Goal: Task Accomplishment & Management: Manage account settings

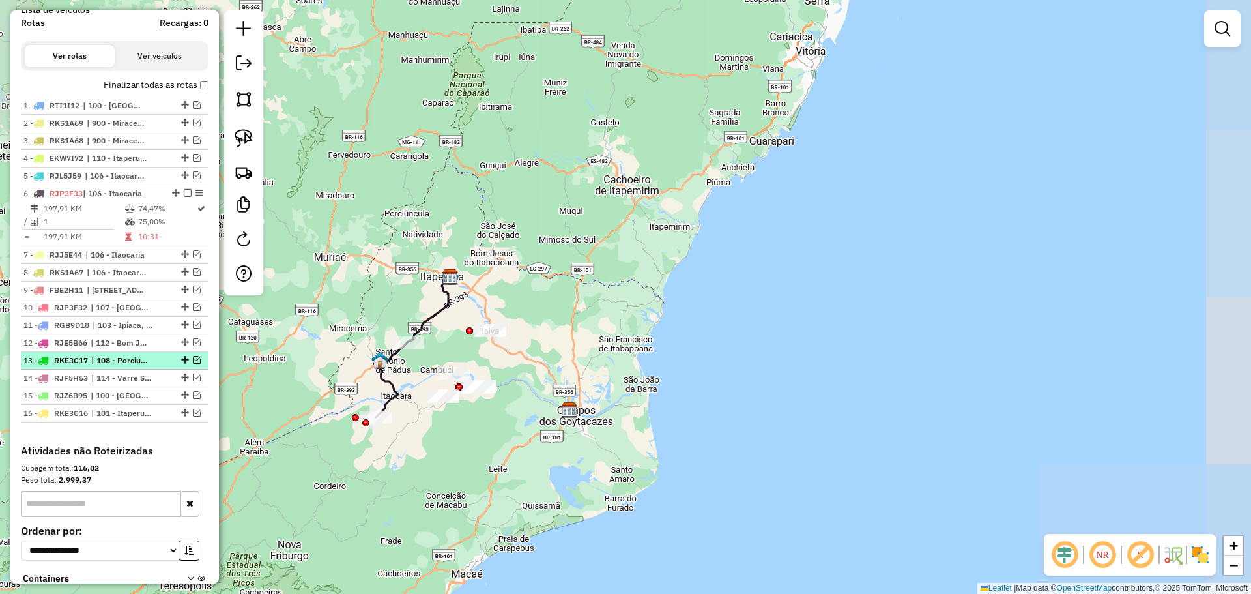
scroll to position [521, 0]
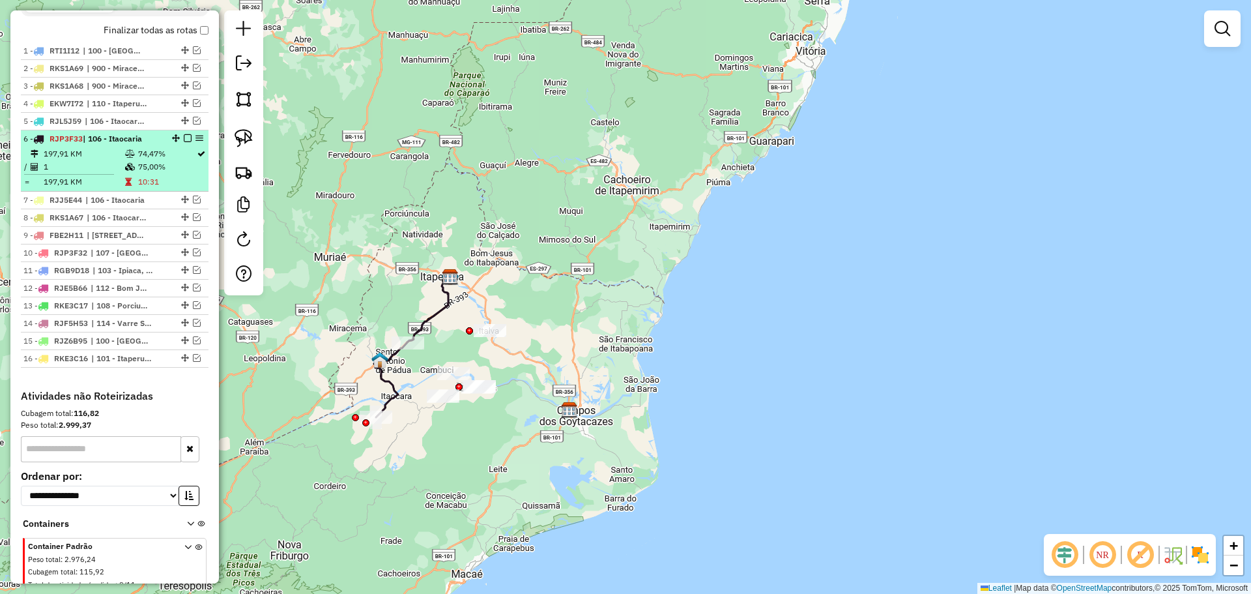
select select "**********"
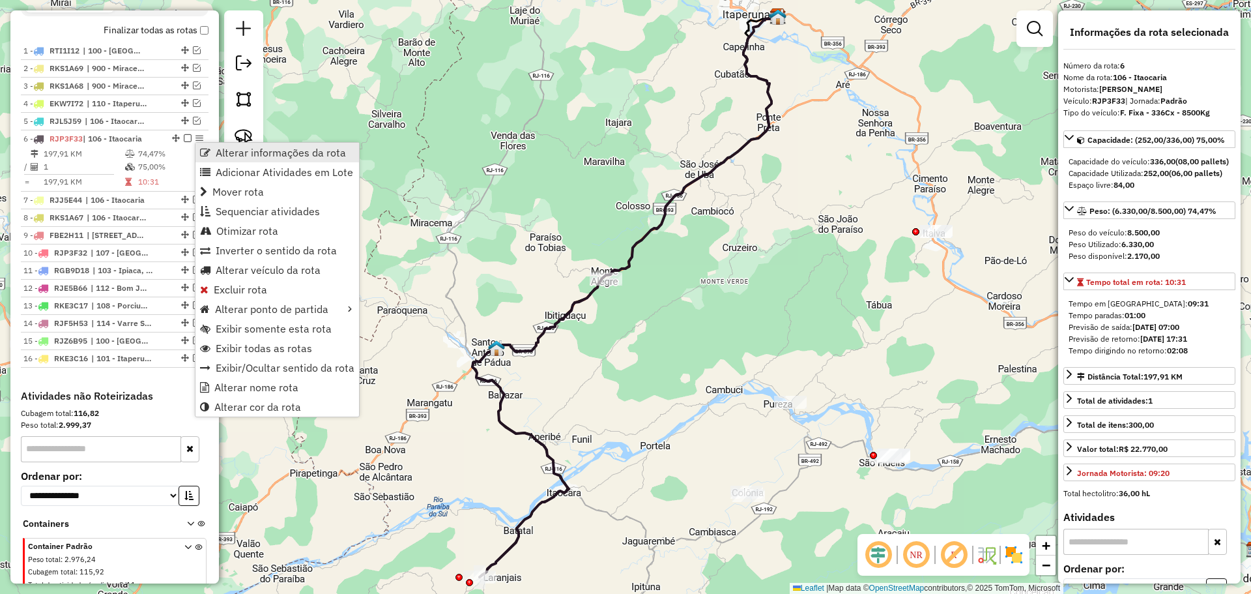
click at [205, 151] on span "Alterar informações da rota" at bounding box center [205, 152] width 10 height 10
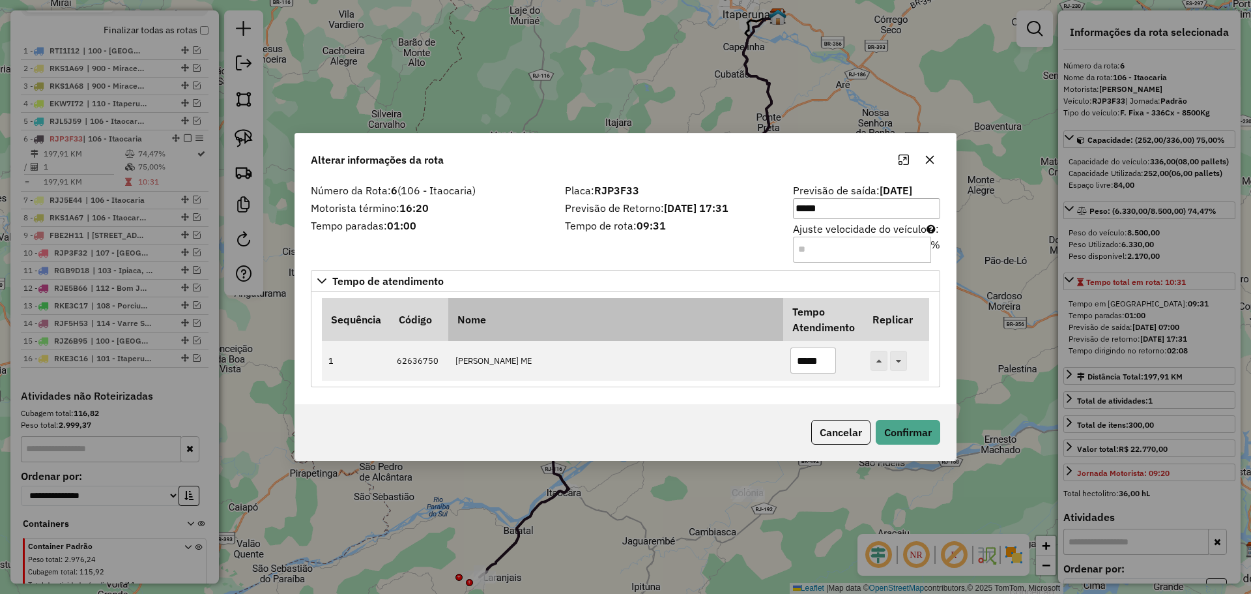
click at [676, 303] on th "Nome" at bounding box center [615, 319] width 335 height 43
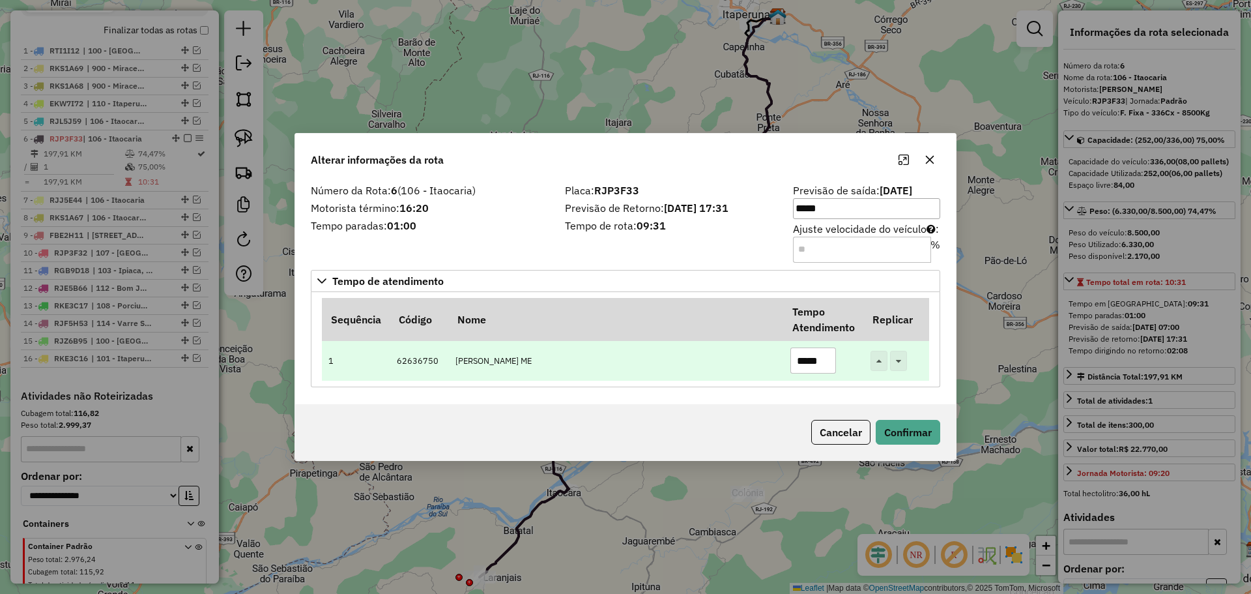
drag, startPoint x: 810, startPoint y: 358, endPoint x: 804, endPoint y: 354, distance: 6.7
click at [804, 354] on input "*****" at bounding box center [813, 360] width 46 height 26
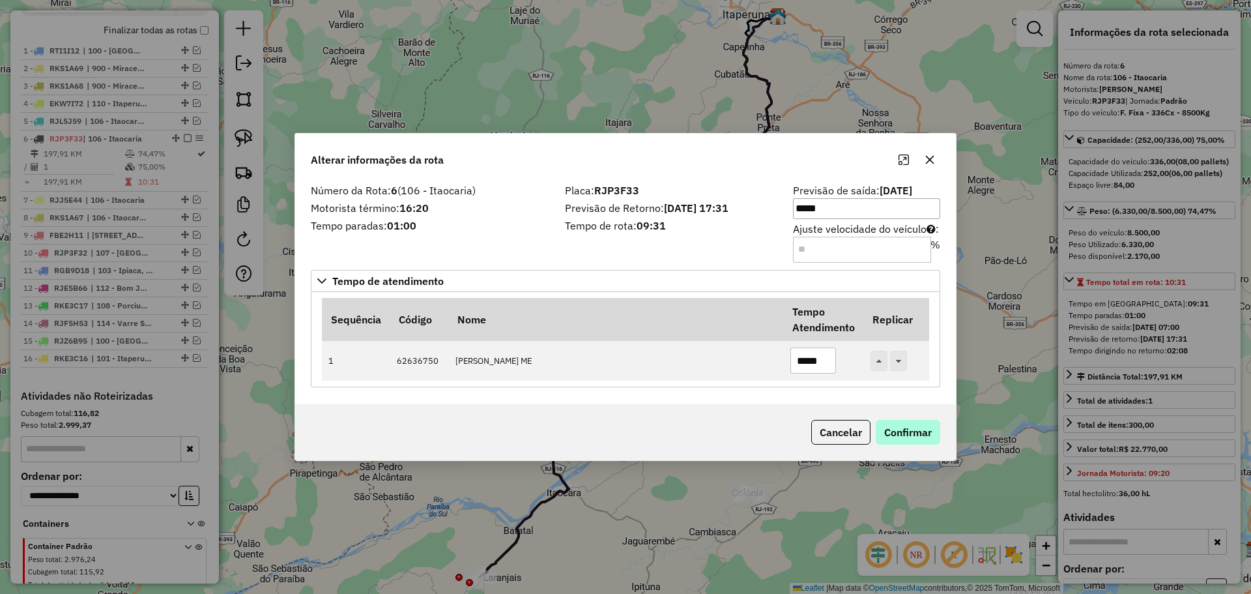
type input "*****"
click at [897, 433] on button "Confirmar" at bounding box center [908, 432] width 64 height 25
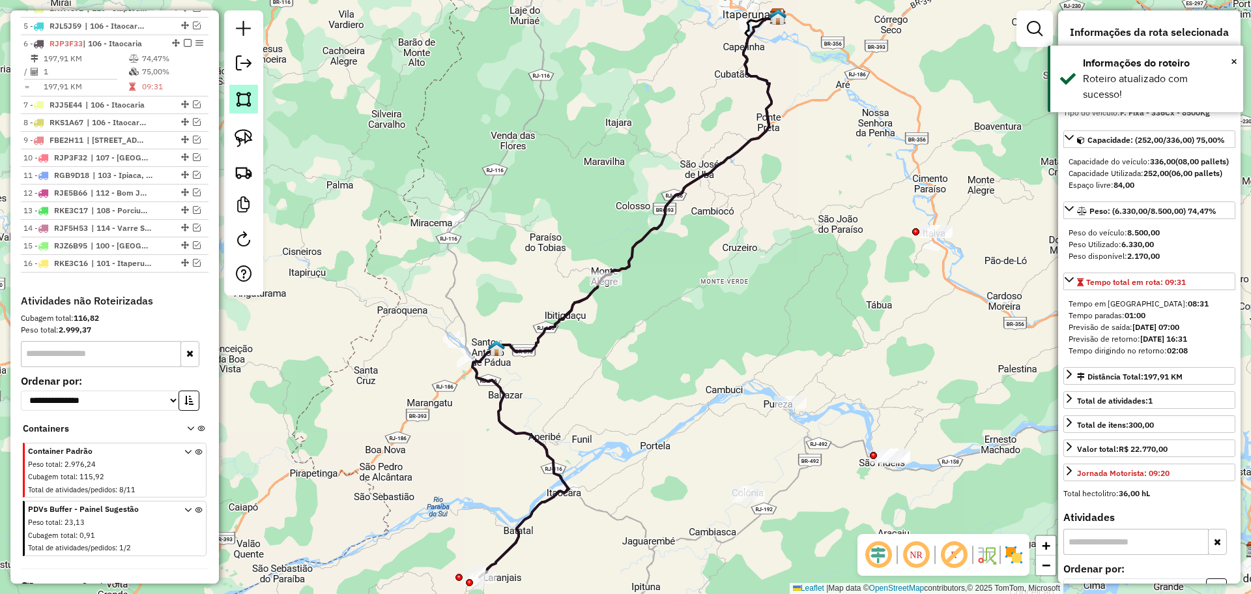
scroll to position [641, 0]
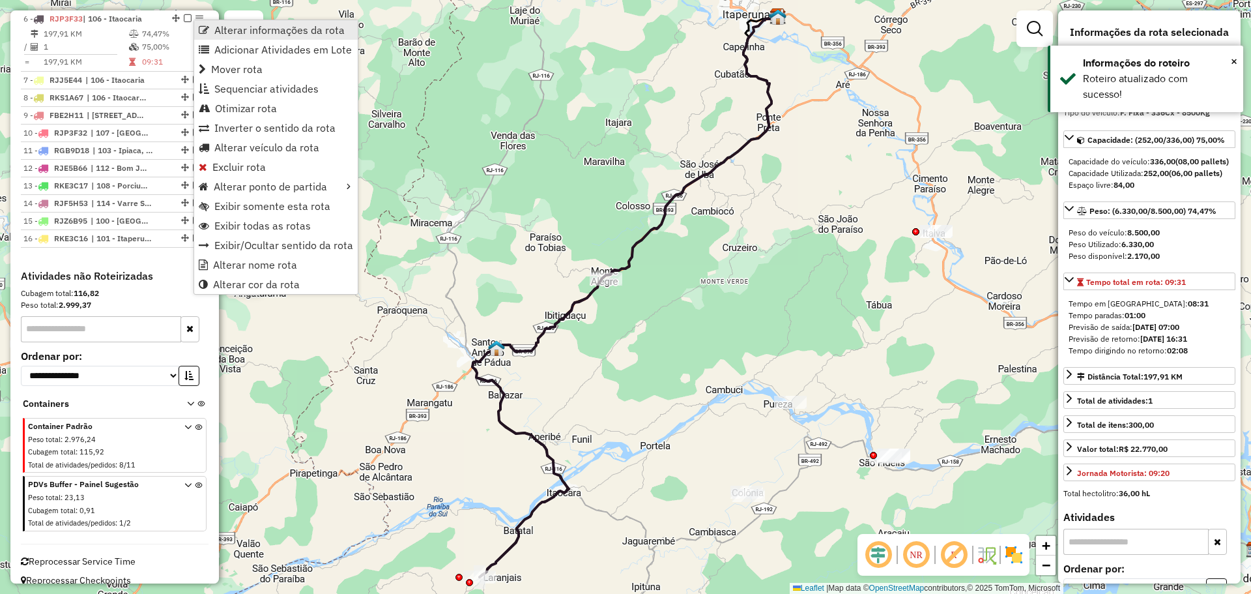
click at [212, 31] on link "Alterar informações da rota" at bounding box center [276, 30] width 164 height 20
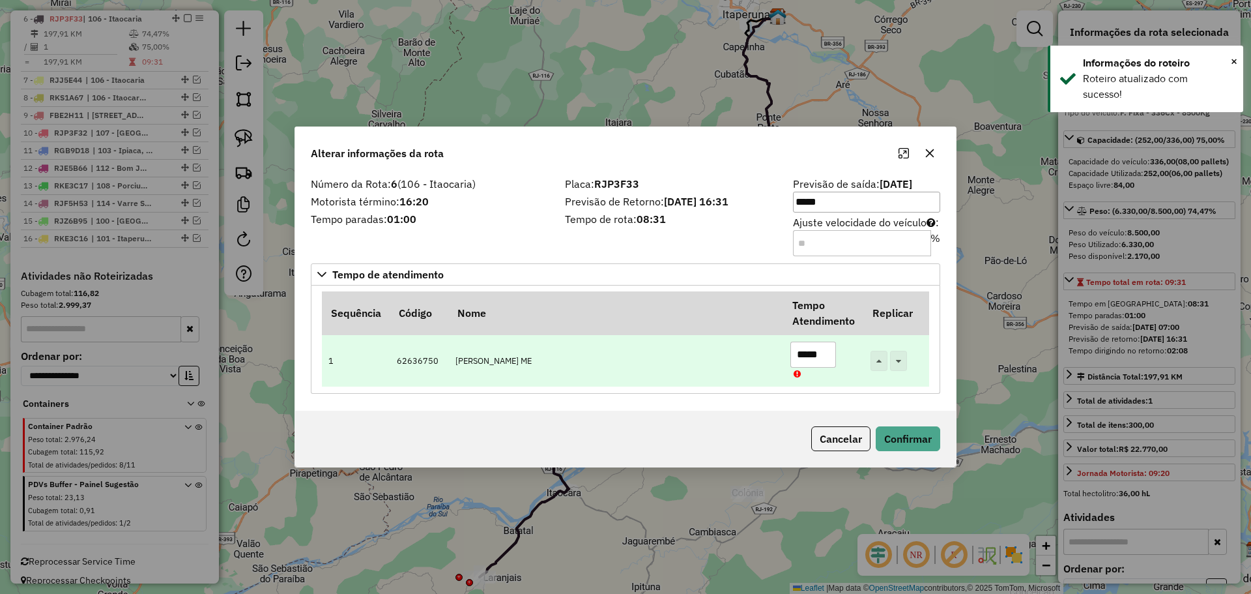
click at [813, 353] on input "*****" at bounding box center [813, 354] width 46 height 26
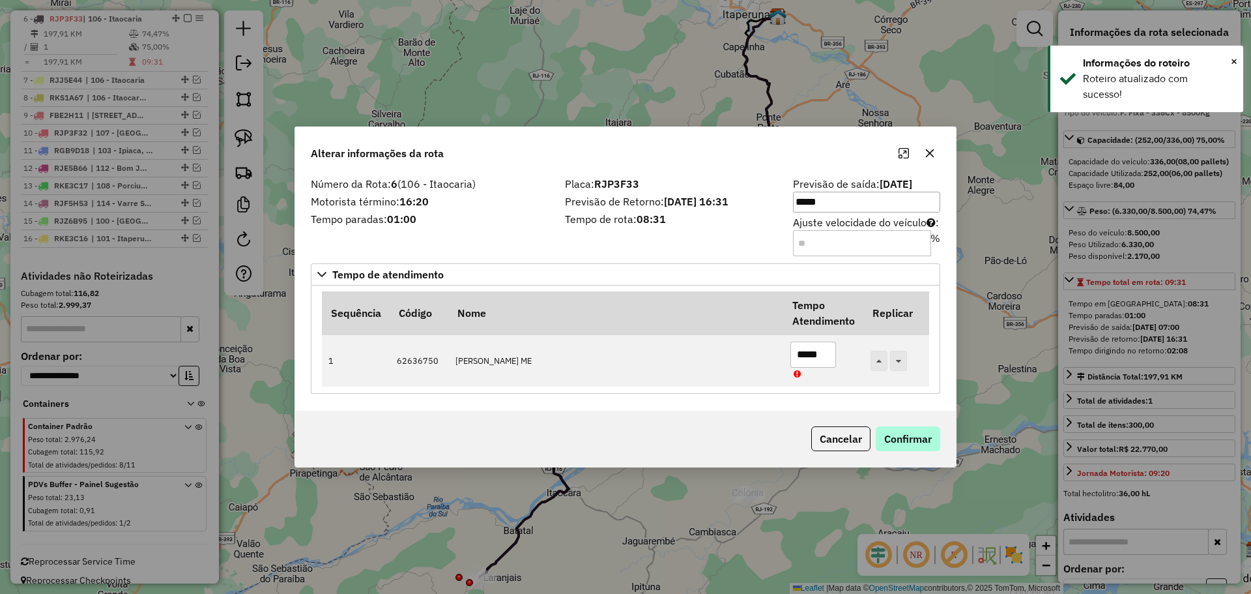
type input "*****"
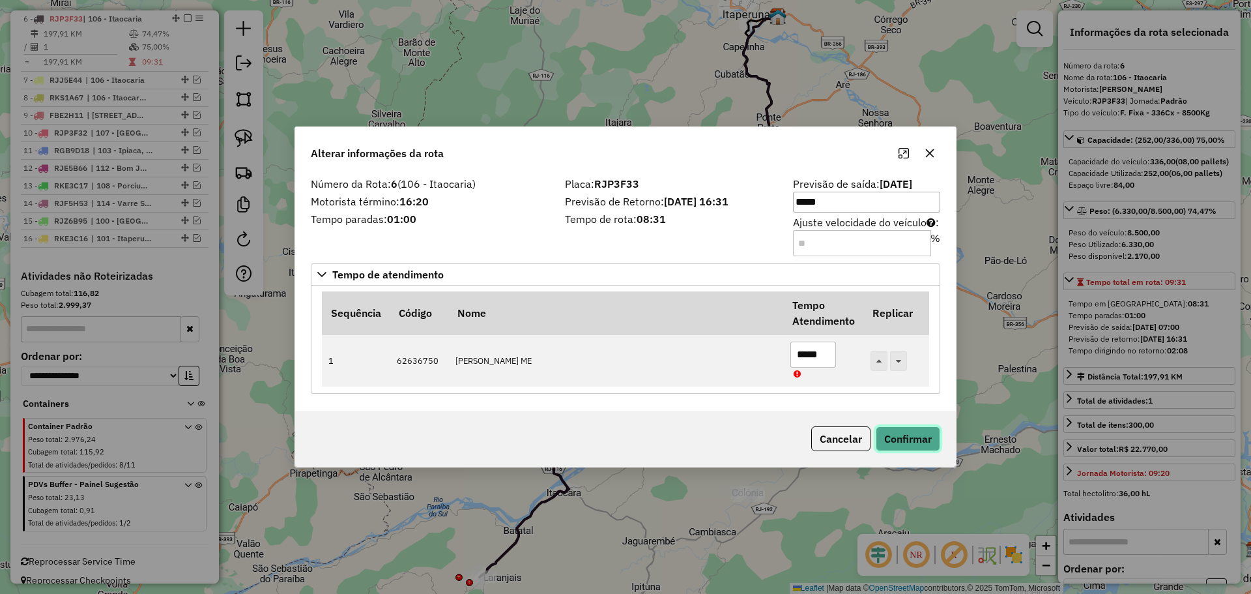
click at [915, 437] on button "Confirmar" at bounding box center [908, 438] width 64 height 25
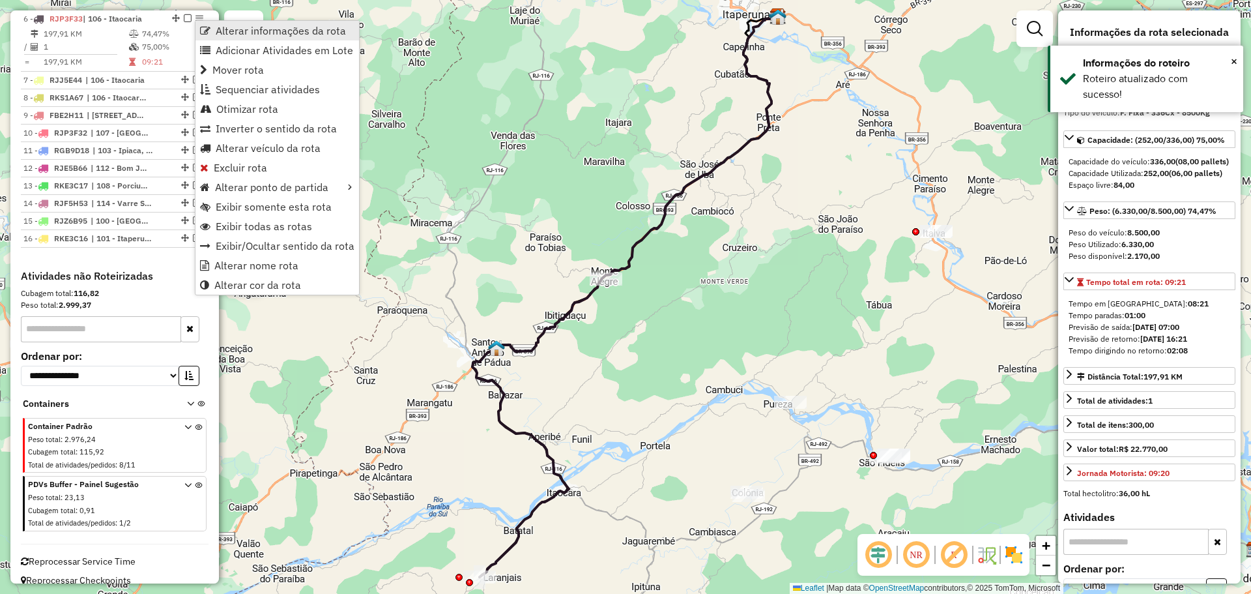
click at [204, 27] on span "Alterar informações da rota" at bounding box center [205, 30] width 10 height 10
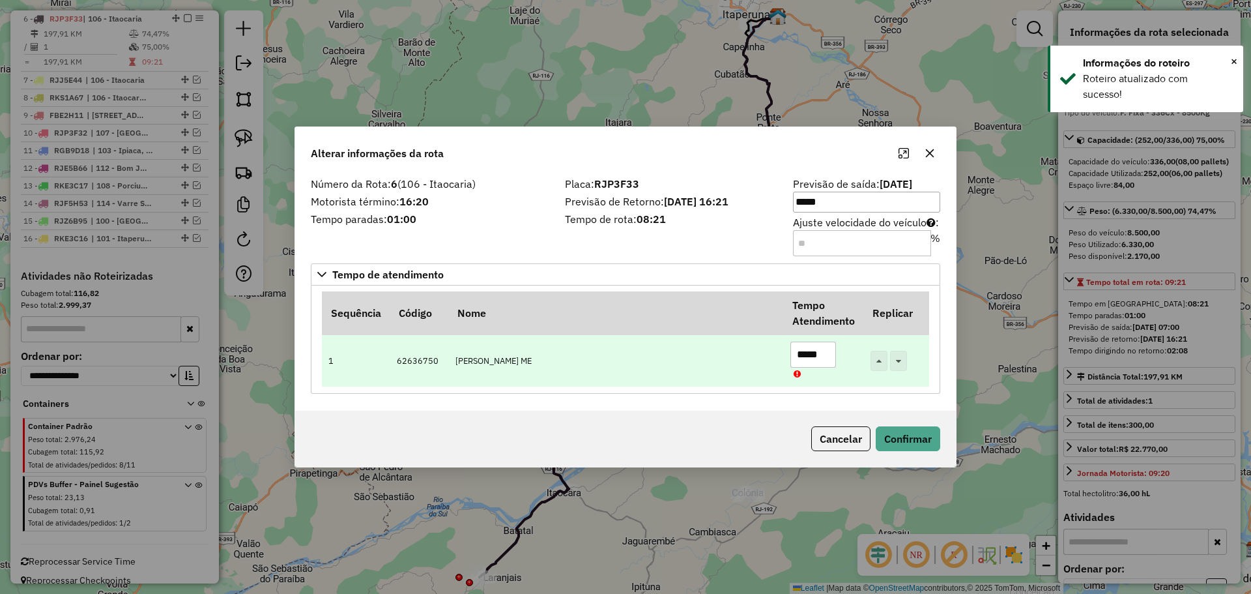
click at [824, 354] on input "*****" at bounding box center [813, 354] width 46 height 26
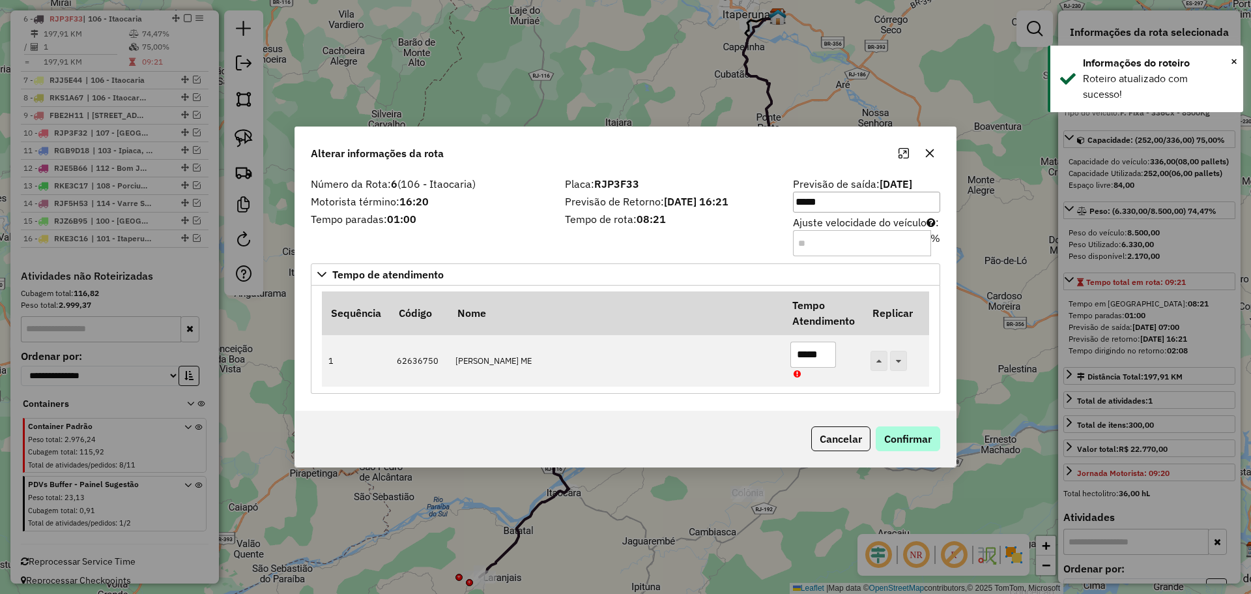
type input "*****"
click at [913, 439] on button "Confirmar" at bounding box center [908, 438] width 64 height 25
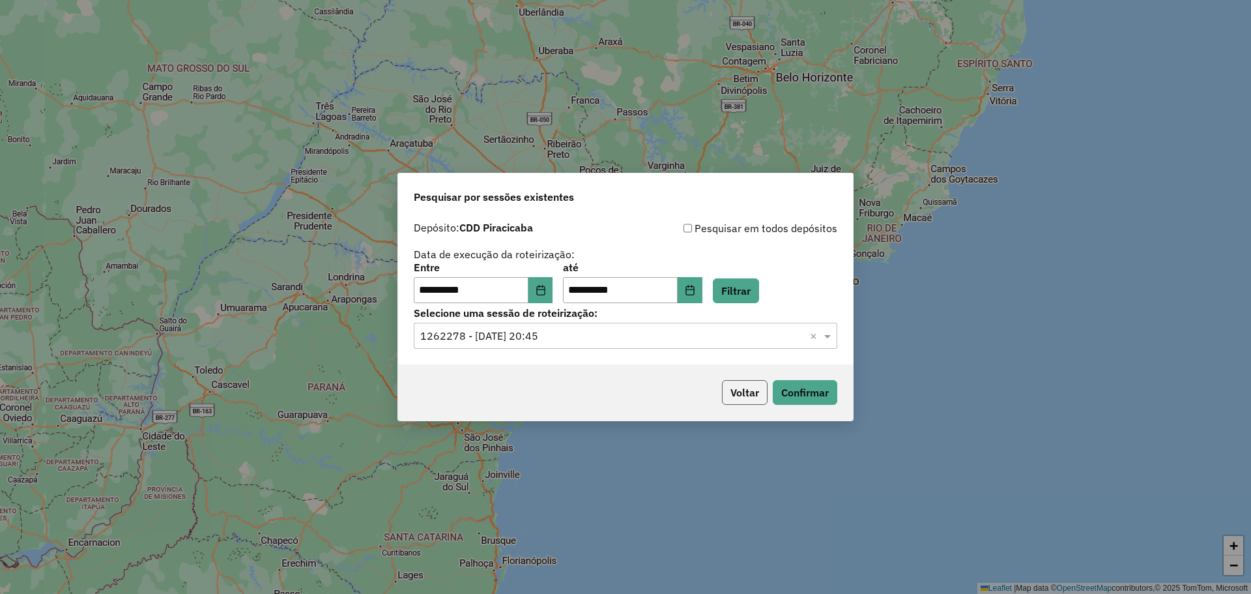
click at [760, 387] on button "Voltar" at bounding box center [745, 392] width 46 height 25
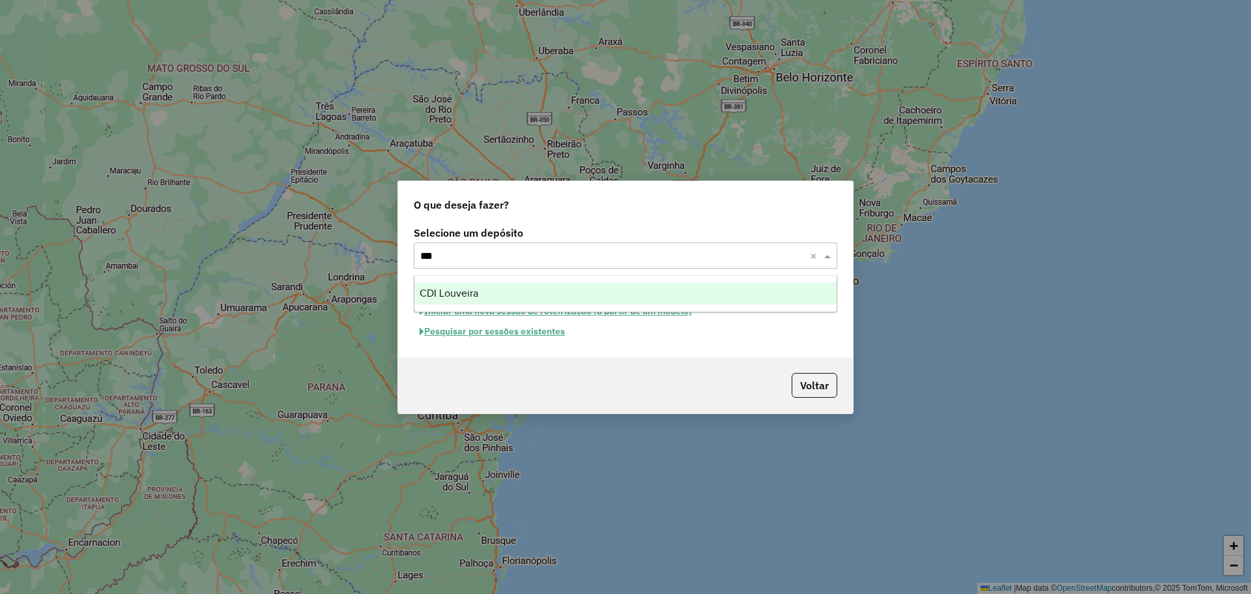
type input "****"
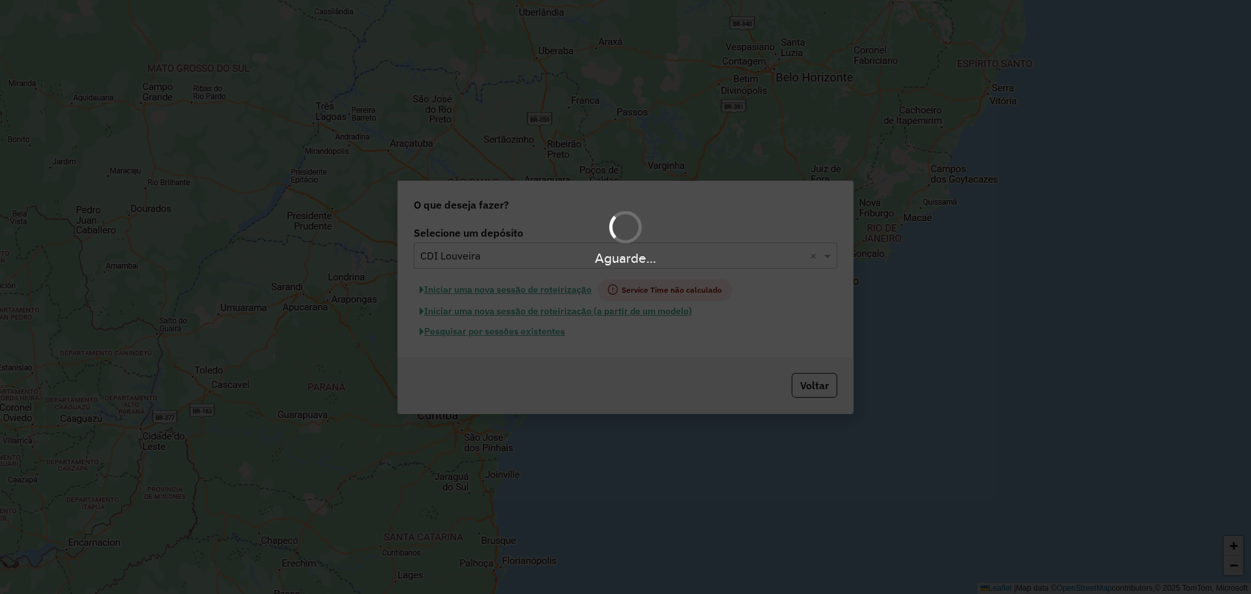
click at [526, 334] on div "Aguarde..." at bounding box center [625, 297] width 1251 height 594
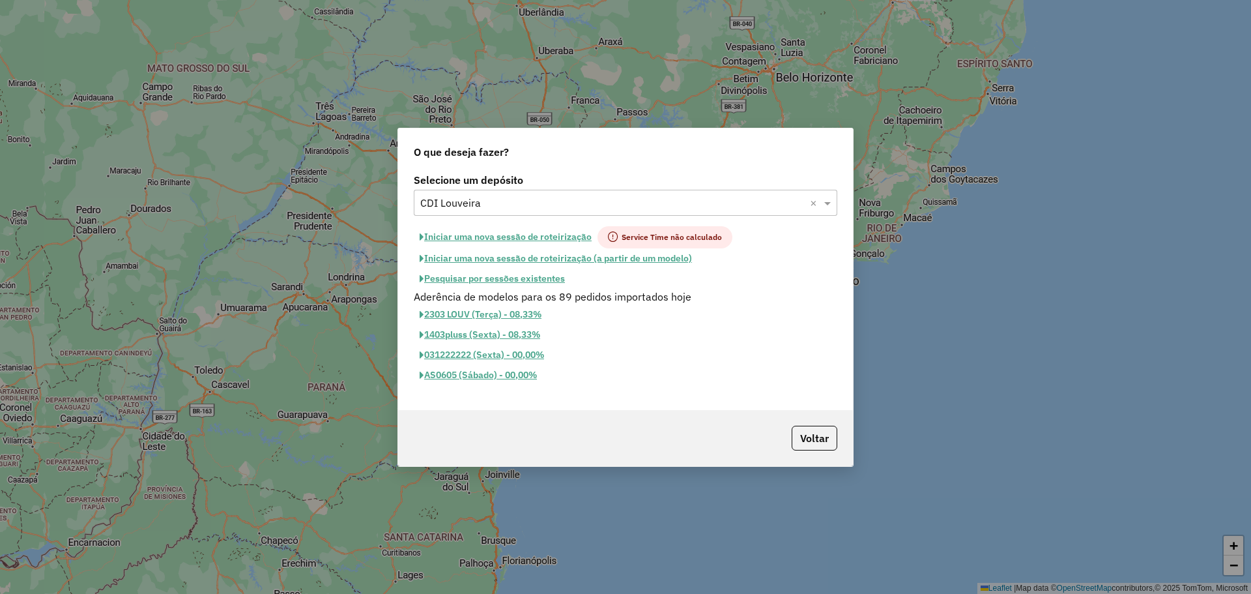
click at [506, 279] on button "Pesquisar por sessões existentes" at bounding box center [492, 278] width 157 height 20
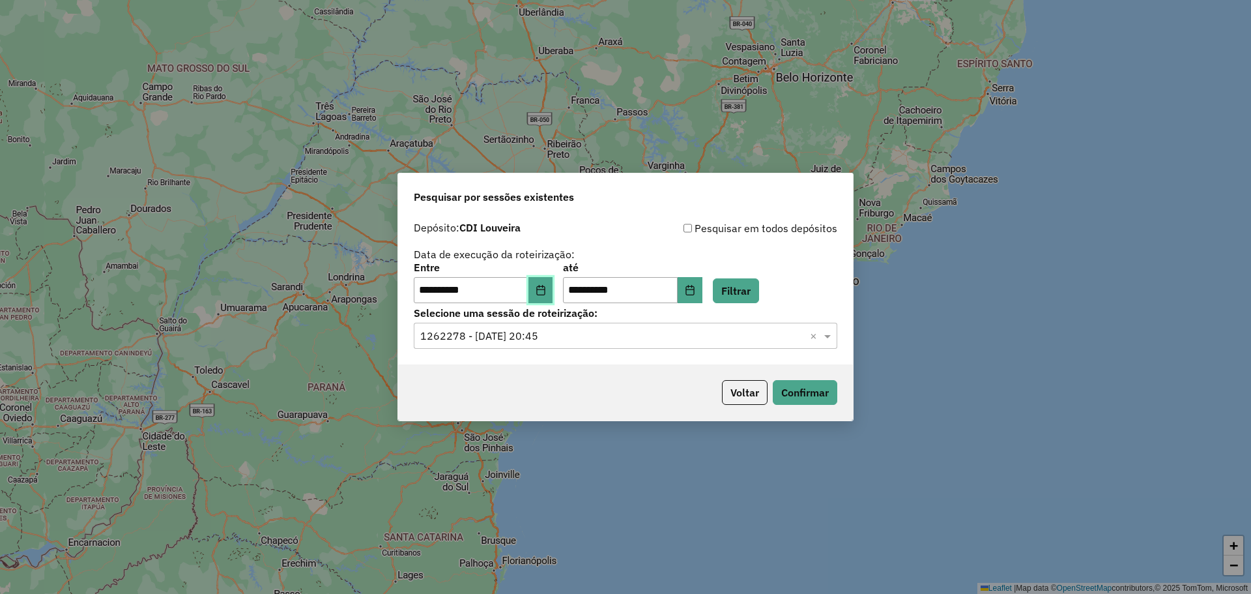
click at [546, 293] on icon "Choose Date" at bounding box center [541, 290] width 10 height 10
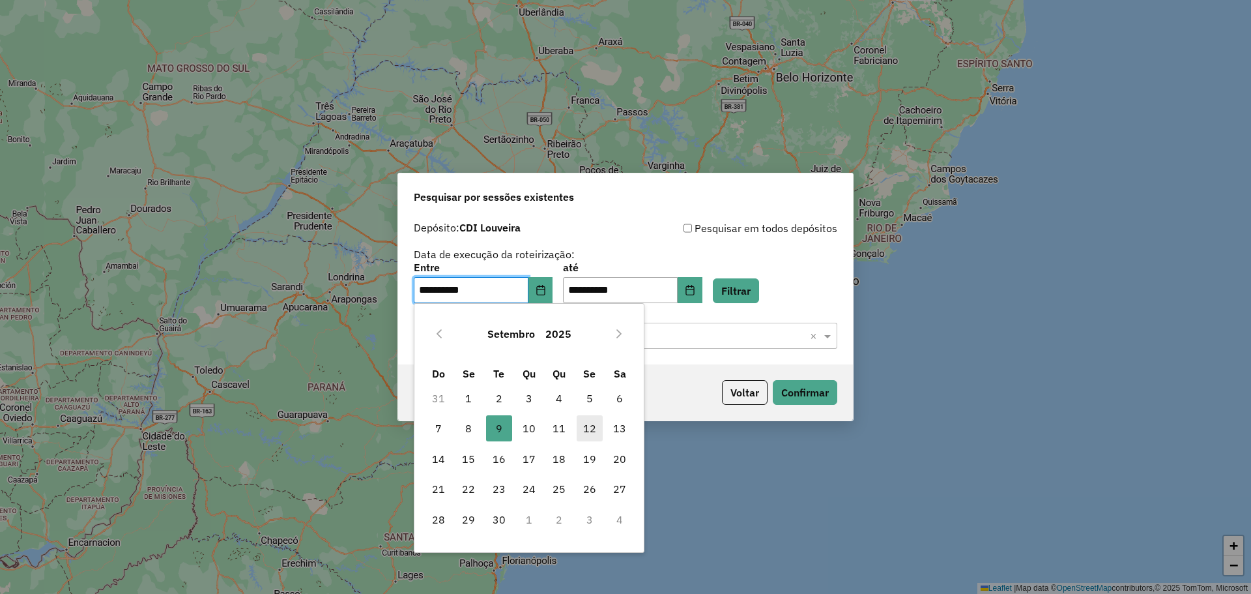
click at [579, 431] on span "12" at bounding box center [590, 428] width 26 height 26
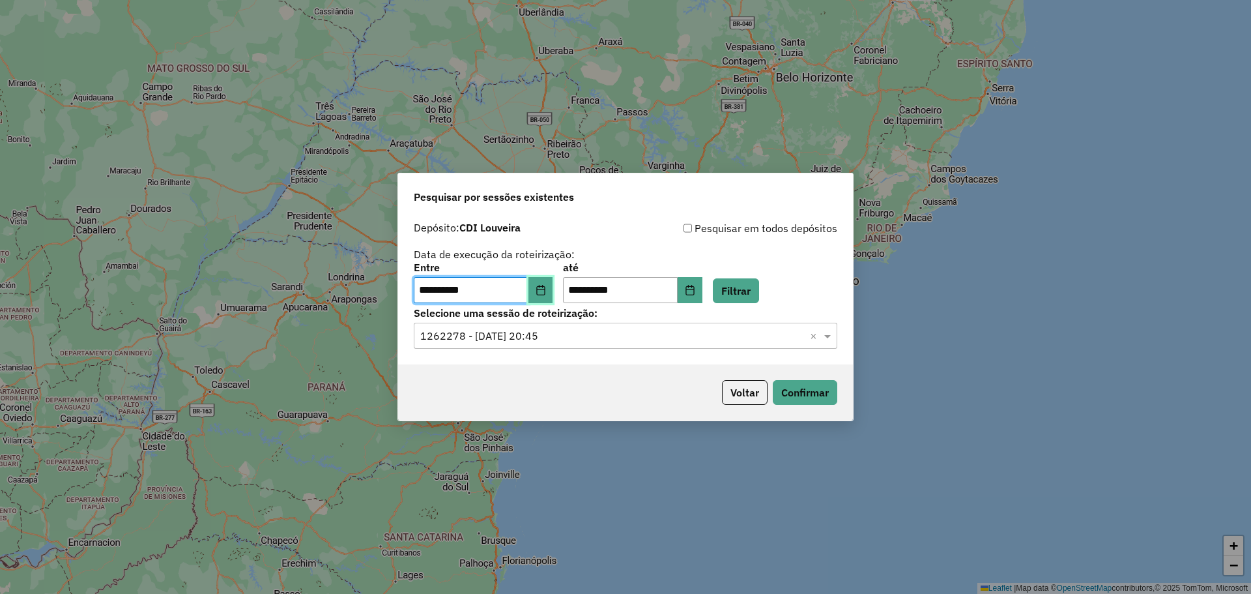
click at [545, 298] on button "Choose Date" at bounding box center [540, 290] width 25 height 26
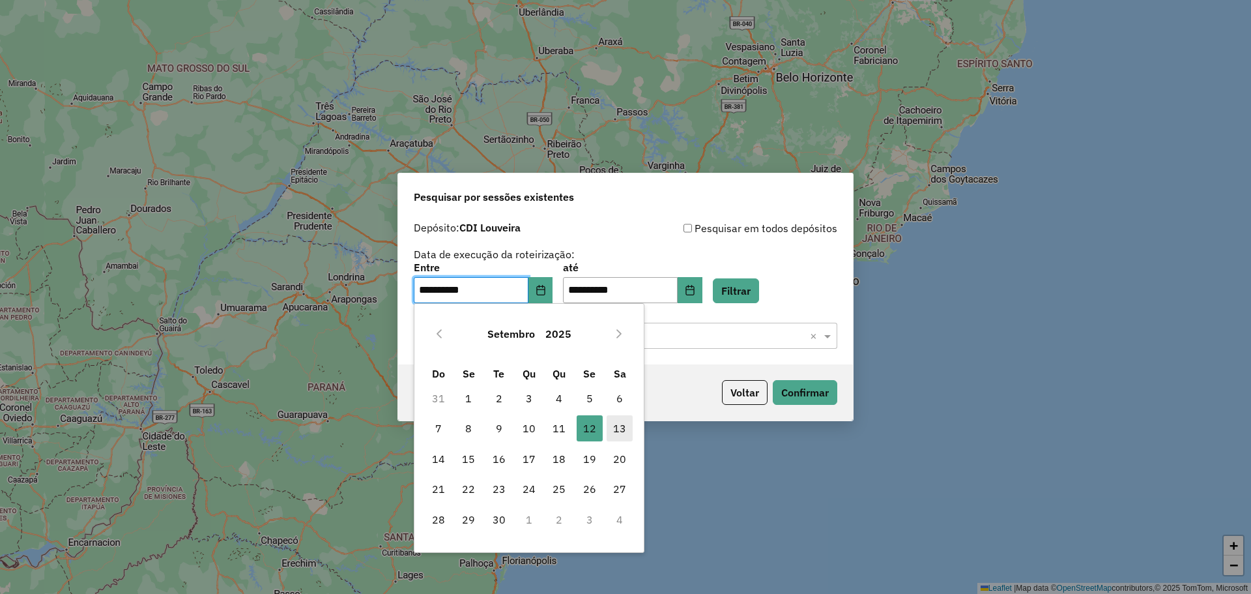
click at [613, 428] on span "13" at bounding box center [620, 428] width 26 height 26
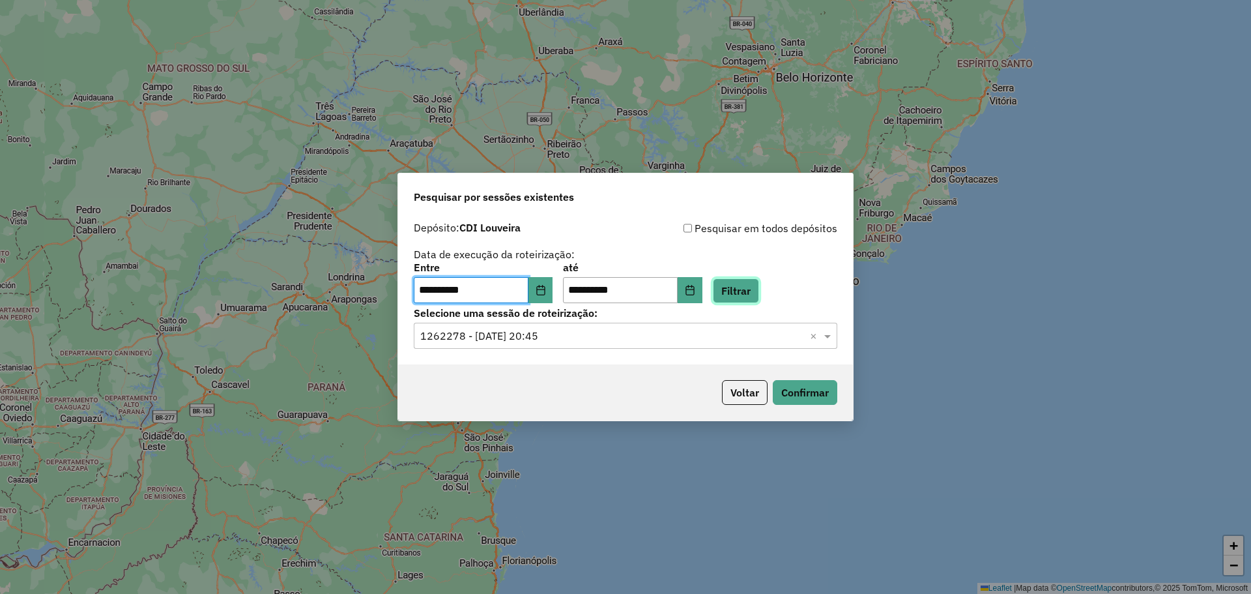
drag, startPoint x: 760, startPoint y: 290, endPoint x: 734, endPoint y: 330, distance: 48.1
click at [759, 291] on button "Filtrar" at bounding box center [736, 290] width 46 height 25
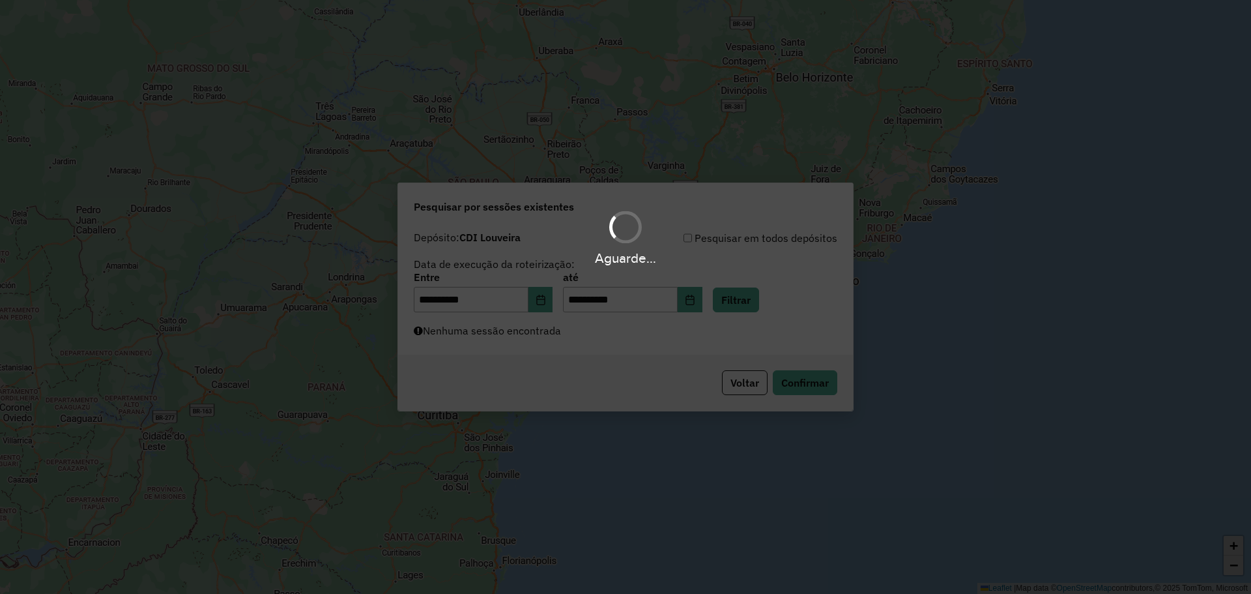
click at [696, 341] on div "Aguarde..." at bounding box center [625, 297] width 1251 height 594
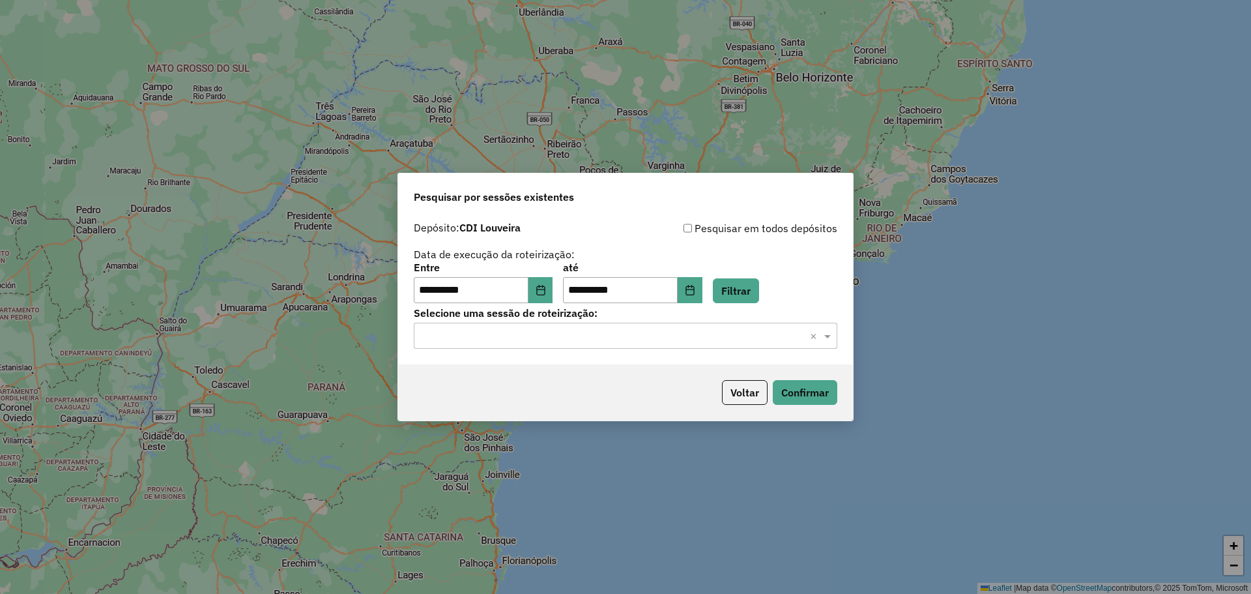
click at [723, 324] on div "Selecione uma sessão × ×" at bounding box center [625, 335] width 423 height 26
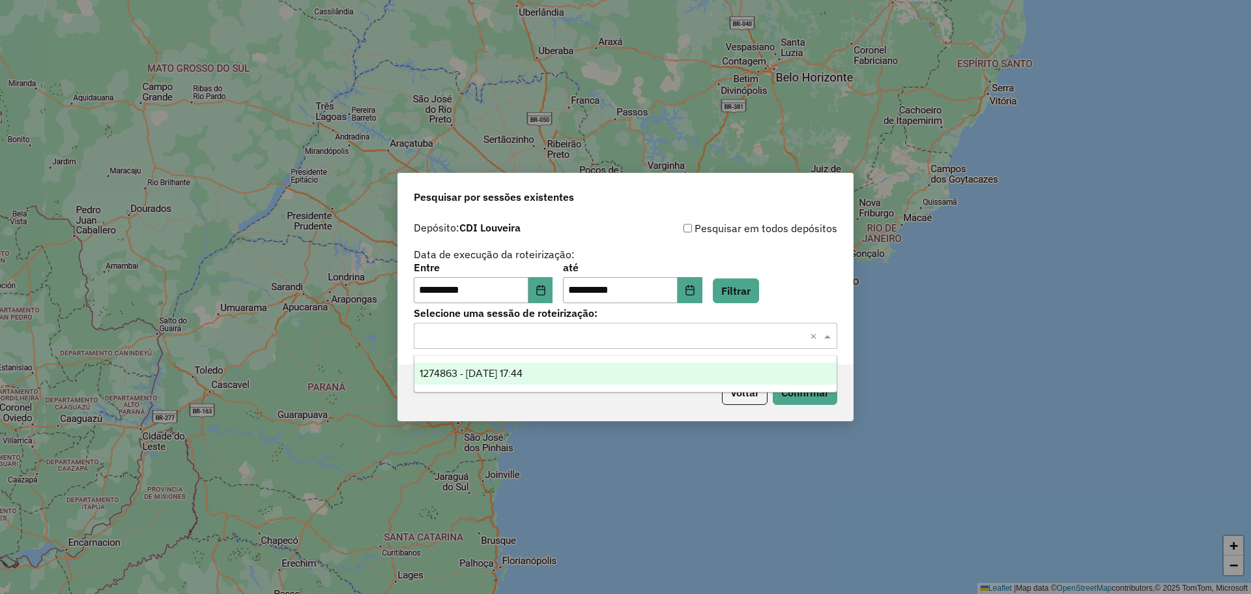
click at [714, 342] on input "text" at bounding box center [612, 336] width 384 height 16
click at [651, 382] on div "1274863 - 13/09/2025 17:44" at bounding box center [625, 373] width 422 height 22
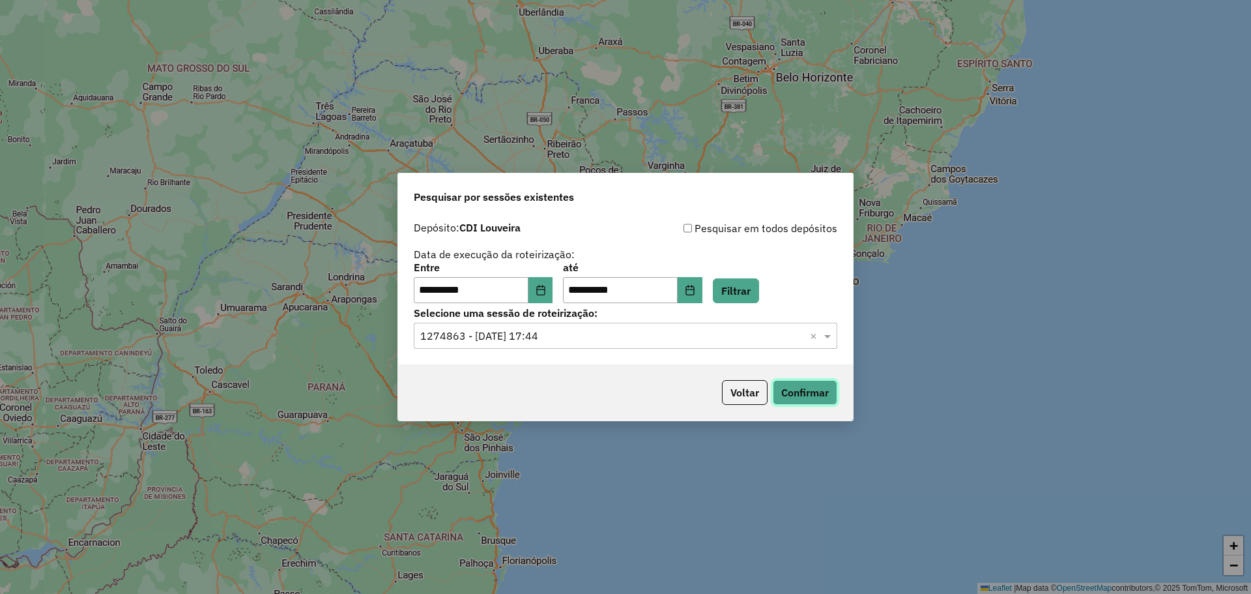
click at [817, 386] on button "Confirmar" at bounding box center [805, 392] width 64 height 25
click at [738, 397] on button "Voltar" at bounding box center [745, 392] width 46 height 25
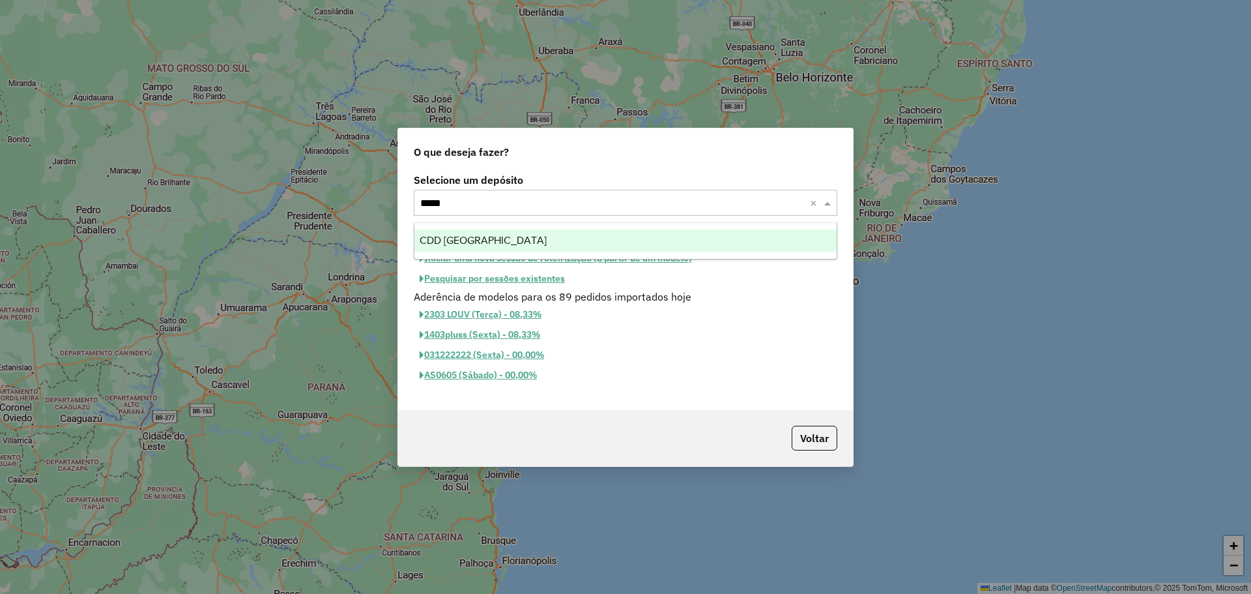
type input "******"
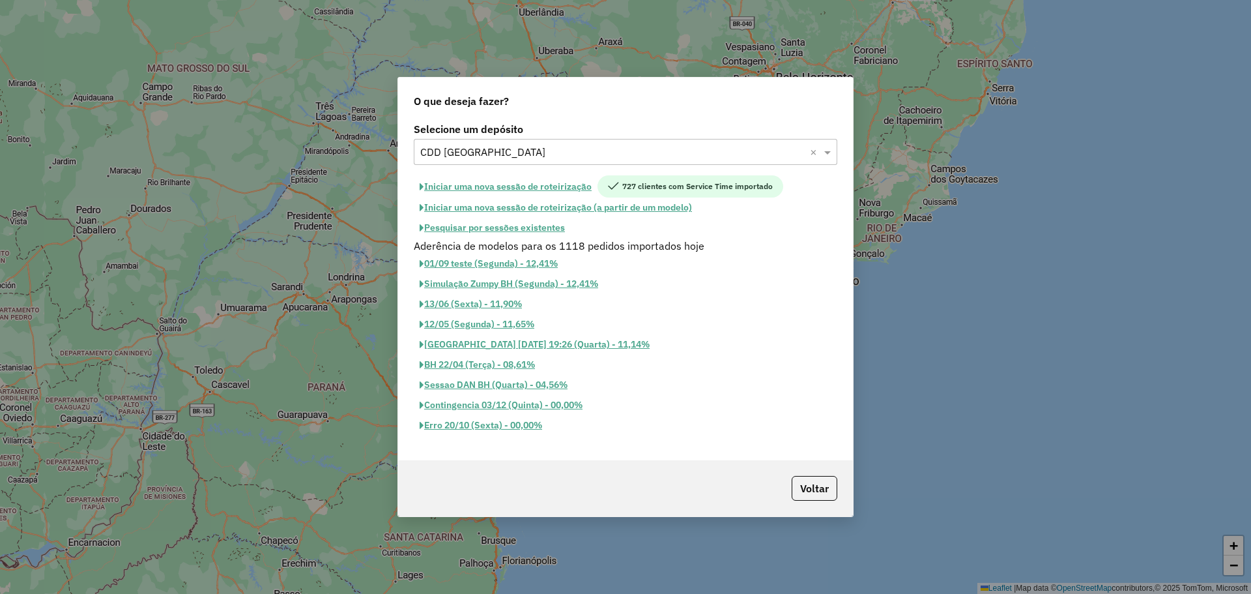
click at [516, 229] on button "Pesquisar por sessões existentes" at bounding box center [492, 228] width 157 height 20
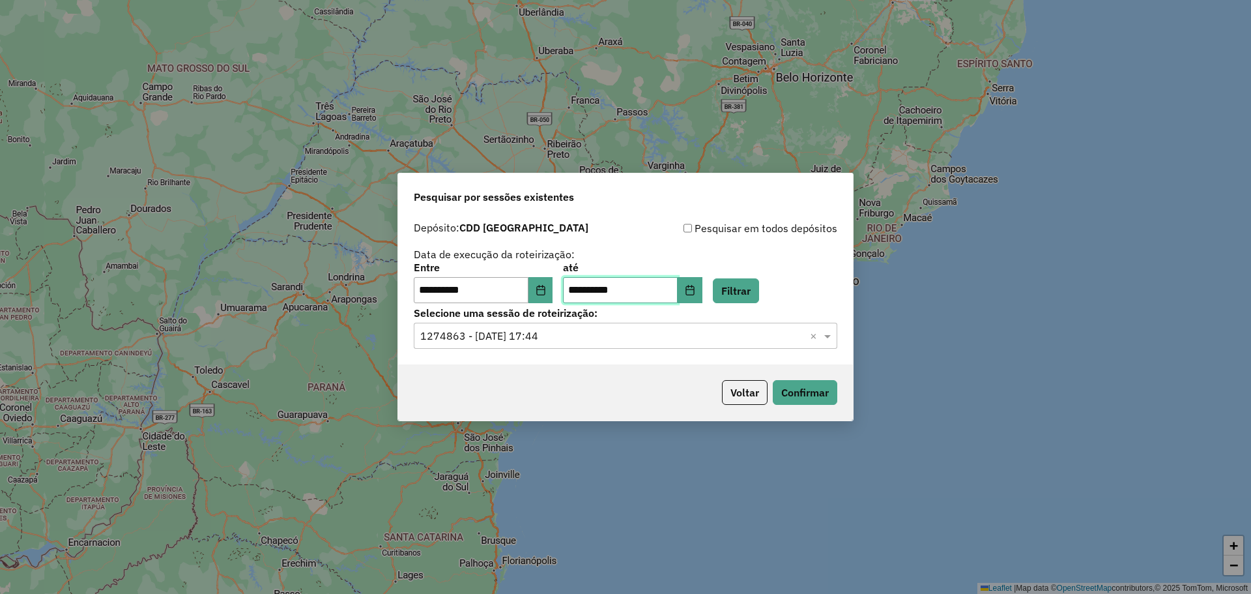
click at [678, 293] on input "**********" at bounding box center [620, 290] width 115 height 26
click at [695, 291] on icon "Choose Date" at bounding box center [690, 290] width 10 height 10
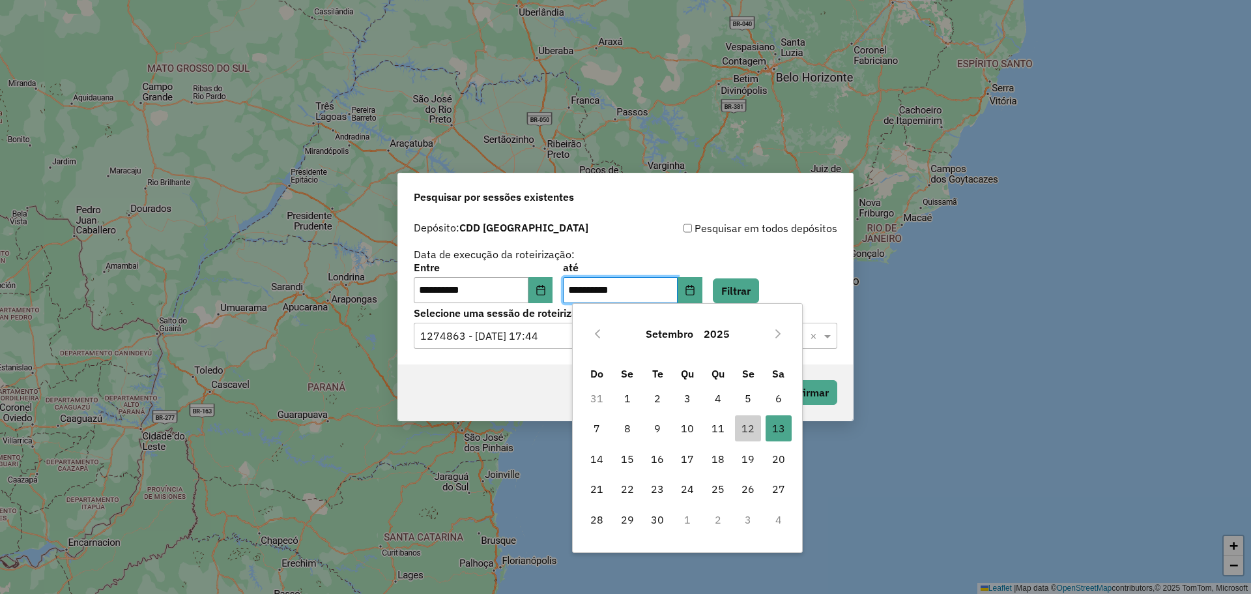
drag, startPoint x: 757, startPoint y: 434, endPoint x: 744, endPoint y: 333, distance: 101.8
click at [757, 433] on span "12" at bounding box center [748, 428] width 26 height 26
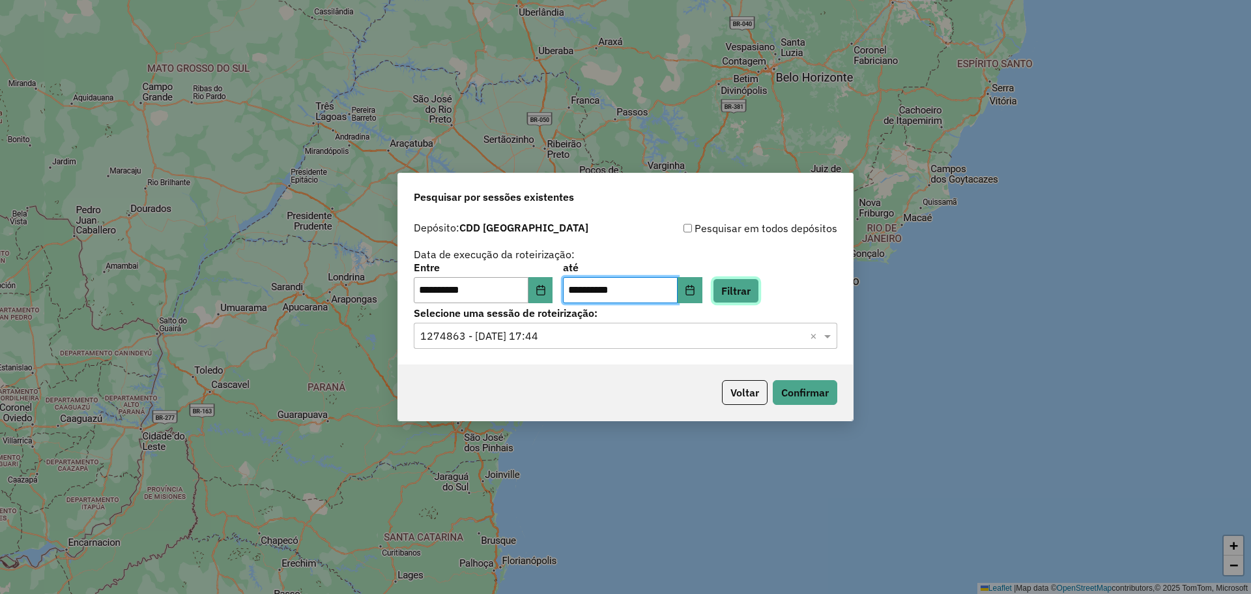
click at [752, 289] on button "Filtrar" at bounding box center [736, 290] width 46 height 25
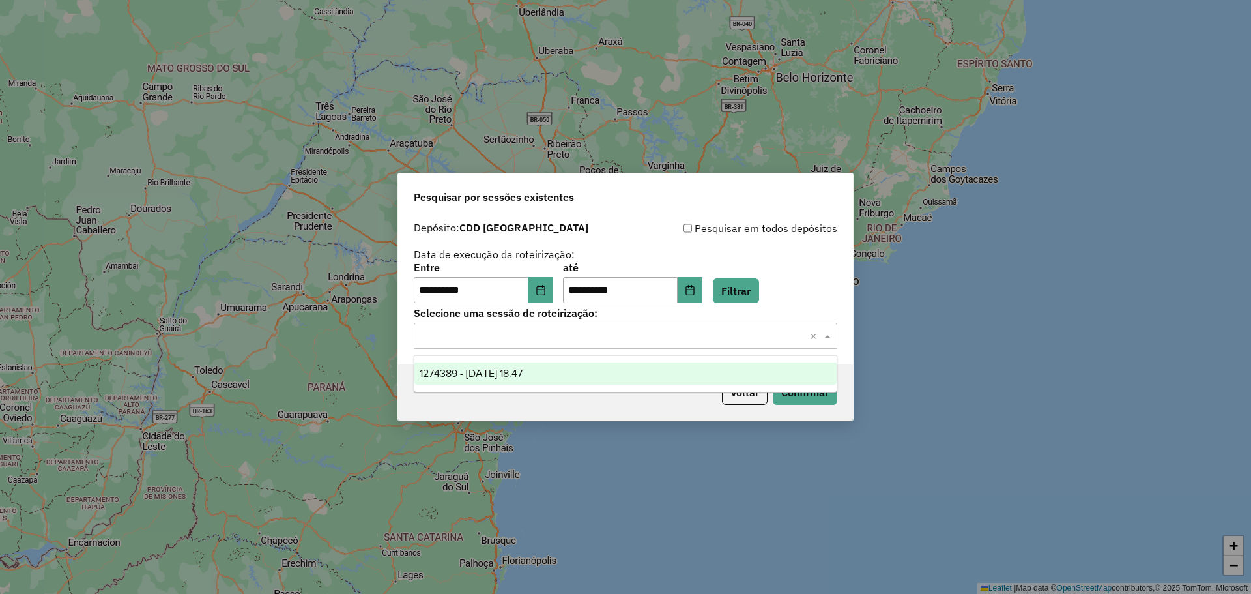
click at [612, 332] on input "text" at bounding box center [612, 336] width 384 height 16
drag, startPoint x: 603, startPoint y: 372, endPoint x: 820, endPoint y: 360, distance: 218.0
click at [603, 373] on div "1274389 - 12/09/2025 18:47" at bounding box center [625, 373] width 422 height 22
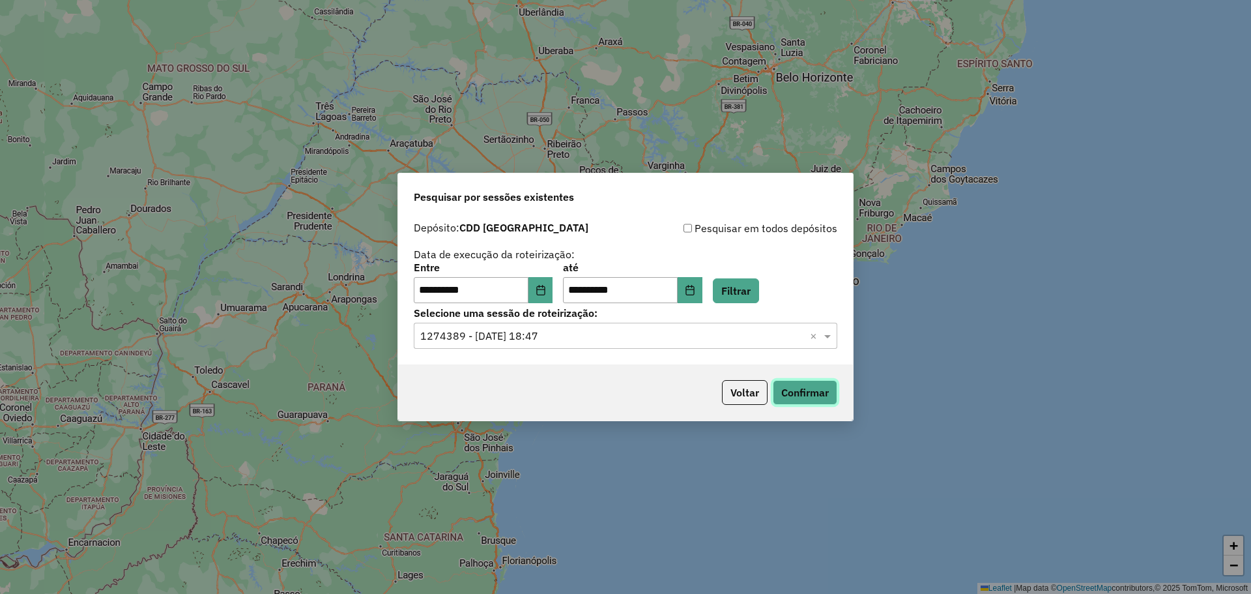
click at [791, 387] on button "Confirmar" at bounding box center [805, 392] width 64 height 25
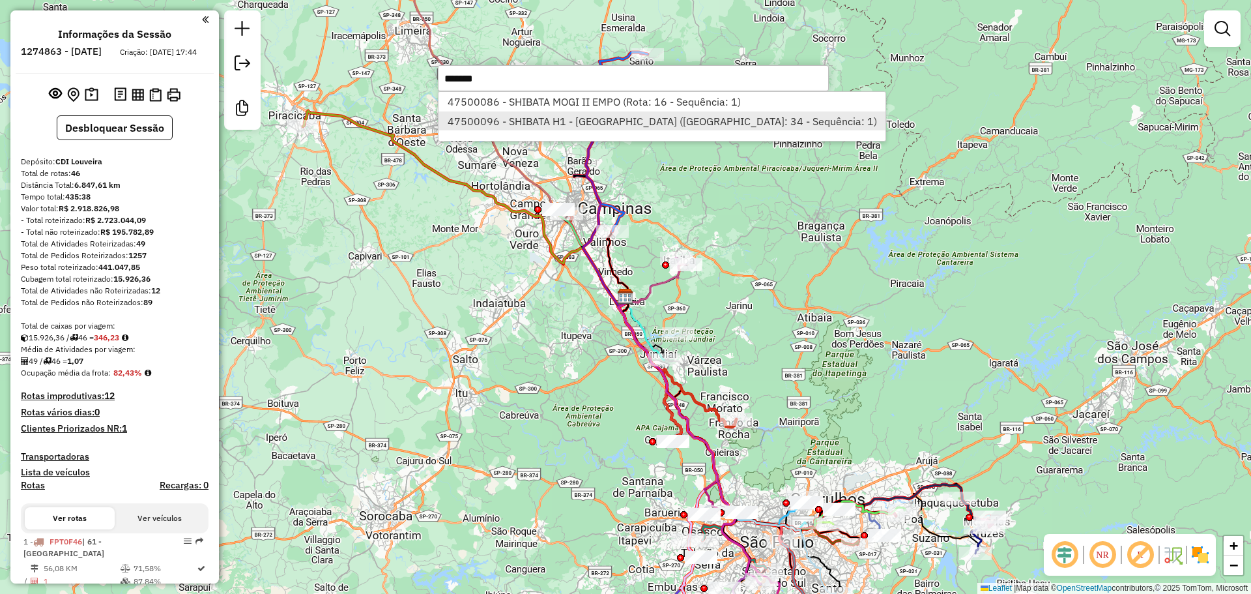
type input "*******"
click at [708, 115] on li "47500096 - SHIBATA H1 - ITAGUA (Rota: 34 - Sequência: 1)" at bounding box center [661, 121] width 447 height 20
select select "**********"
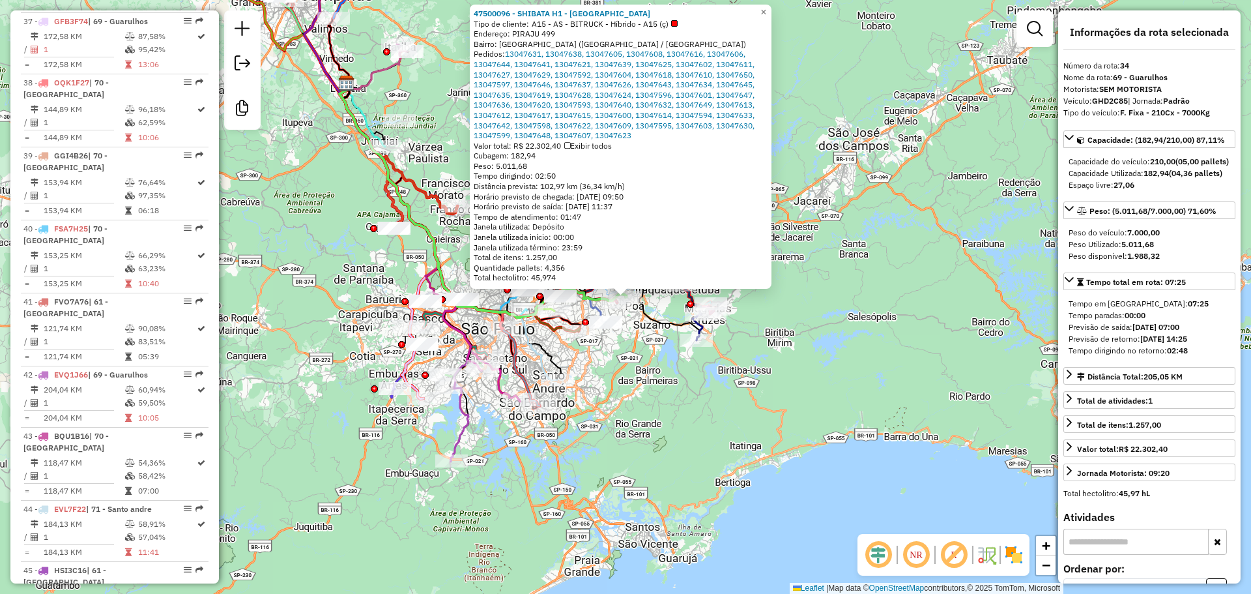
scroll to position [3041, 0]
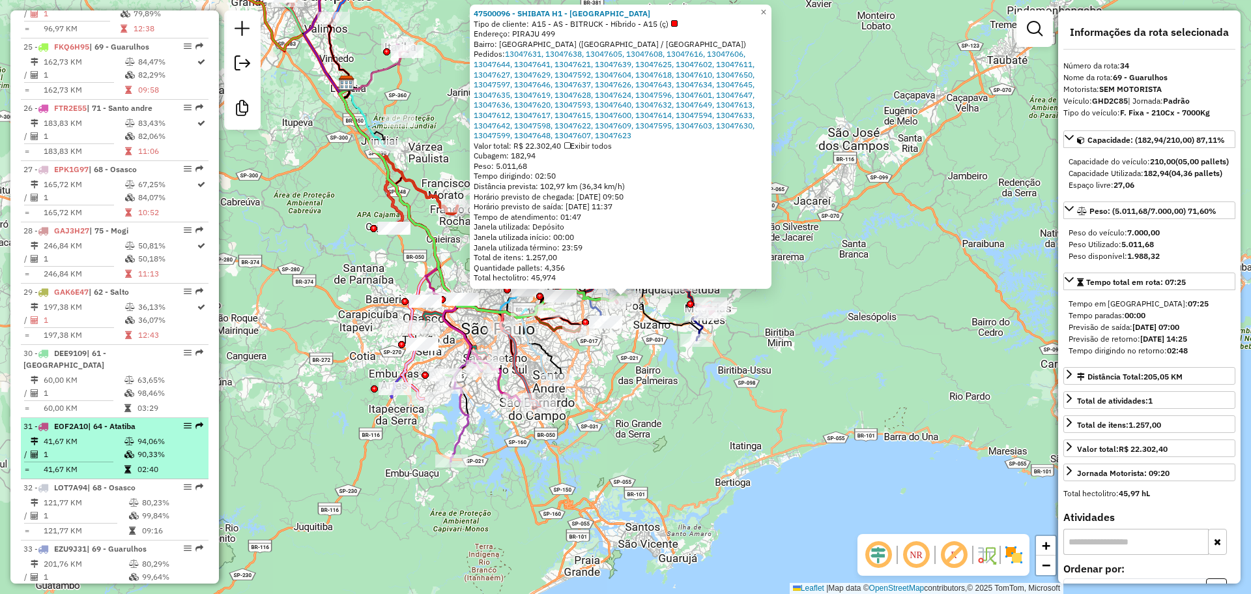
scroll to position [1999, 0]
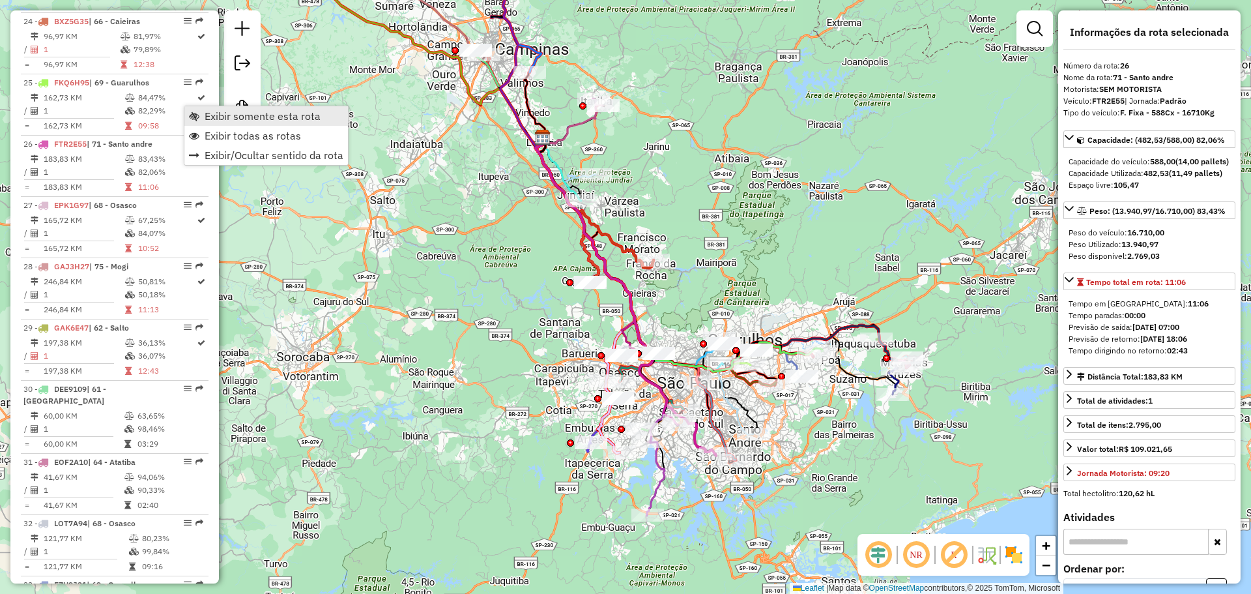
click at [198, 117] on span "Exibir somente esta rota" at bounding box center [194, 116] width 10 height 10
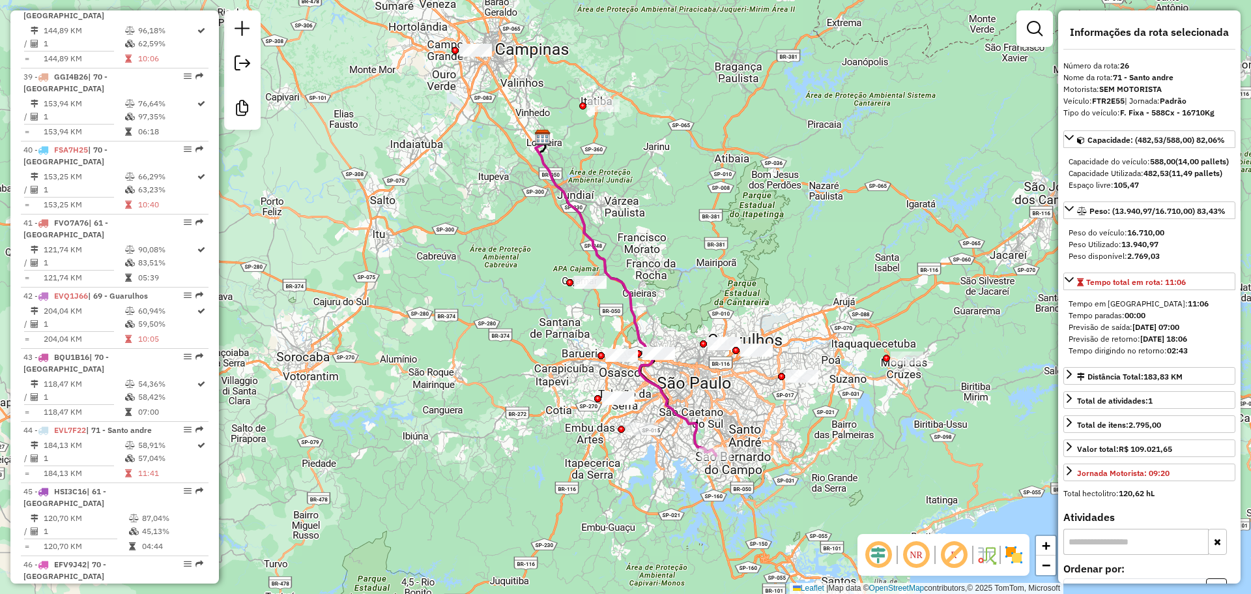
scroll to position [2911, 0]
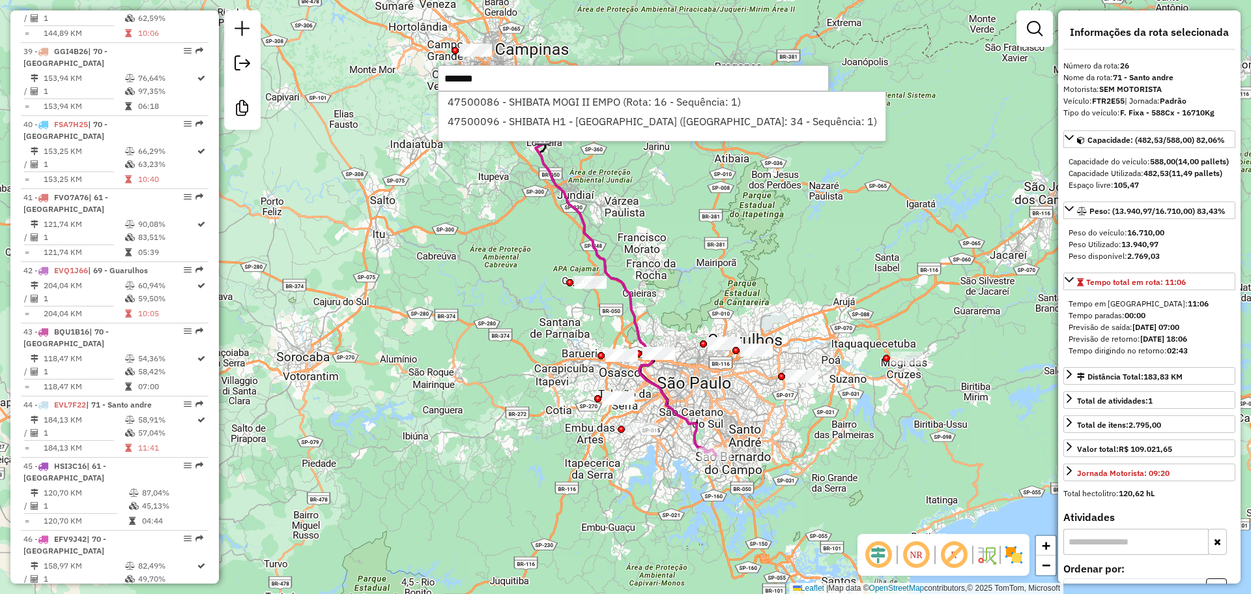
type input "*******"
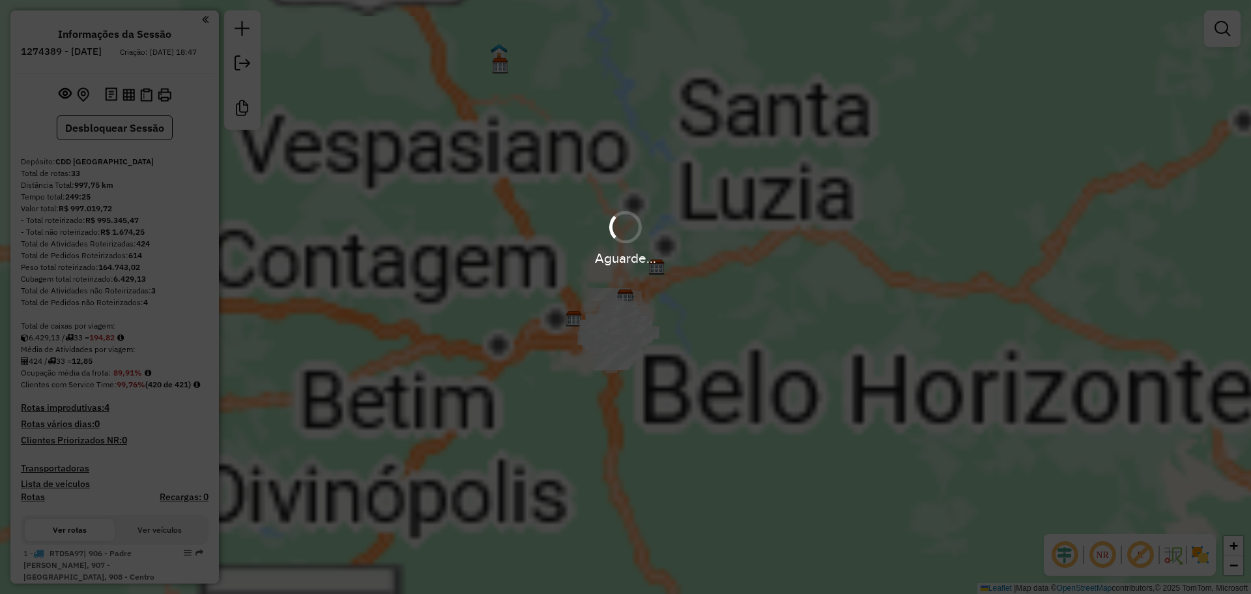
click at [423, 272] on div "Aguarde..." at bounding box center [625, 297] width 1251 height 594
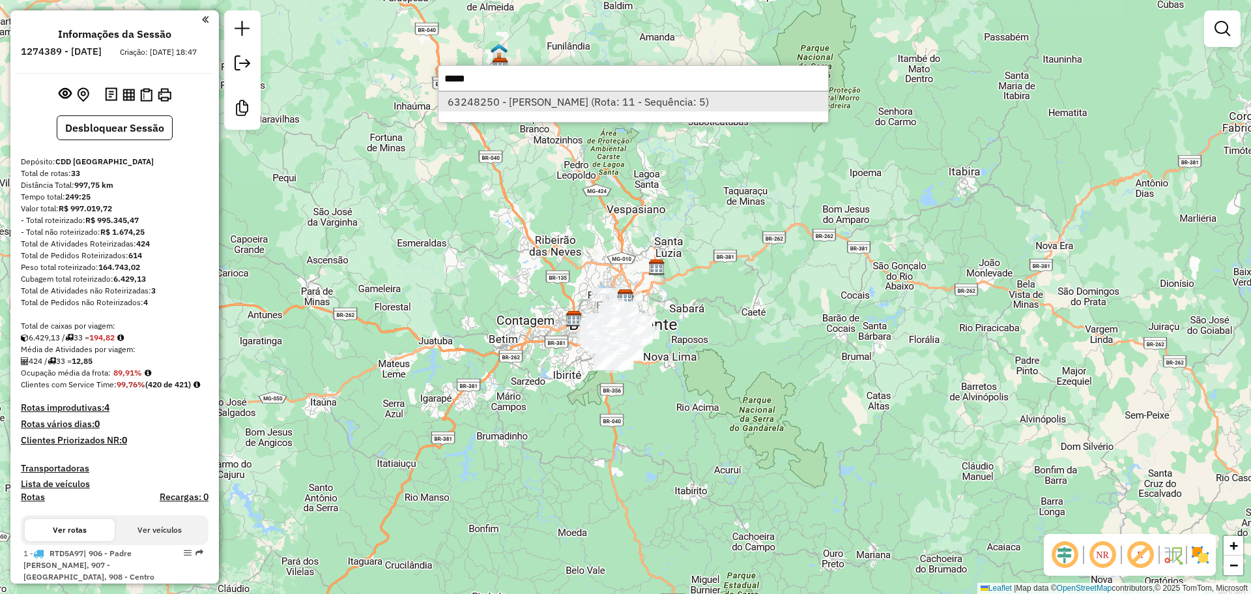
type input "*****"
click at [535, 101] on li "63248250 - JOSE MARIA EVANGELIS (Rota: 11 - Sequência: 5)" at bounding box center [633, 102] width 390 height 20
select select "**********"
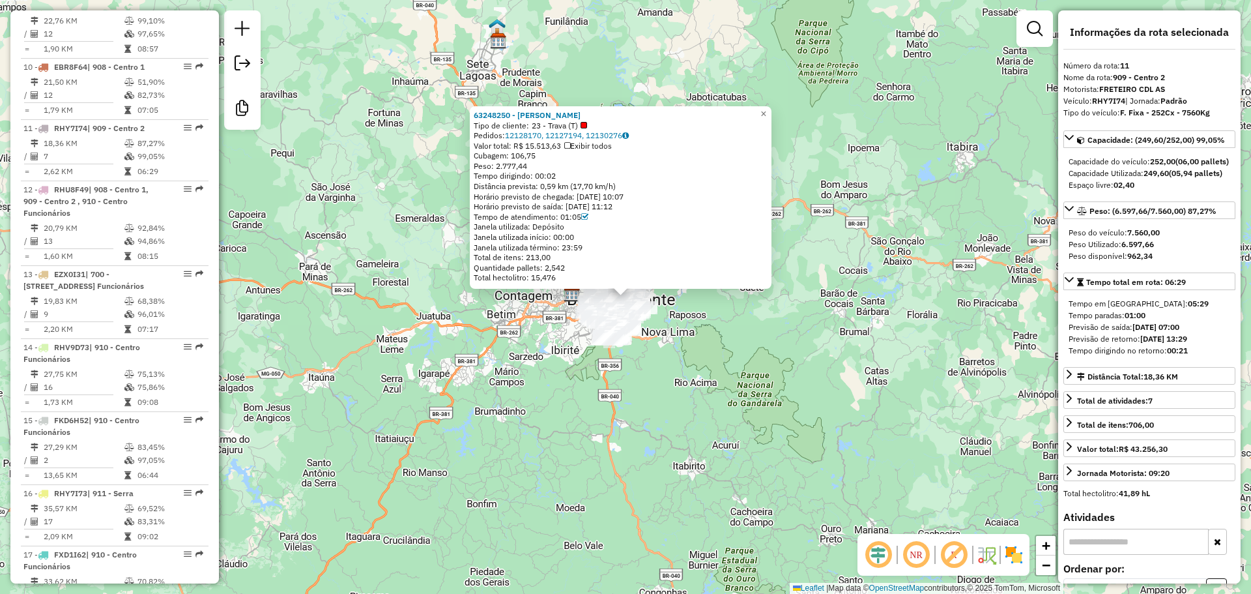
scroll to position [1252, 0]
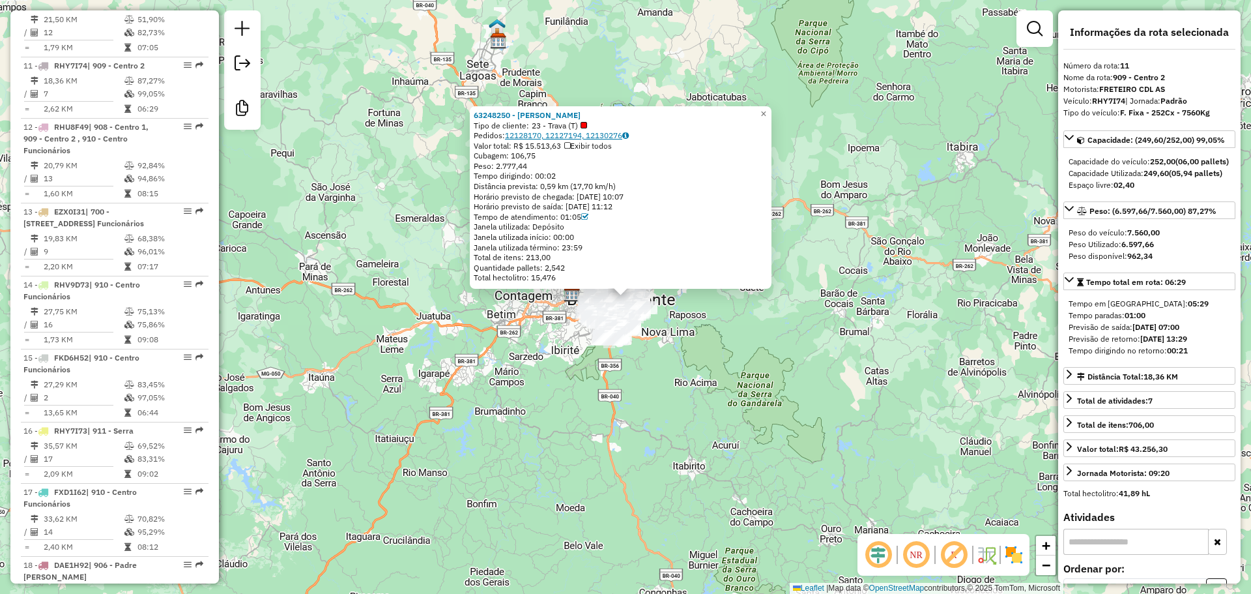
click at [556, 136] on link "12128170, 12127194, 12130276" at bounding box center [567, 135] width 124 height 10
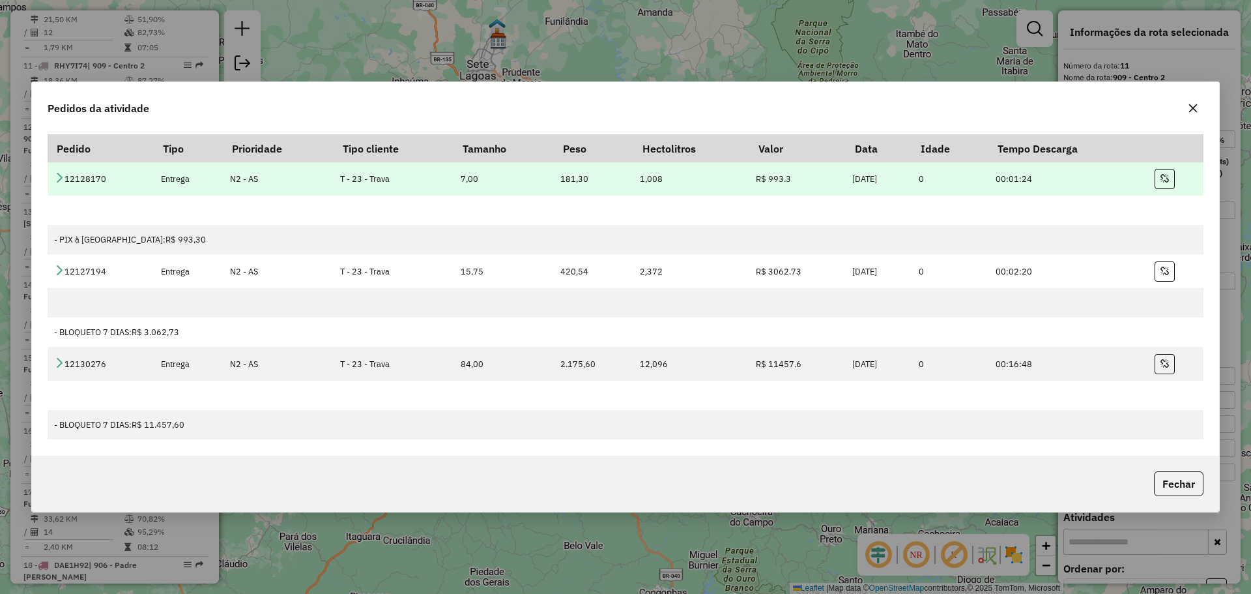
click at [57, 174] on icon at bounding box center [59, 177] width 10 height 10
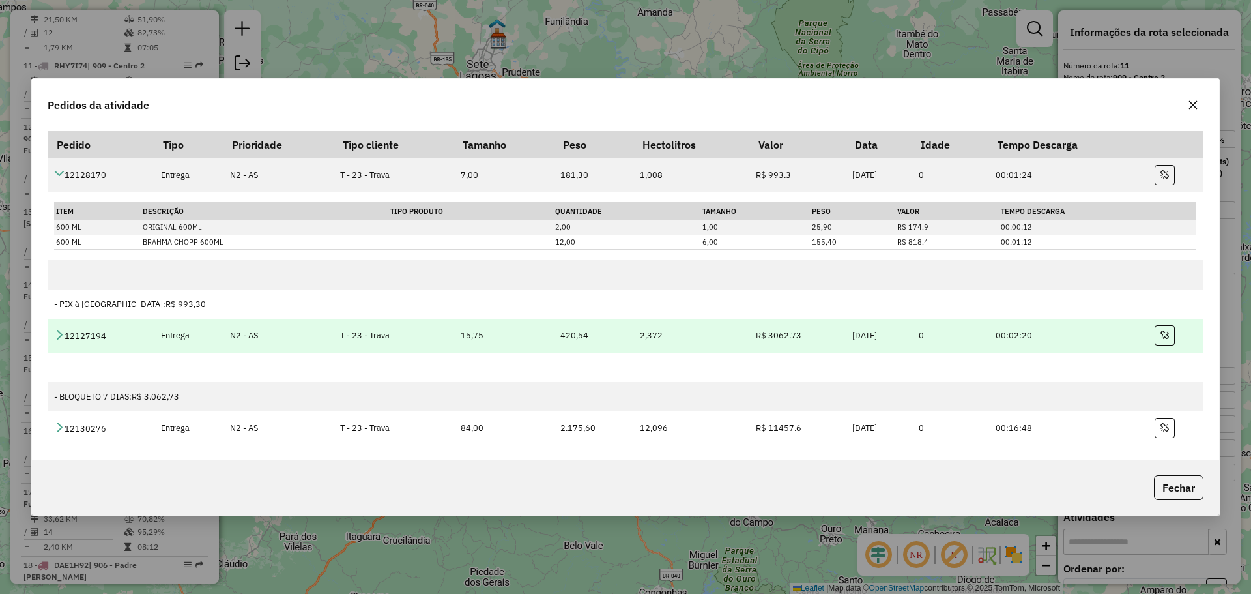
click at [61, 332] on icon at bounding box center [59, 334] width 10 height 10
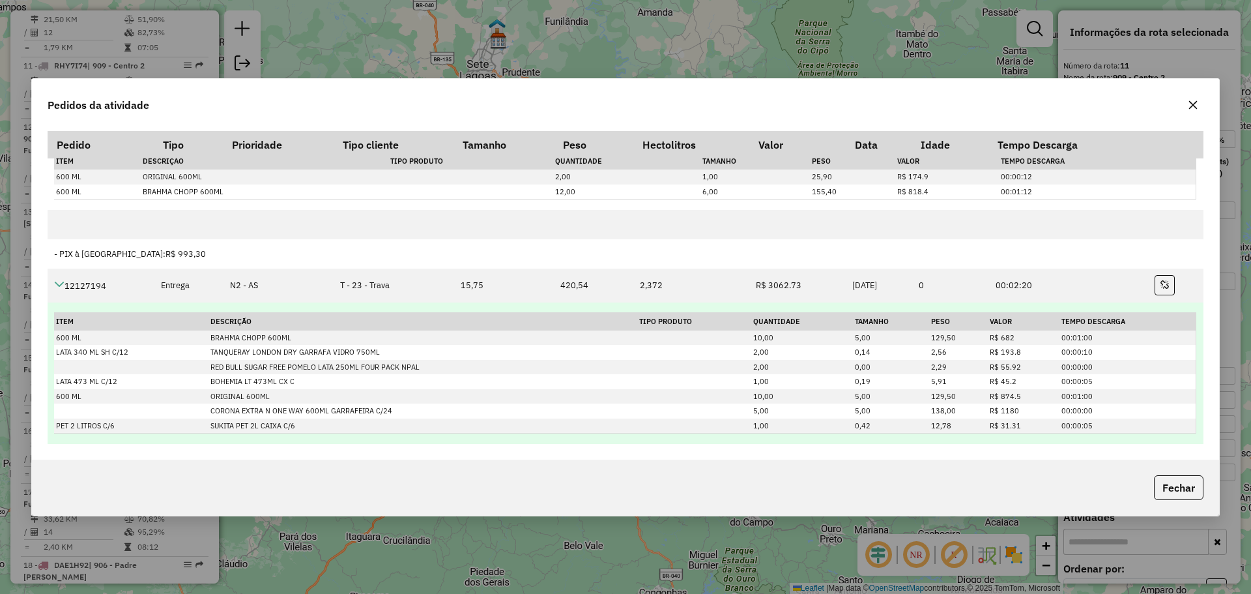
scroll to position [0, 0]
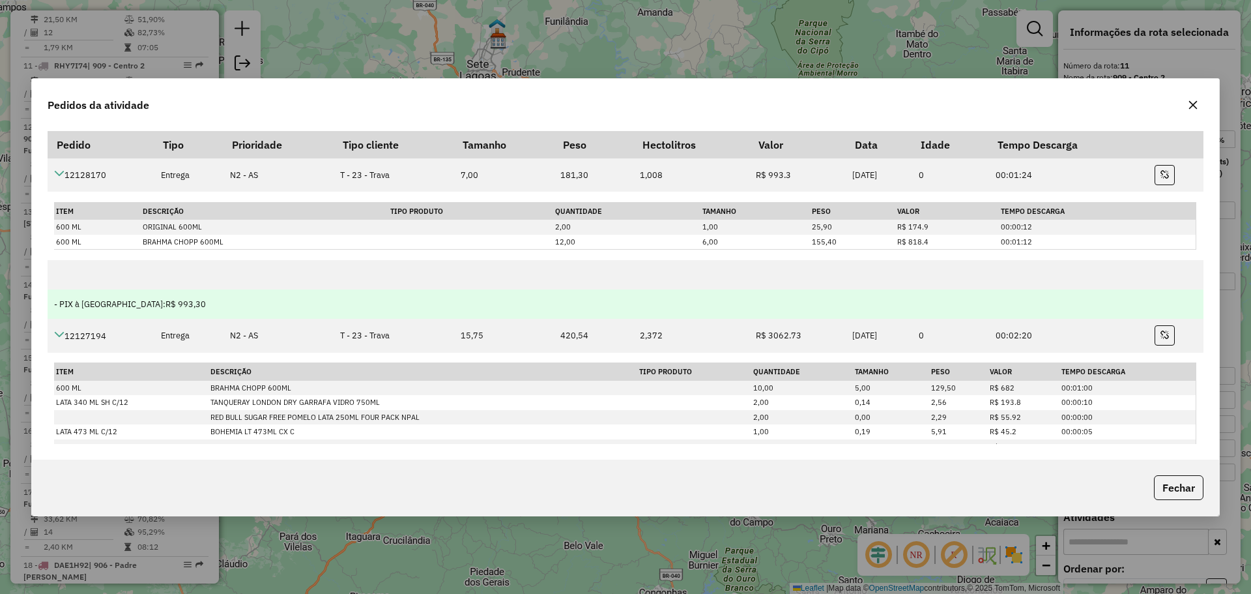
click at [156, 306] on div "- PIX à Vista: R$ 993,30" at bounding box center [625, 304] width 1142 height 12
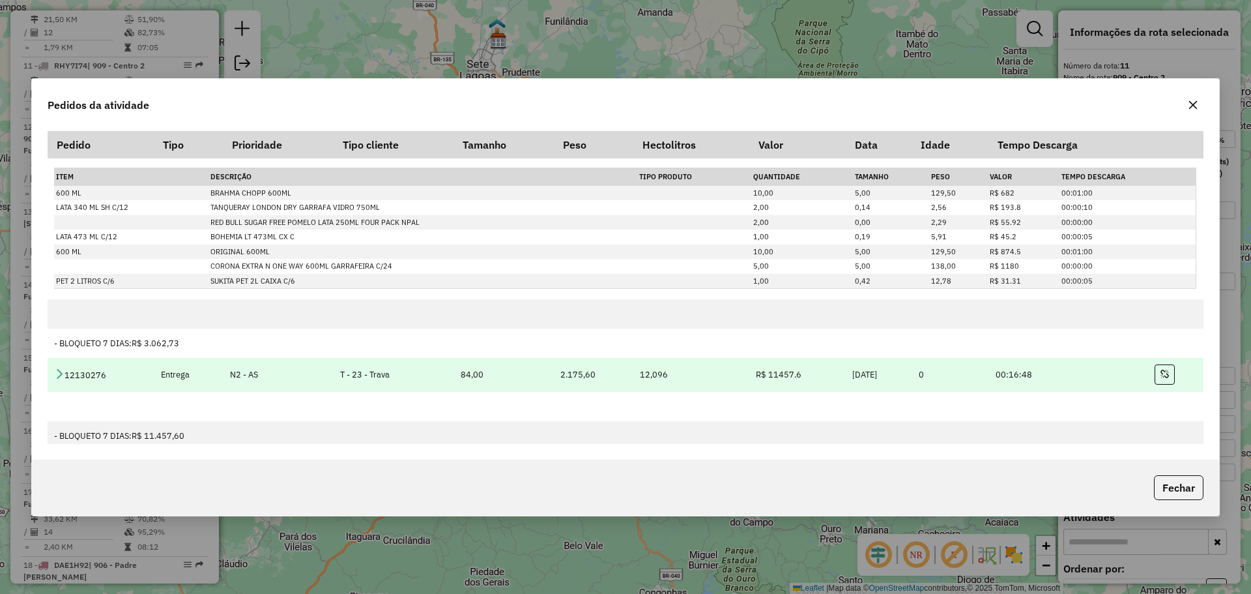
scroll to position [195, 0]
click at [63, 379] on link at bounding box center [59, 374] width 10 height 11
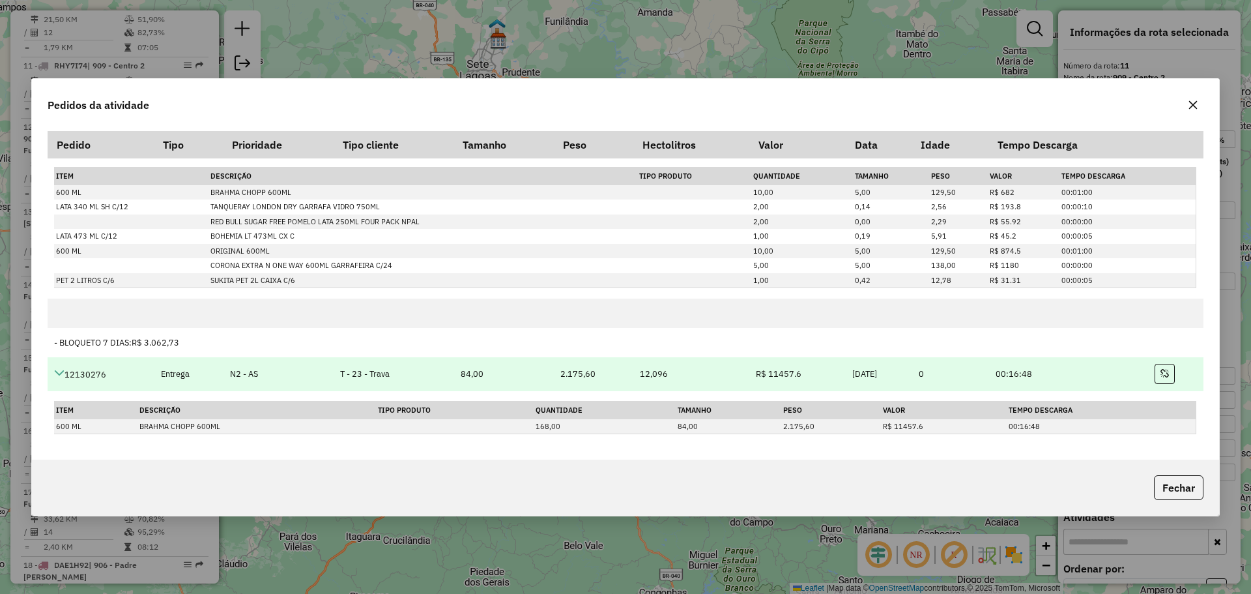
click at [59, 371] on icon at bounding box center [59, 372] width 10 height 10
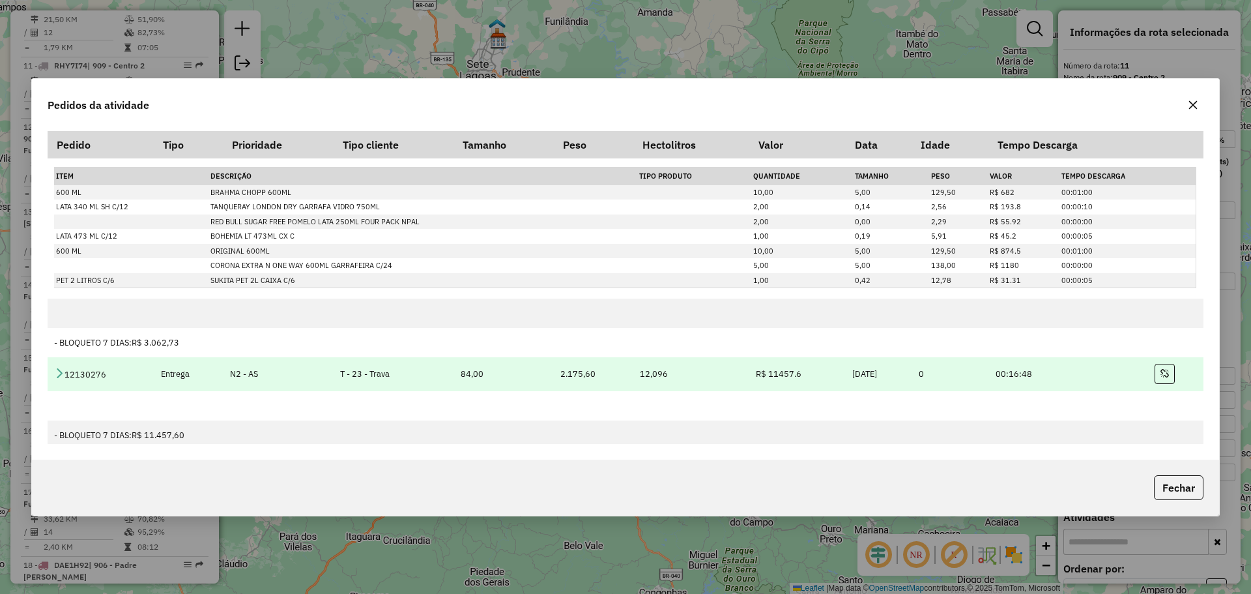
click at [58, 376] on icon at bounding box center [59, 372] width 10 height 10
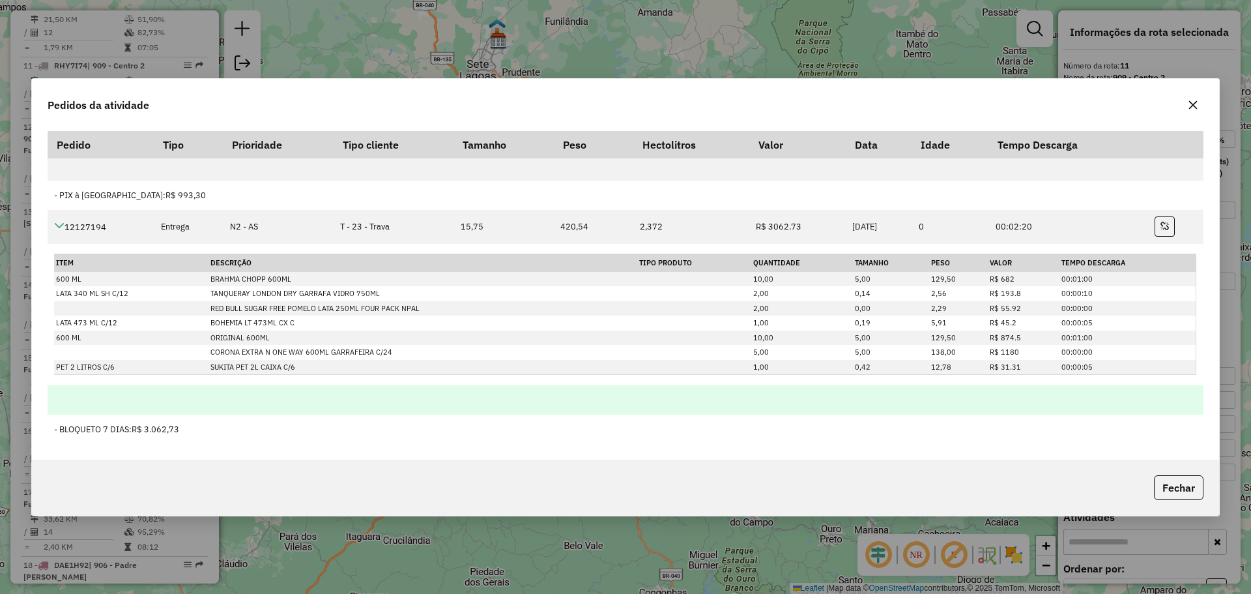
scroll to position [130, 0]
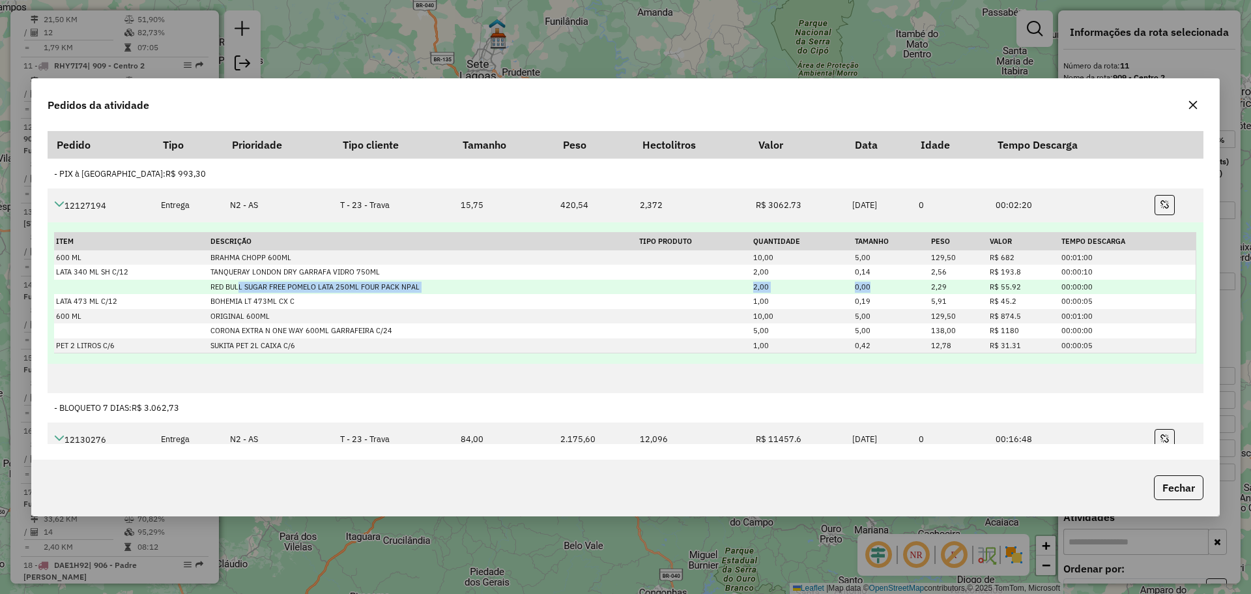
drag, startPoint x: 879, startPoint y: 282, endPoint x: 236, endPoint y: 289, distance: 642.4
click at [236, 289] on tr "RED BULL SUGAR FREE POMELO LATA 250ML FOUR PACK NPAL 2,00 0,00 2,29 R$ 55.92 00…" at bounding box center [624, 286] width 1141 height 15
click at [287, 288] on td "RED BULL SUGAR FREE POMELO LATA 250ML FOUR PACK NPAL" at bounding box center [422, 286] width 429 height 15
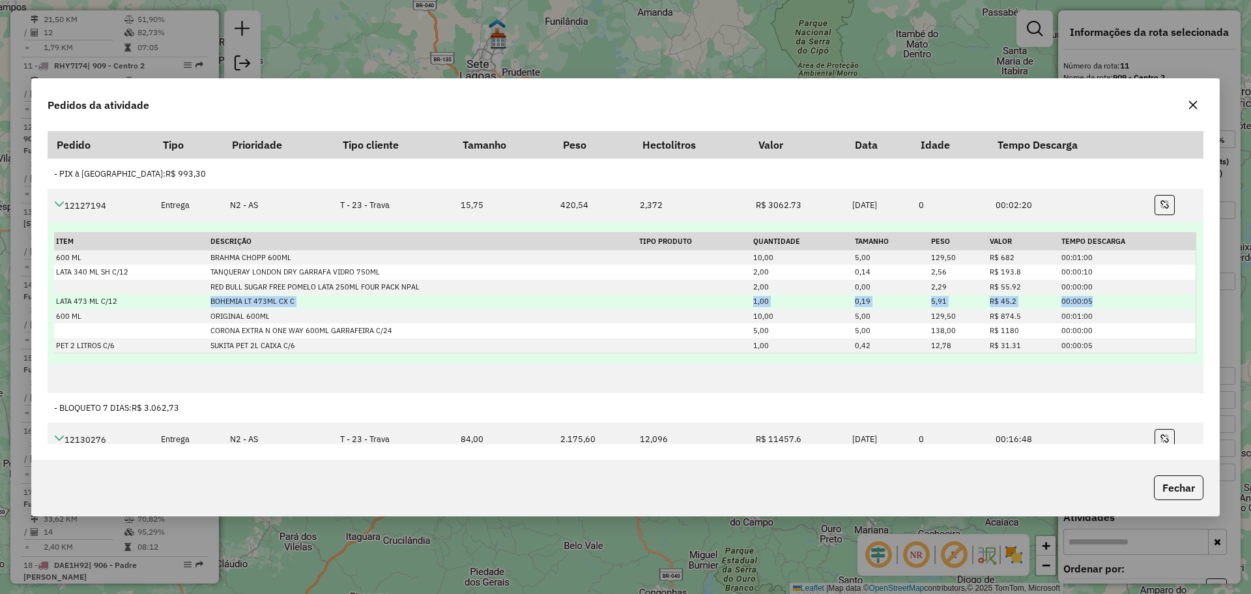
drag, startPoint x: 1088, startPoint y: 299, endPoint x: 206, endPoint y: 300, distance: 882.2
click at [206, 300] on tr "LATA 473 ML C/12 BOHEMIA LT 473ML CX C 1,00 0,19 5,91 R$ 45.2 00:00:05" at bounding box center [624, 301] width 1141 height 15
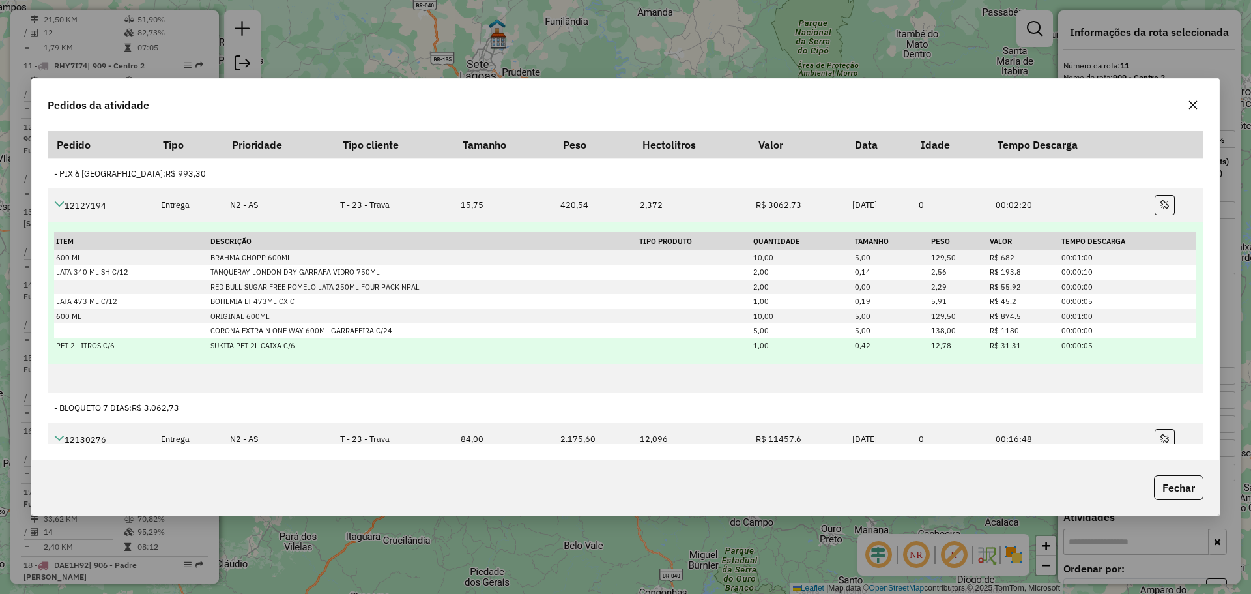
click at [1081, 345] on td "00:00:05" at bounding box center [1127, 345] width 136 height 15
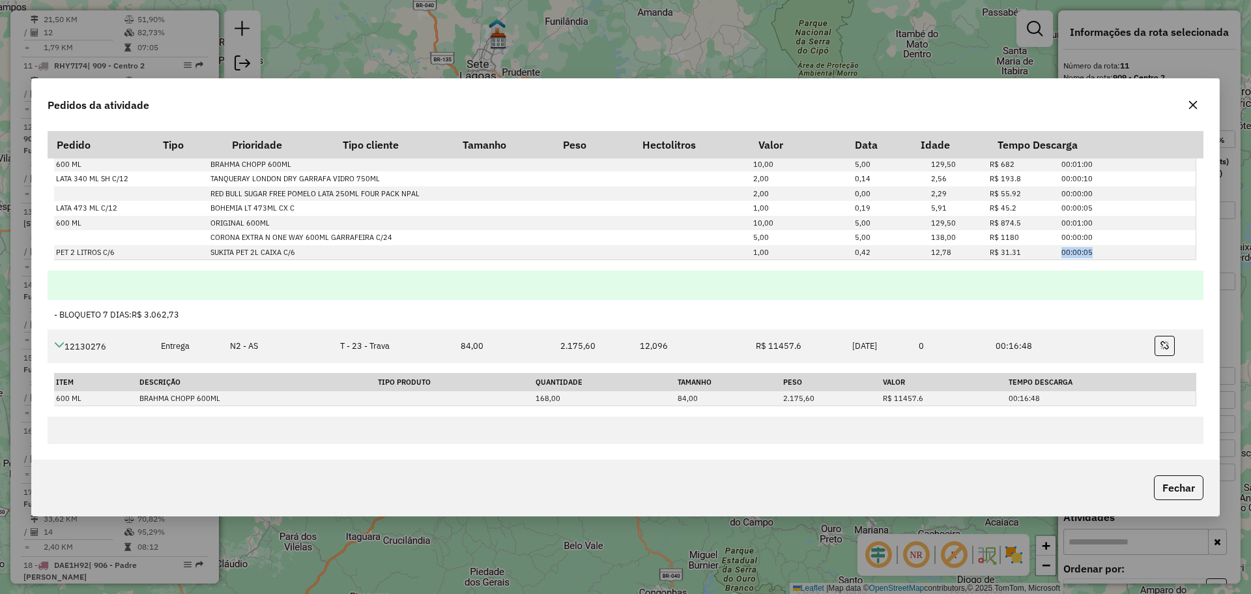
scroll to position [222, 0]
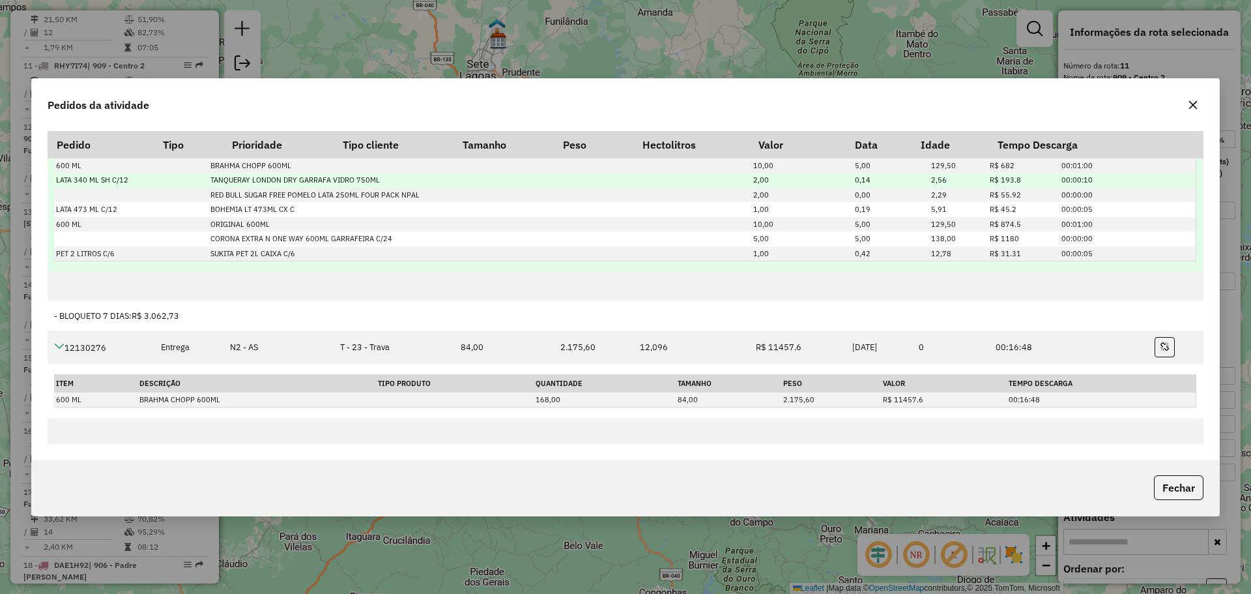
click at [1081, 185] on td "00:00:10" at bounding box center [1127, 180] width 136 height 15
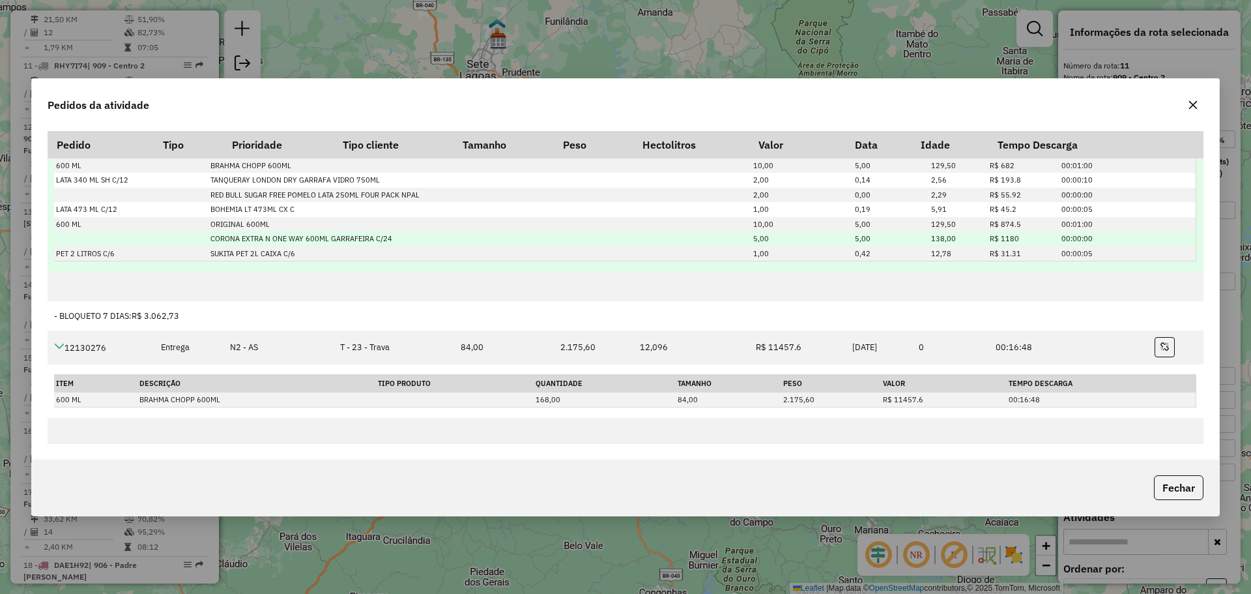
click at [318, 231] on td "CORONA EXTRA N ONE WAY 600ML GARRAFEIRA C/24" at bounding box center [422, 238] width 429 height 15
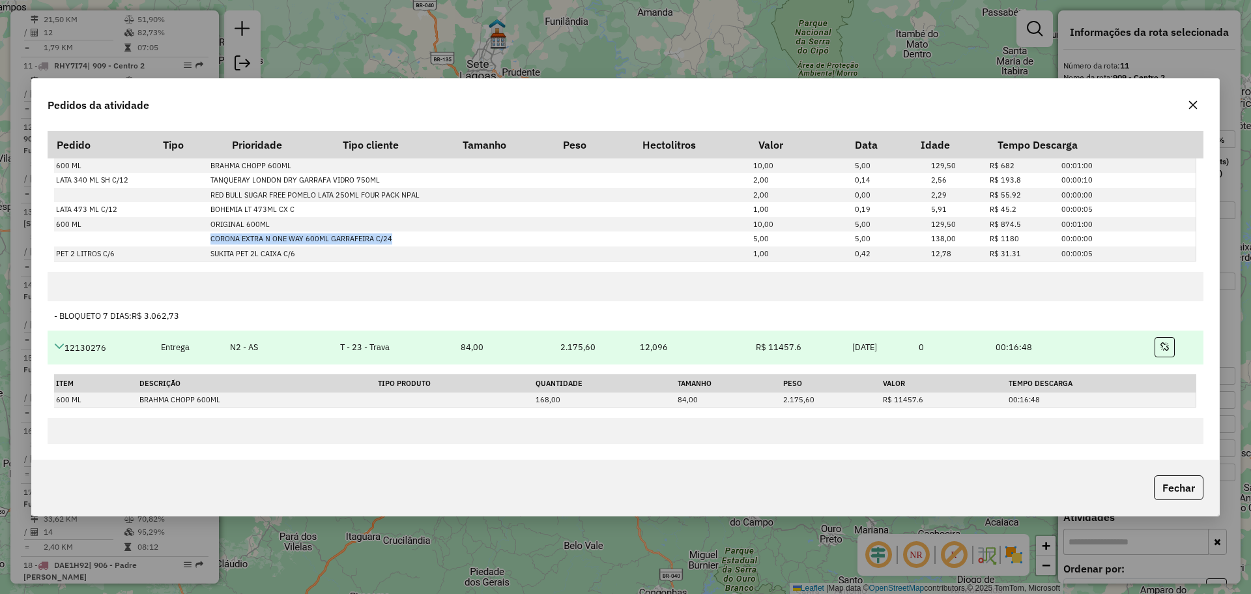
click at [59, 347] on icon at bounding box center [59, 346] width 10 height 10
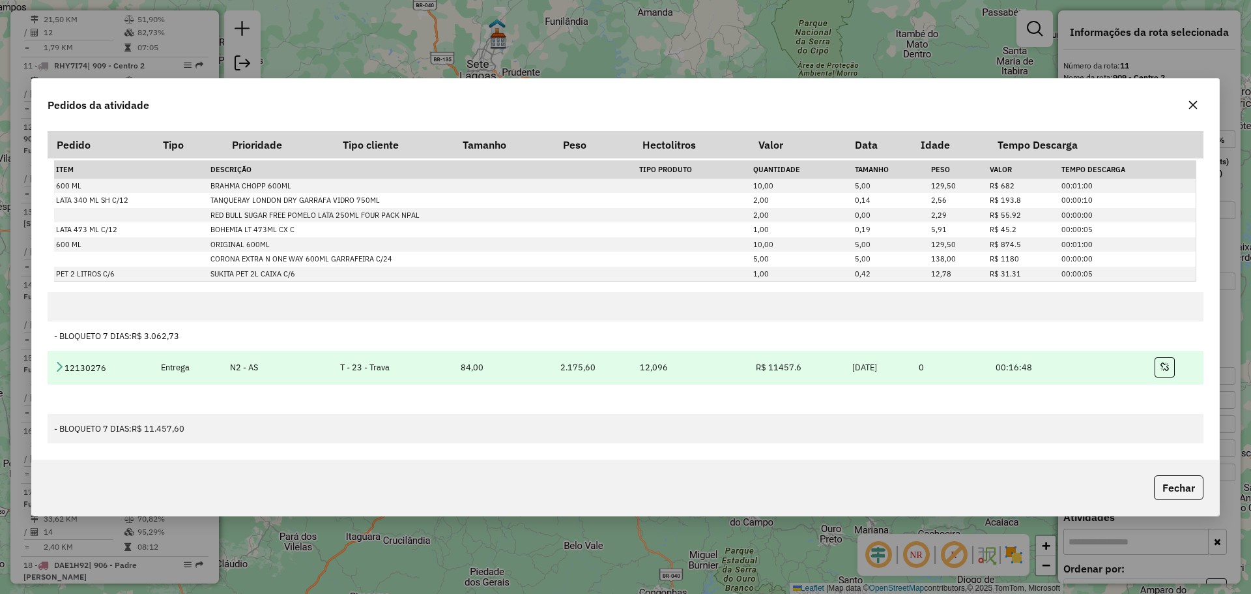
click at [63, 360] on td "12130276" at bounding box center [101, 368] width 106 height 34
click at [59, 365] on icon at bounding box center [59, 366] width 10 height 10
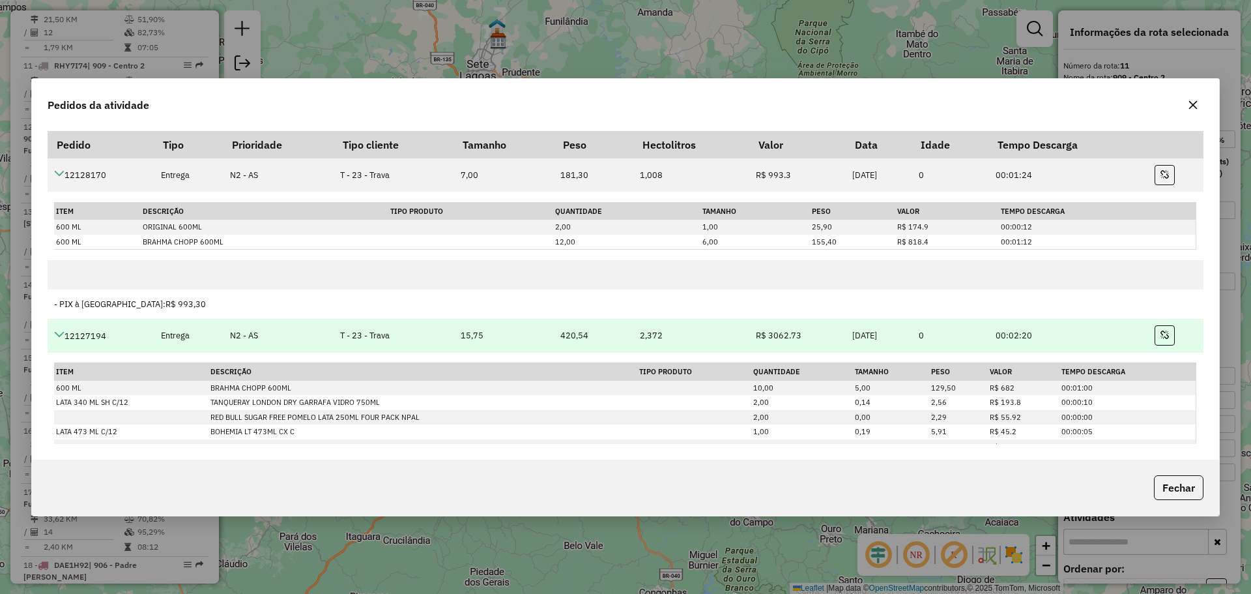
scroll to position [130, 0]
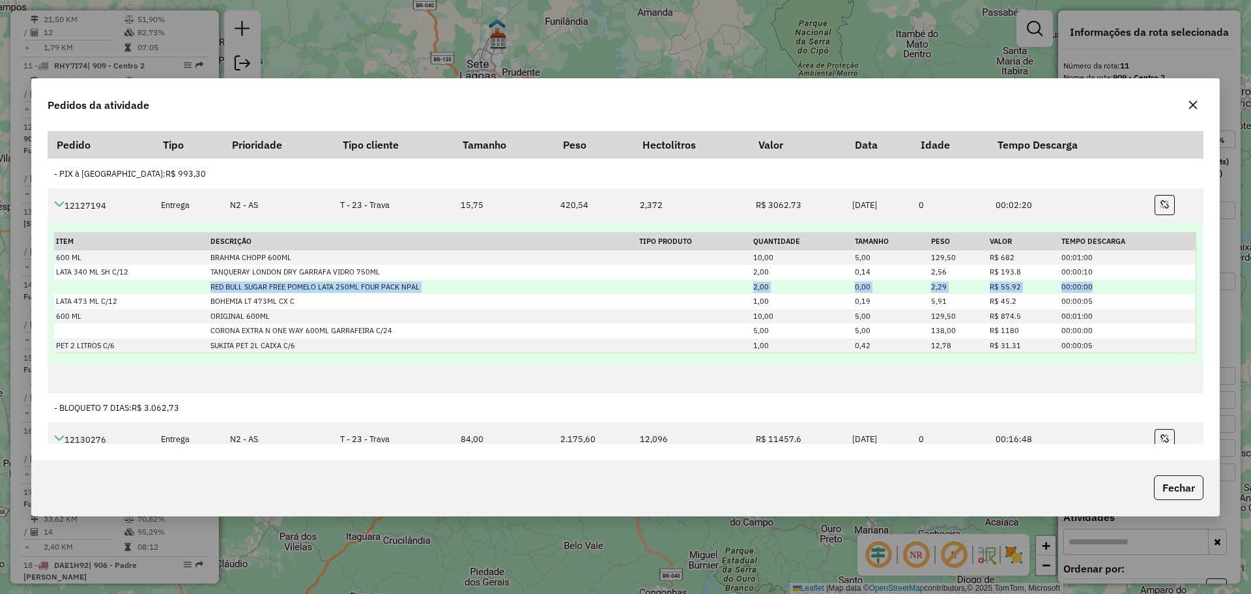
drag, startPoint x: 210, startPoint y: 287, endPoint x: 1101, endPoint y: 287, distance: 891.3
click at [1101, 287] on tr "RED BULL SUGAR FREE POMELO LATA 250ML FOUR PACK NPAL 2,00 0,00 2,29 R$ 55.92 00…" at bounding box center [624, 286] width 1141 height 15
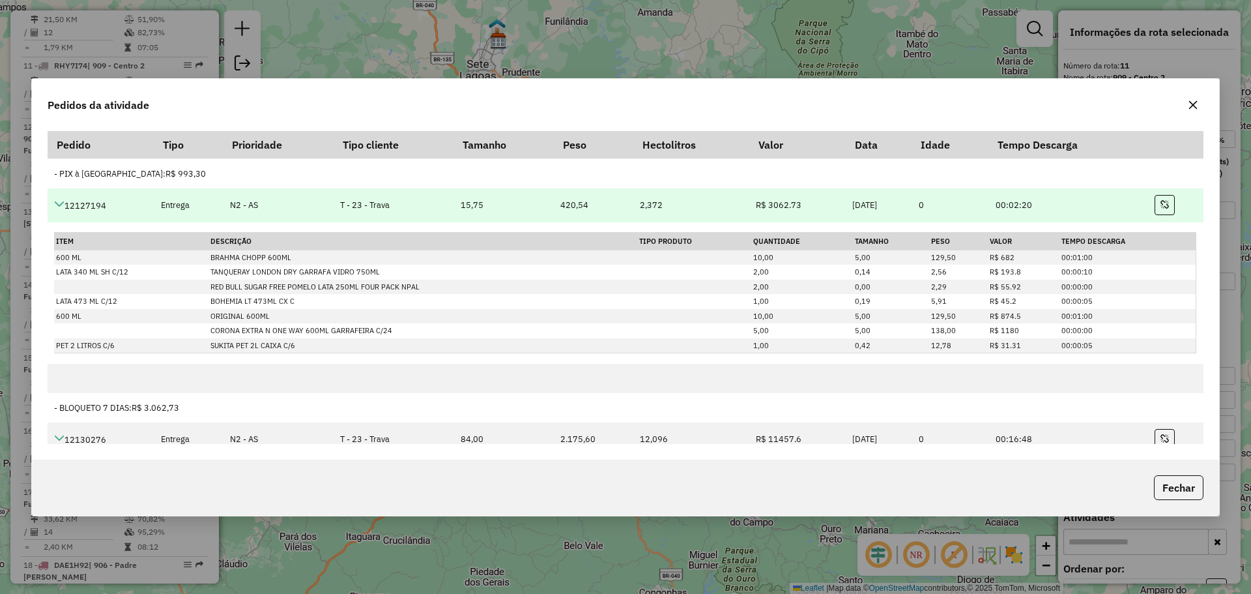
click at [66, 188] on td "12127194" at bounding box center [101, 205] width 106 height 34
click at [60, 201] on icon at bounding box center [59, 204] width 10 height 10
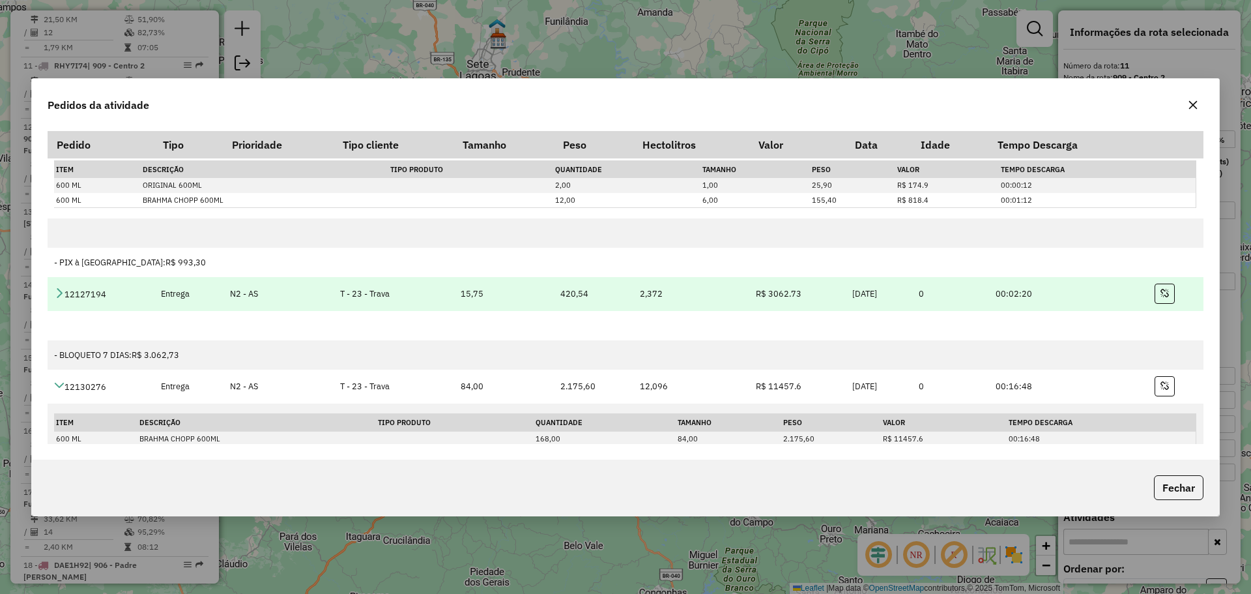
scroll to position [113, 0]
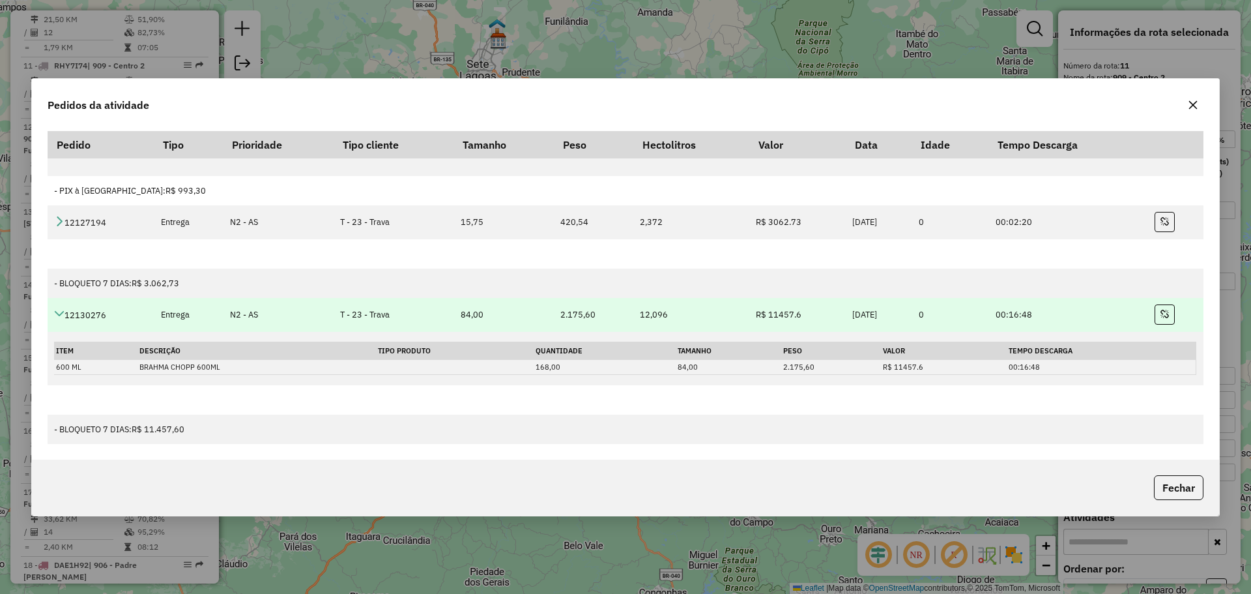
click at [57, 305] on td "12130276" at bounding box center [101, 315] width 106 height 34
click at [58, 312] on icon at bounding box center [59, 313] width 10 height 10
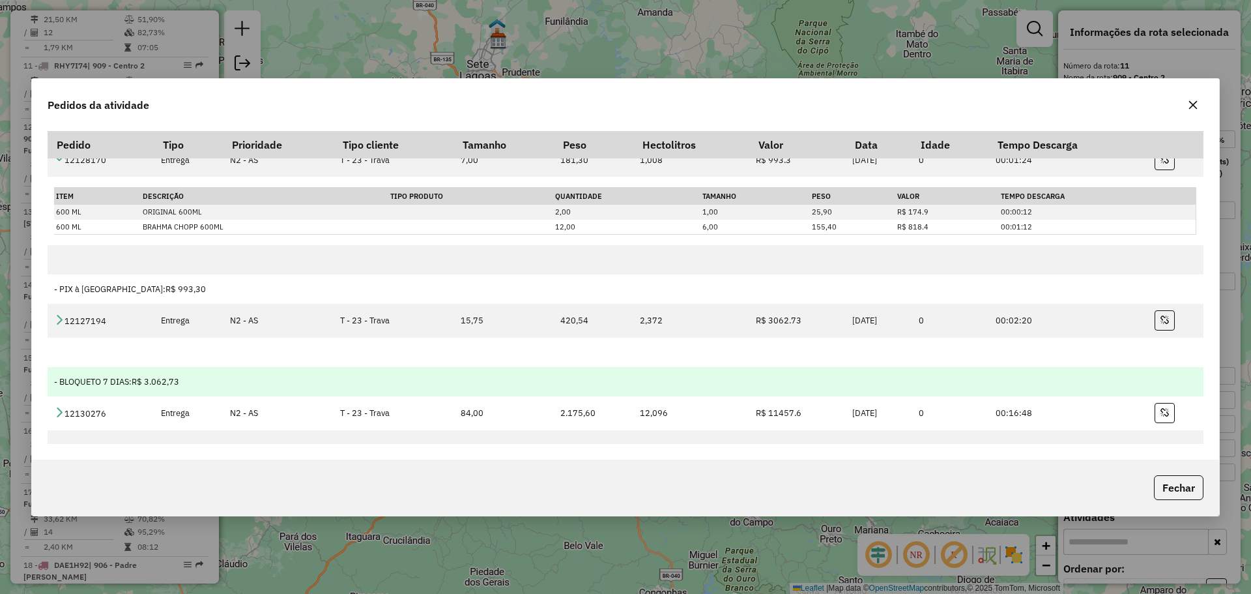
scroll to position [0, 0]
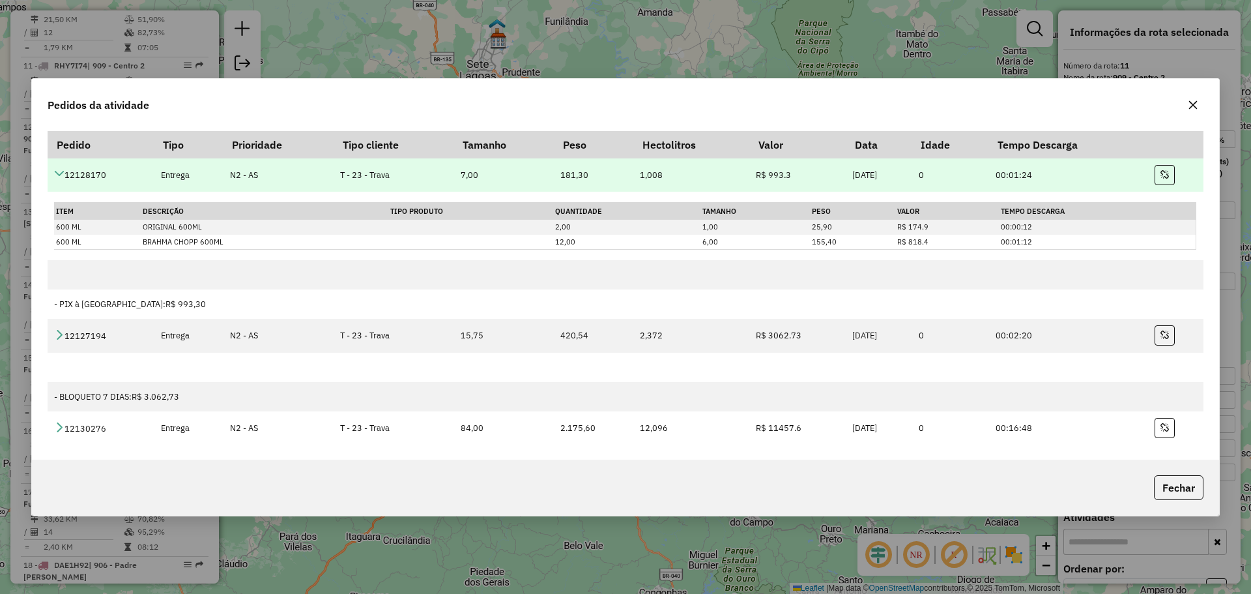
click at [68, 172] on td "12128170" at bounding box center [101, 175] width 106 height 34
click at [62, 171] on icon at bounding box center [59, 173] width 10 height 10
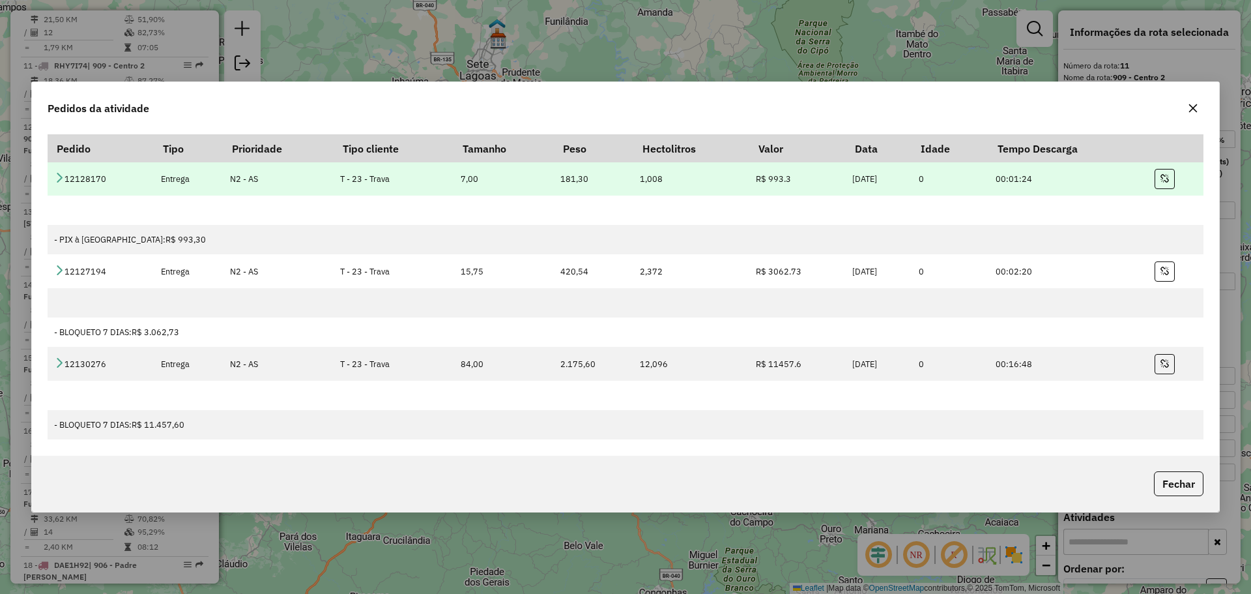
click at [56, 175] on icon at bounding box center [59, 177] width 10 height 10
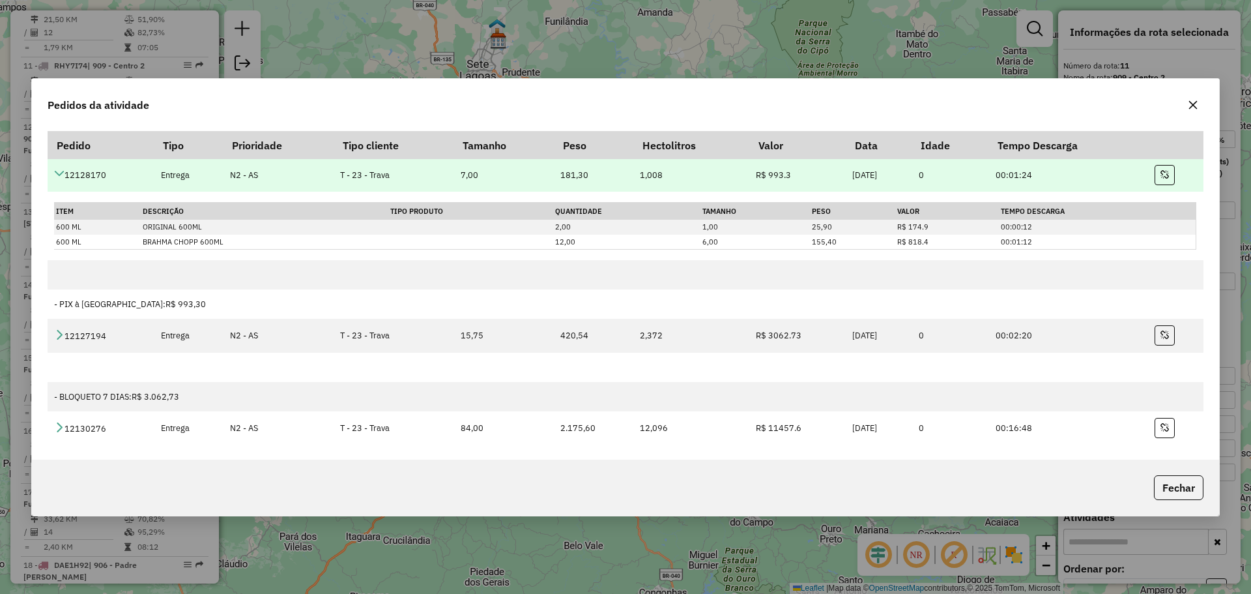
click at [56, 175] on icon at bounding box center [59, 173] width 10 height 10
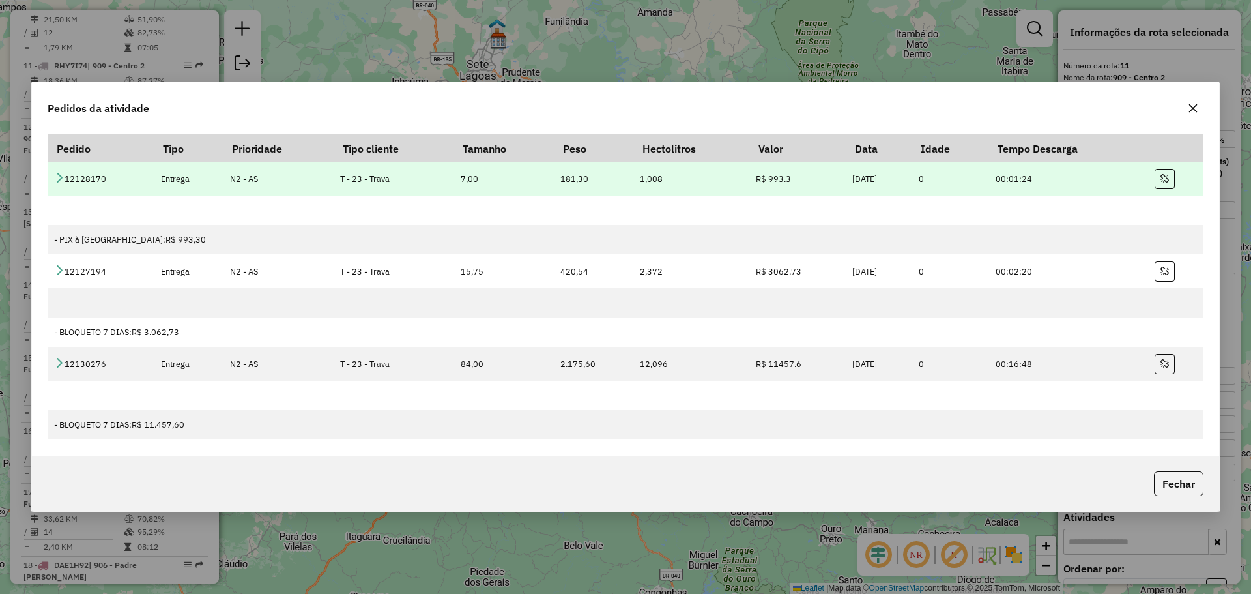
click at [56, 175] on icon at bounding box center [59, 177] width 10 height 10
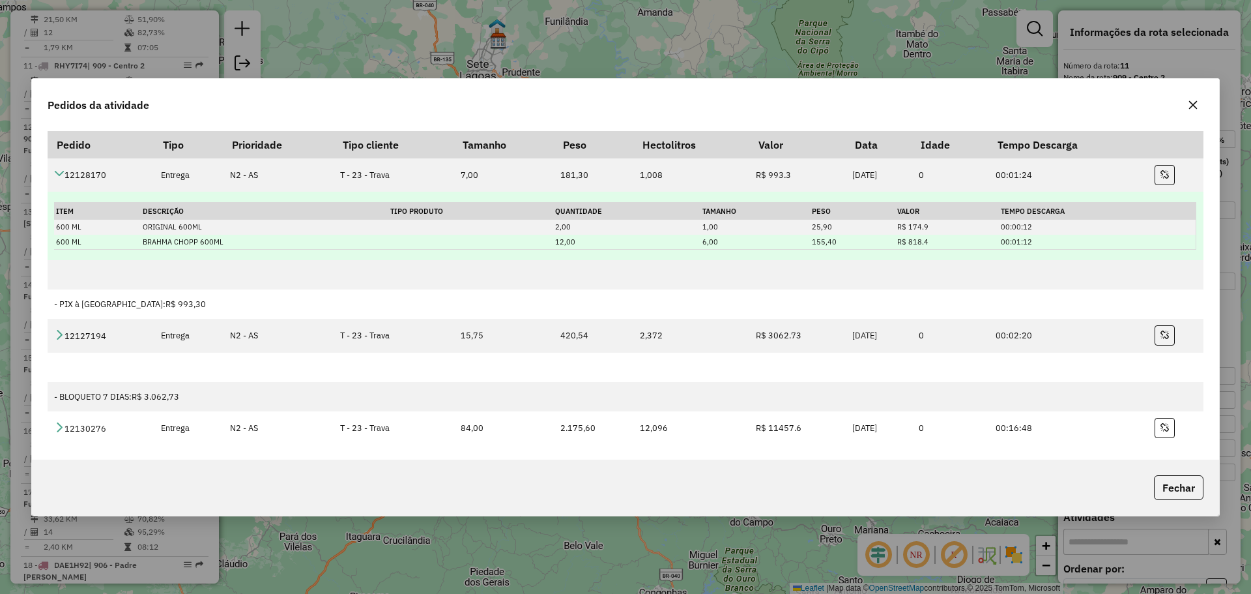
click at [182, 246] on td "BRAHMA CHOPP 600ML" at bounding box center [265, 242] width 248 height 15
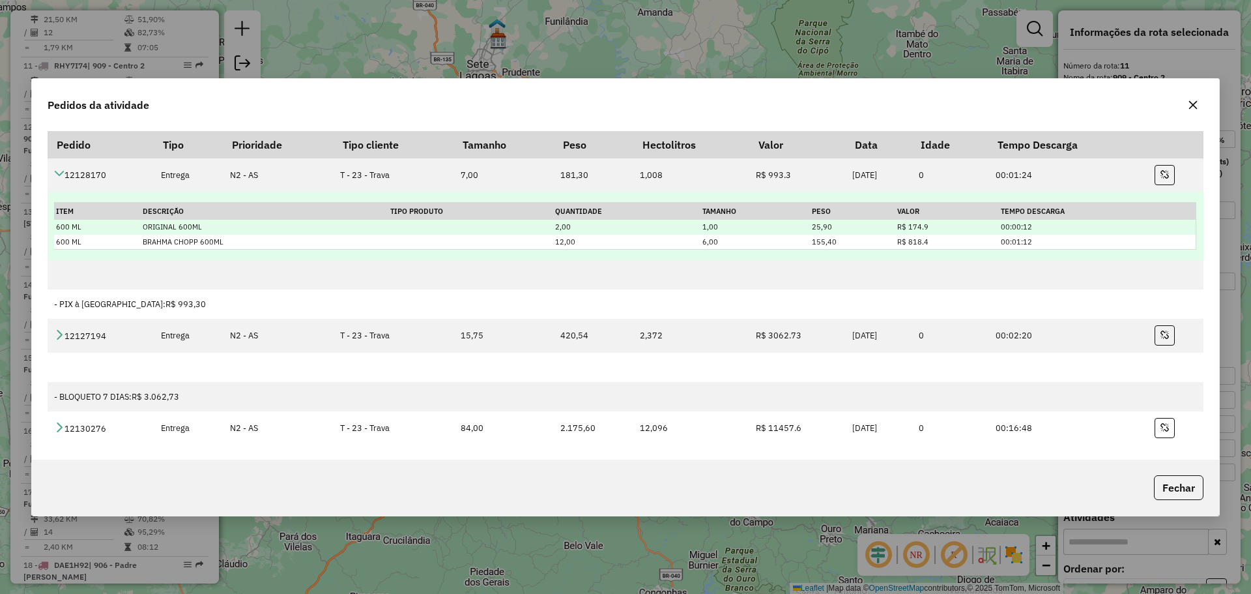
click at [171, 227] on td "ORIGINAL 600ML" at bounding box center [265, 227] width 248 height 15
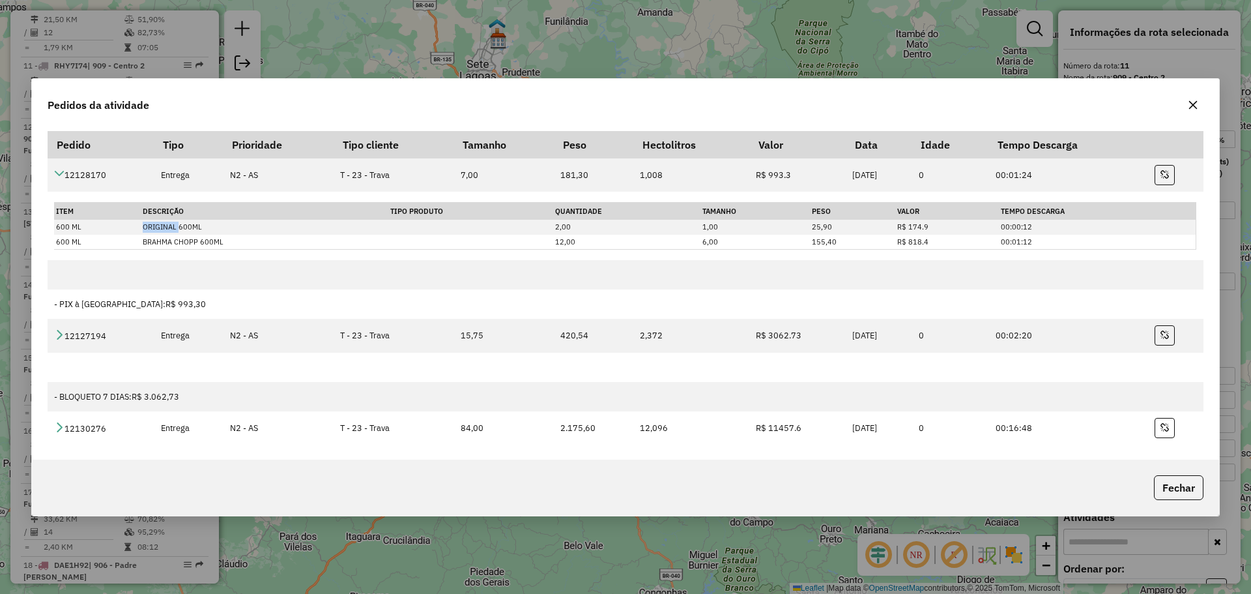
drag, startPoint x: 171, startPoint y: 227, endPoint x: 18, endPoint y: 190, distance: 158.0
click at [168, 227] on td "ORIGINAL 600ML" at bounding box center [265, 227] width 248 height 15
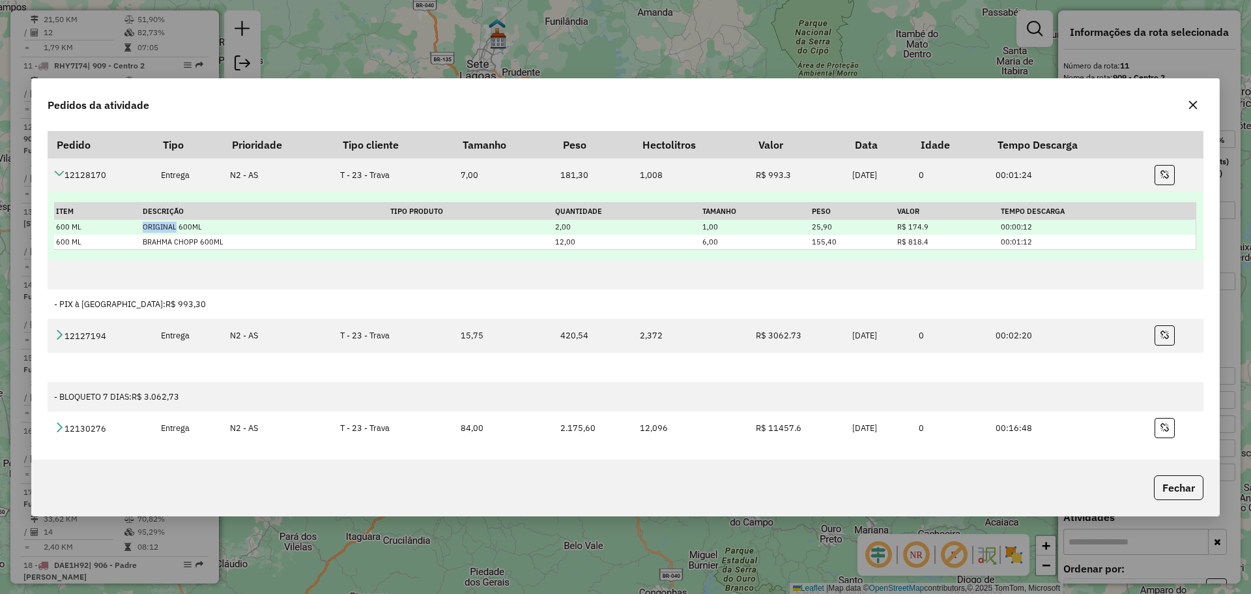
click at [165, 229] on td "ORIGINAL 600ML" at bounding box center [265, 227] width 248 height 15
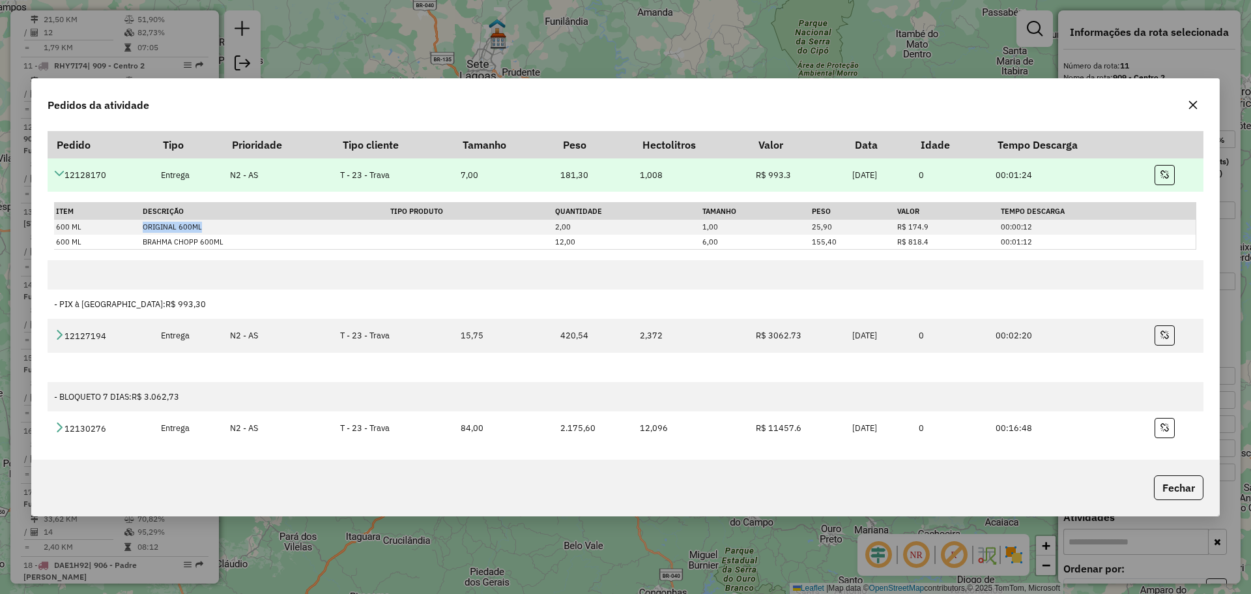
click at [59, 168] on icon at bounding box center [59, 173] width 10 height 10
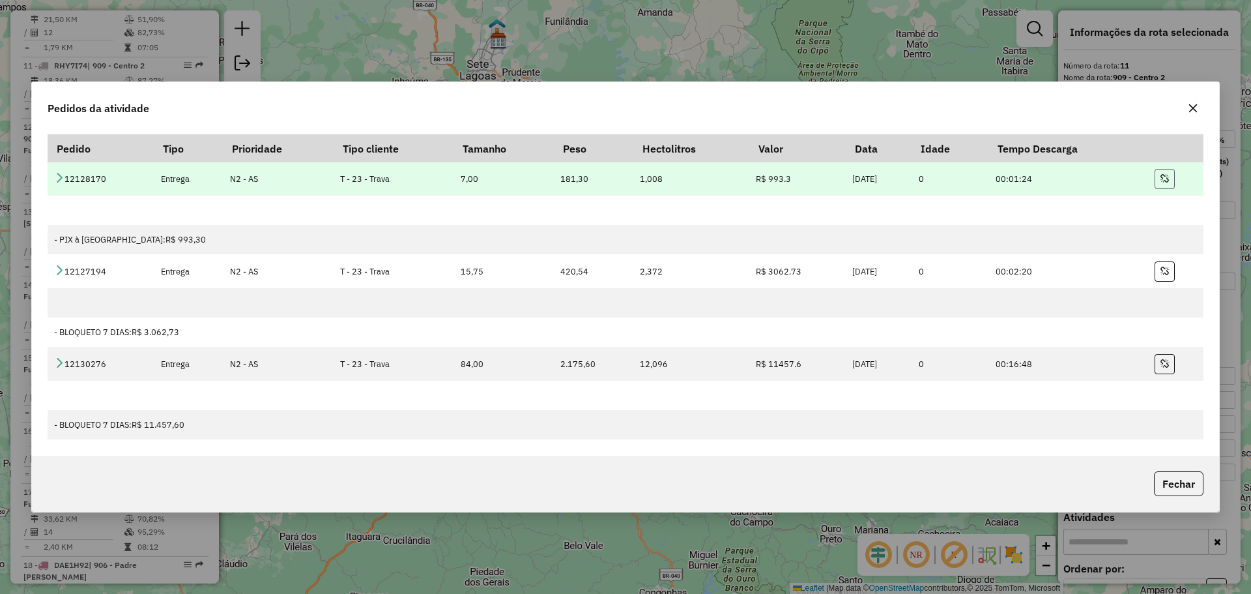
click at [1166, 179] on icon "button" at bounding box center [1164, 178] width 8 height 9
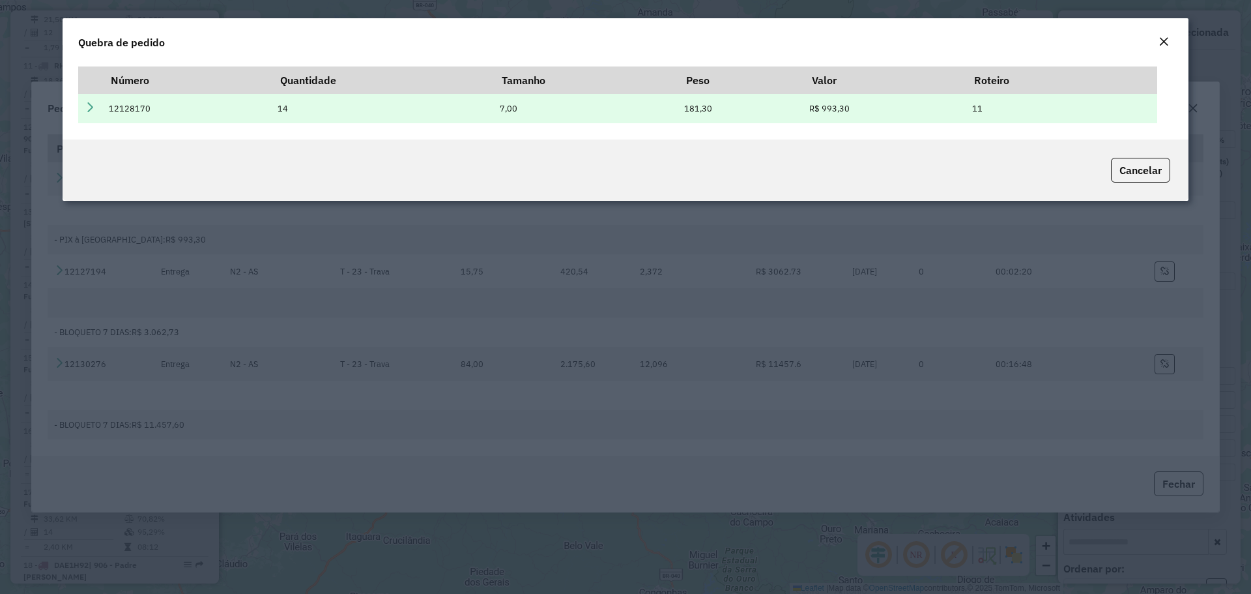
click at [96, 111] on td at bounding box center [90, 108] width 24 height 29
click at [91, 110] on icon at bounding box center [90, 107] width 10 height 10
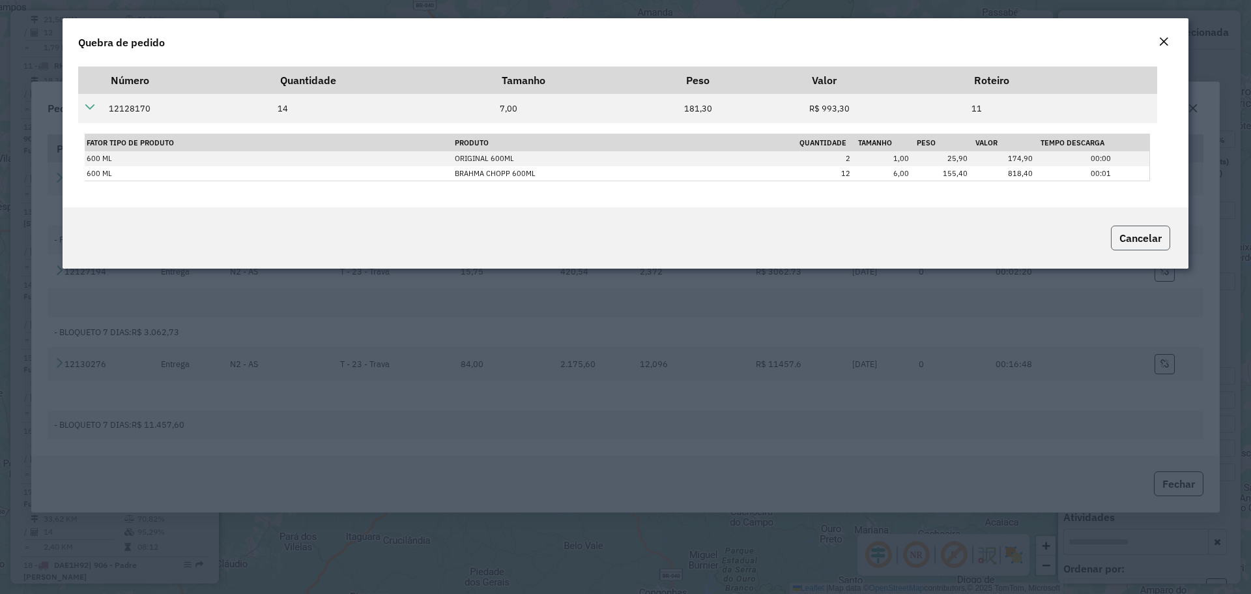
click at [1136, 235] on button "Cancelar" at bounding box center [1140, 237] width 59 height 25
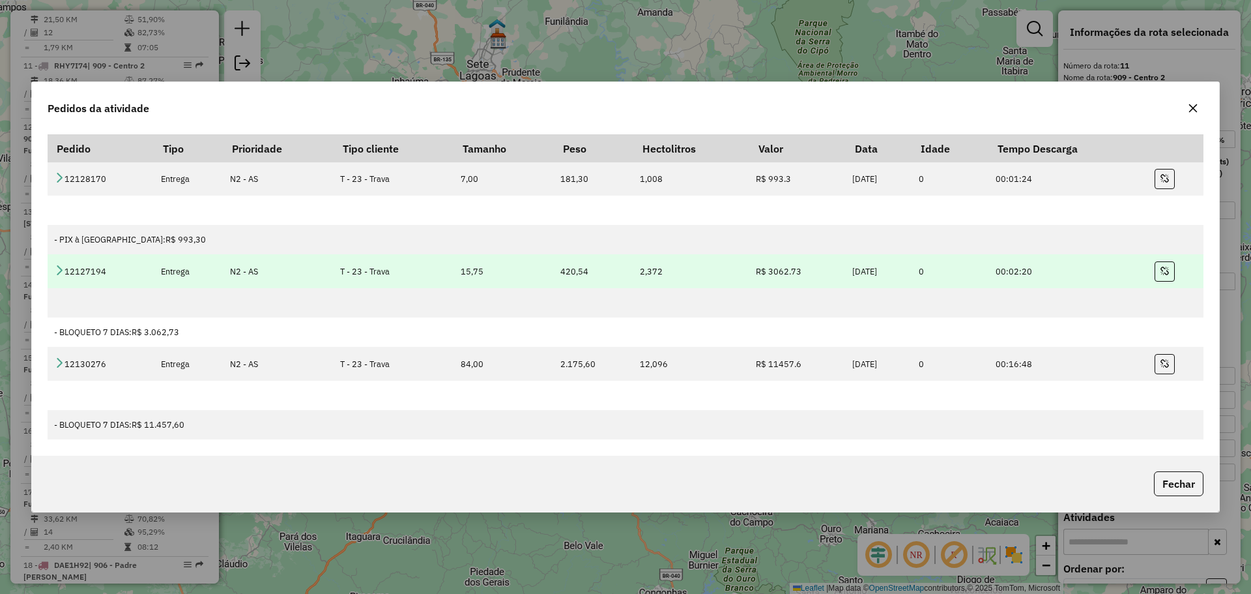
click at [57, 267] on icon at bounding box center [59, 270] width 10 height 10
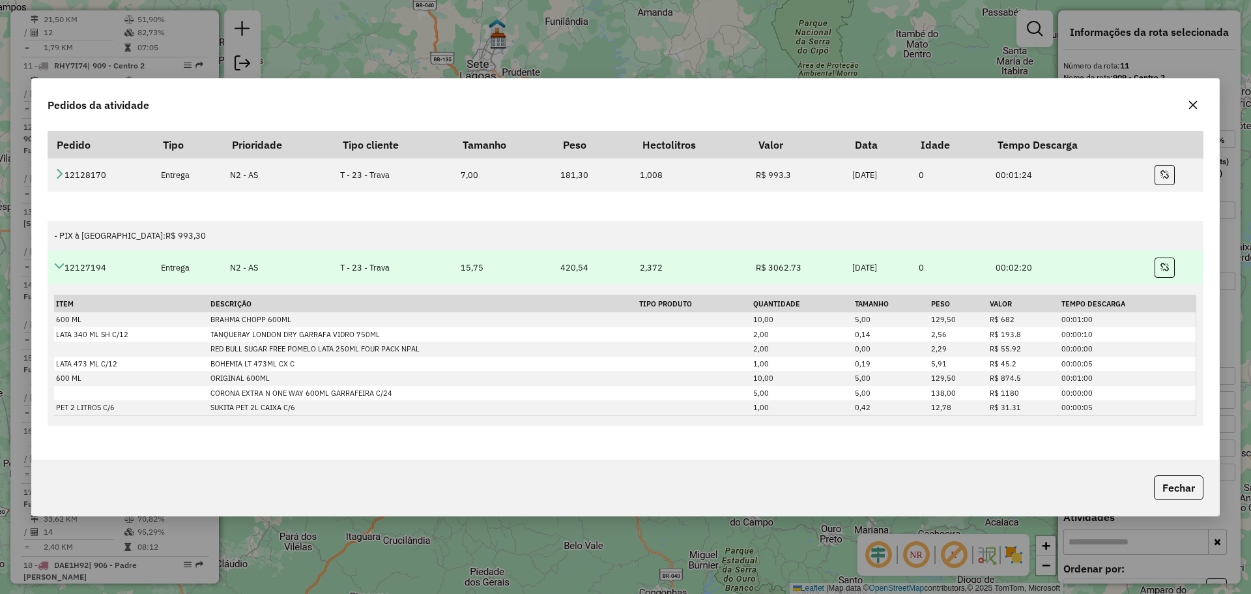
scroll to position [65, 0]
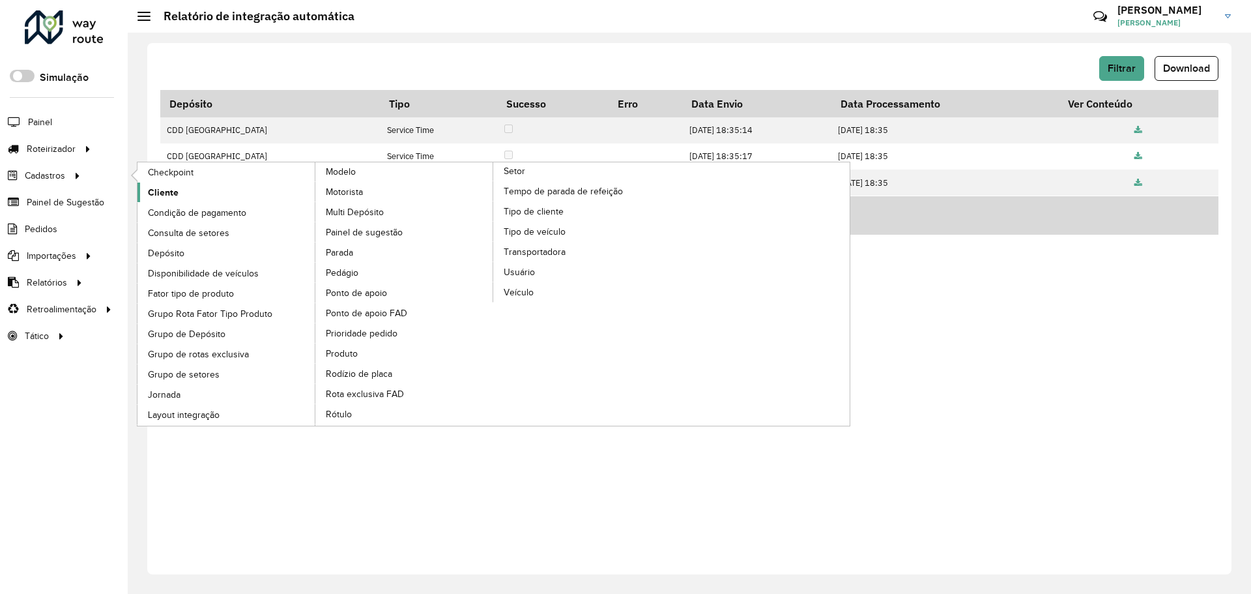
click at [175, 193] on span "Cliente" at bounding box center [163, 193] width 31 height 14
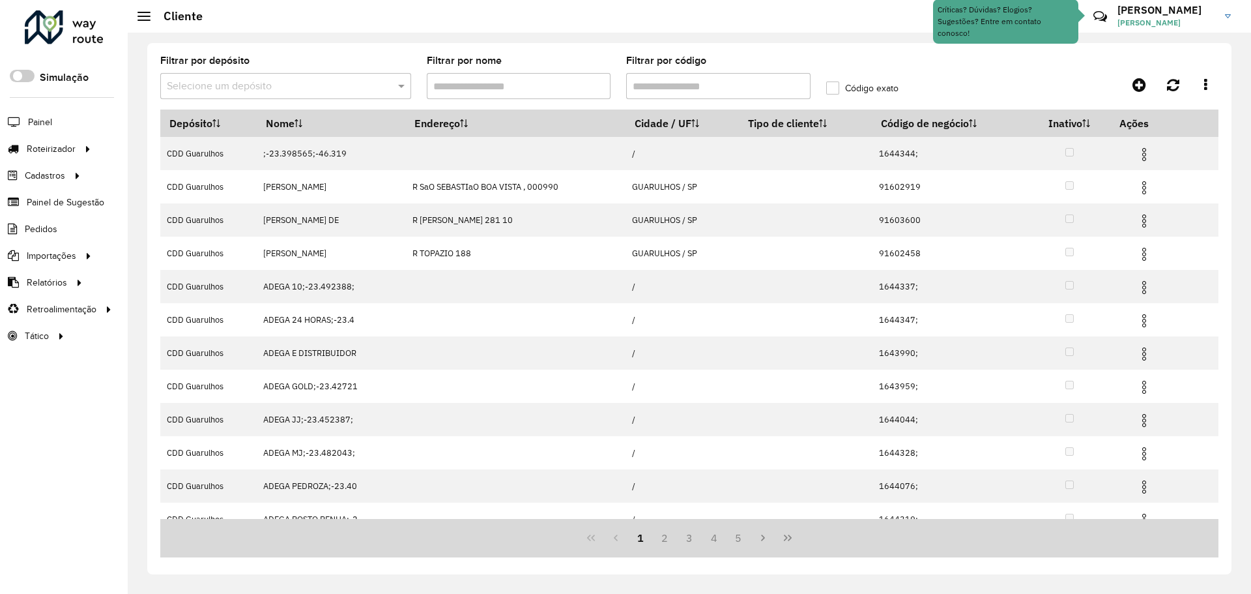
click at [758, 78] on input "Filtrar por código" at bounding box center [718, 86] width 184 height 26
paste input "********"
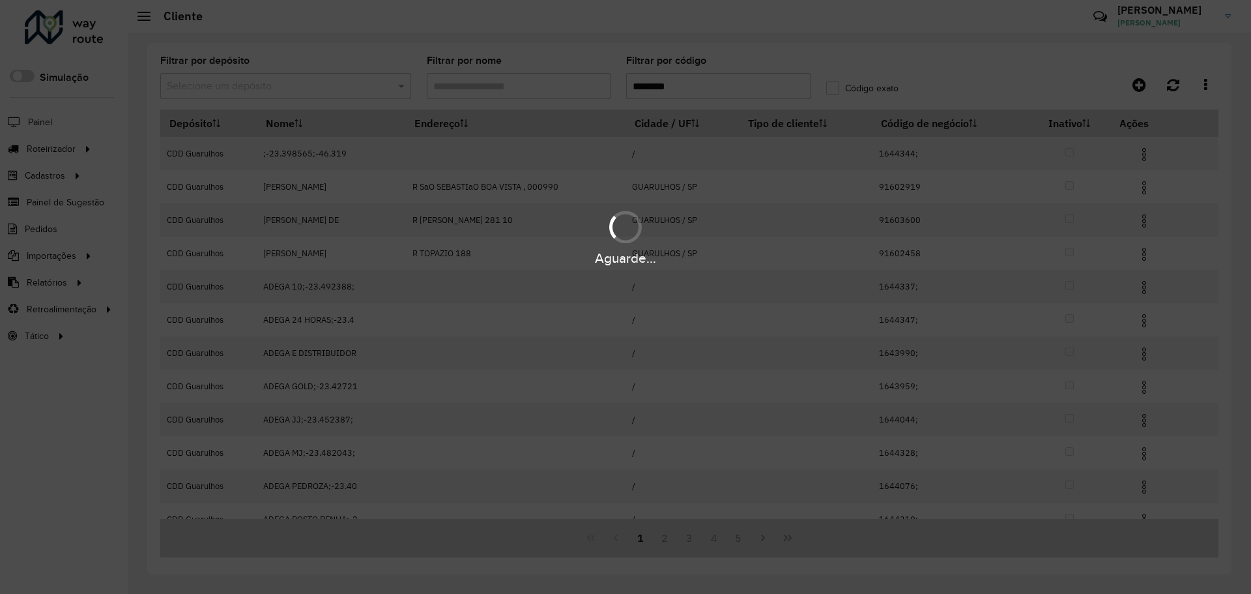
type input "********"
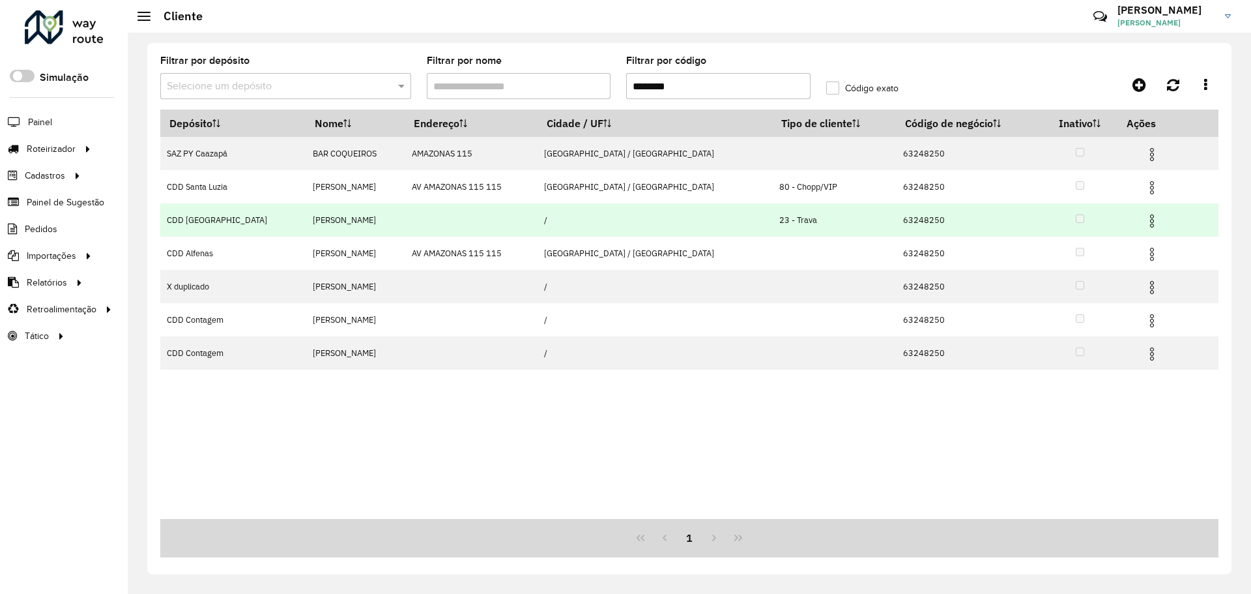
click at [1145, 223] on img at bounding box center [1152, 221] width 16 height 16
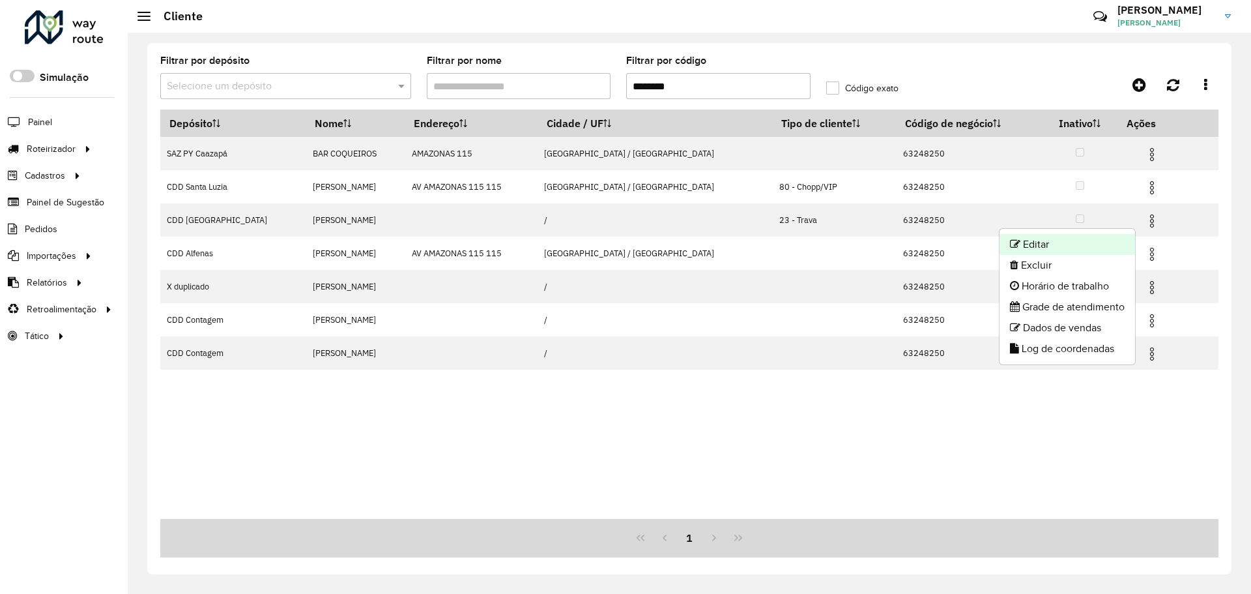
drag, startPoint x: 1057, startPoint y: 251, endPoint x: 1020, endPoint y: 250, distance: 37.8
click at [1020, 250] on li "Editar" at bounding box center [1067, 244] width 136 height 21
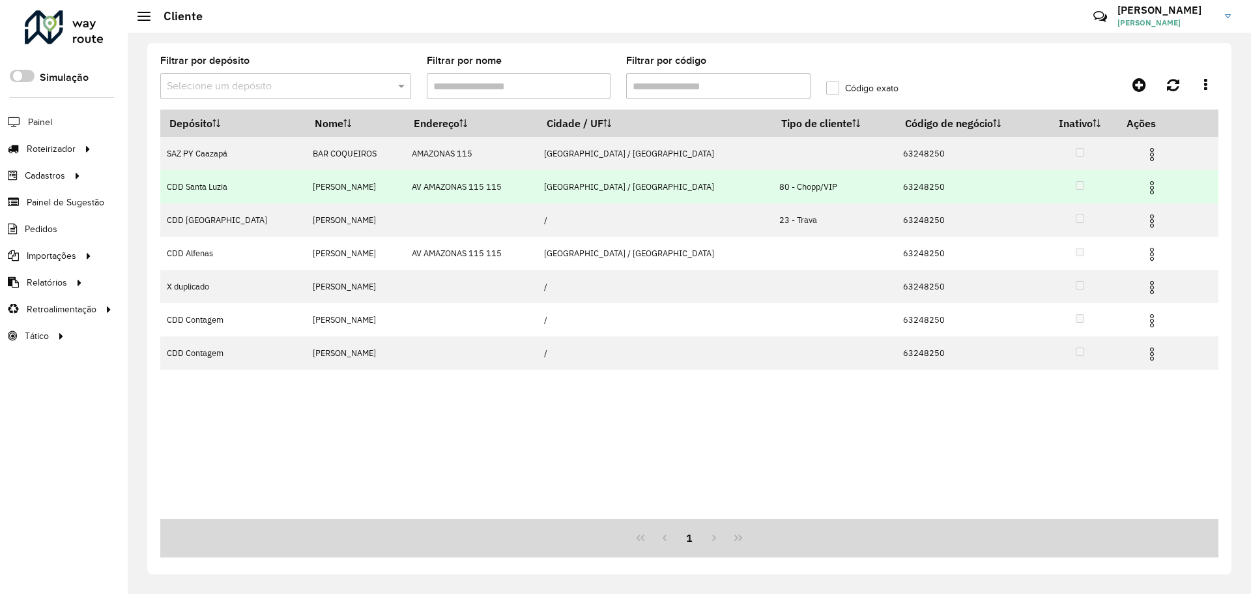
click at [1144, 185] on img at bounding box center [1152, 188] width 16 height 16
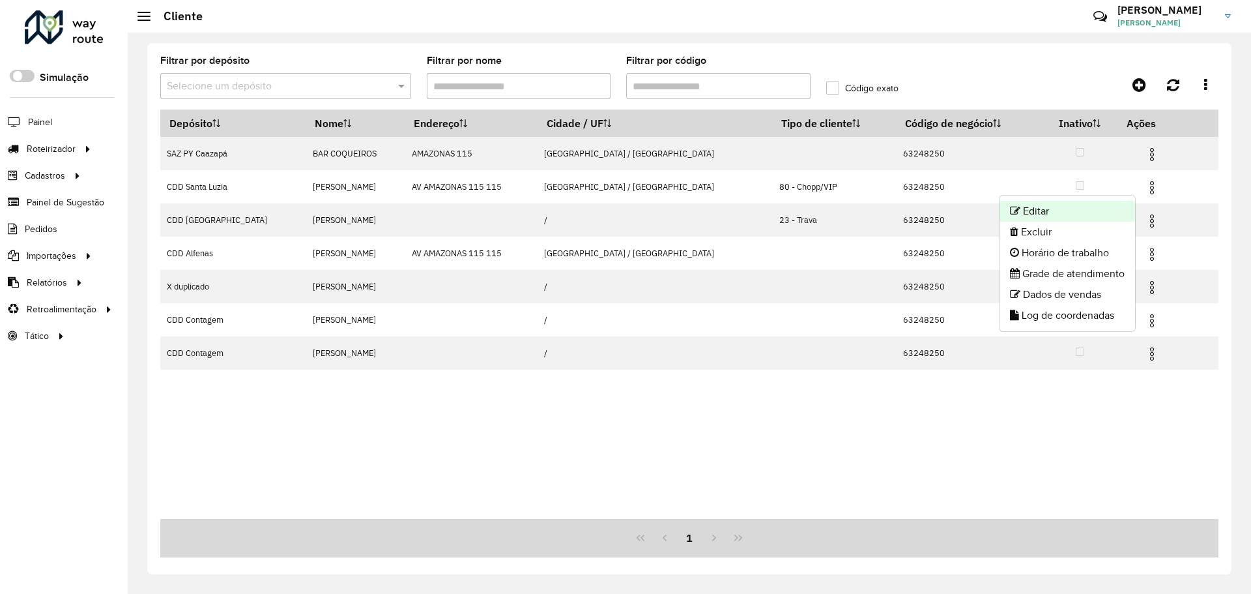
click at [1058, 214] on li "Editar" at bounding box center [1067, 211] width 136 height 21
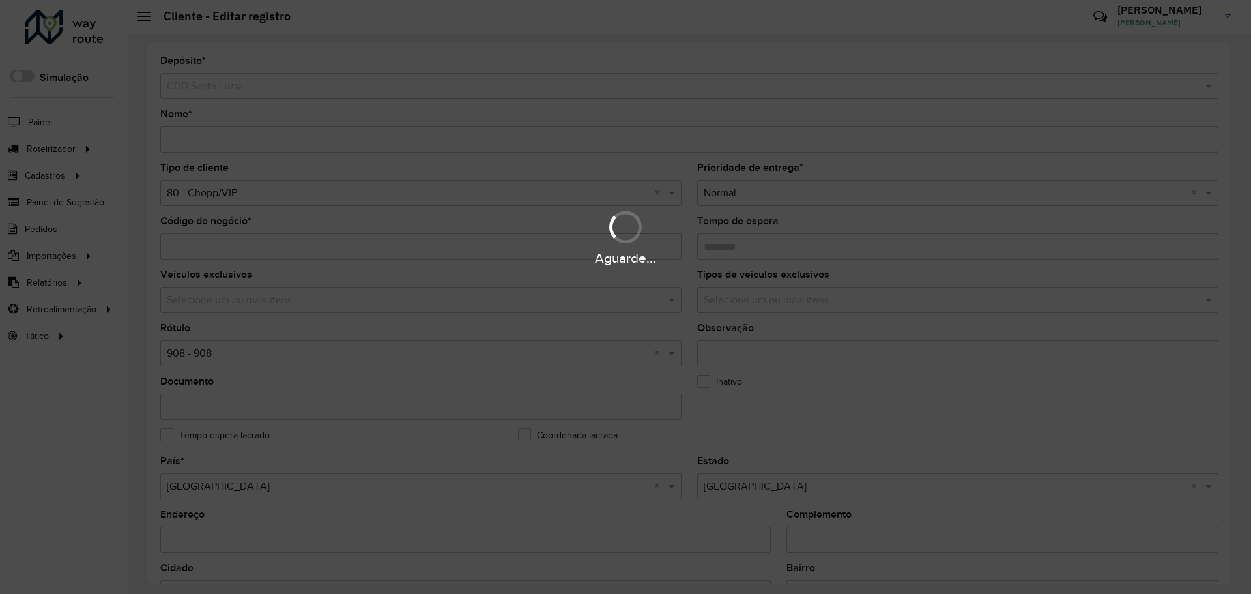
click at [455, 260] on div "Aguarde..." at bounding box center [625, 258] width 1251 height 20
click at [453, 253] on div "Aguarde..." at bounding box center [625, 258] width 1251 height 20
click at [458, 249] on hb-app "Aguarde... Pop-up bloqueado! Seu navegador bloqueou automáticamente a abertura …" at bounding box center [625, 297] width 1251 height 594
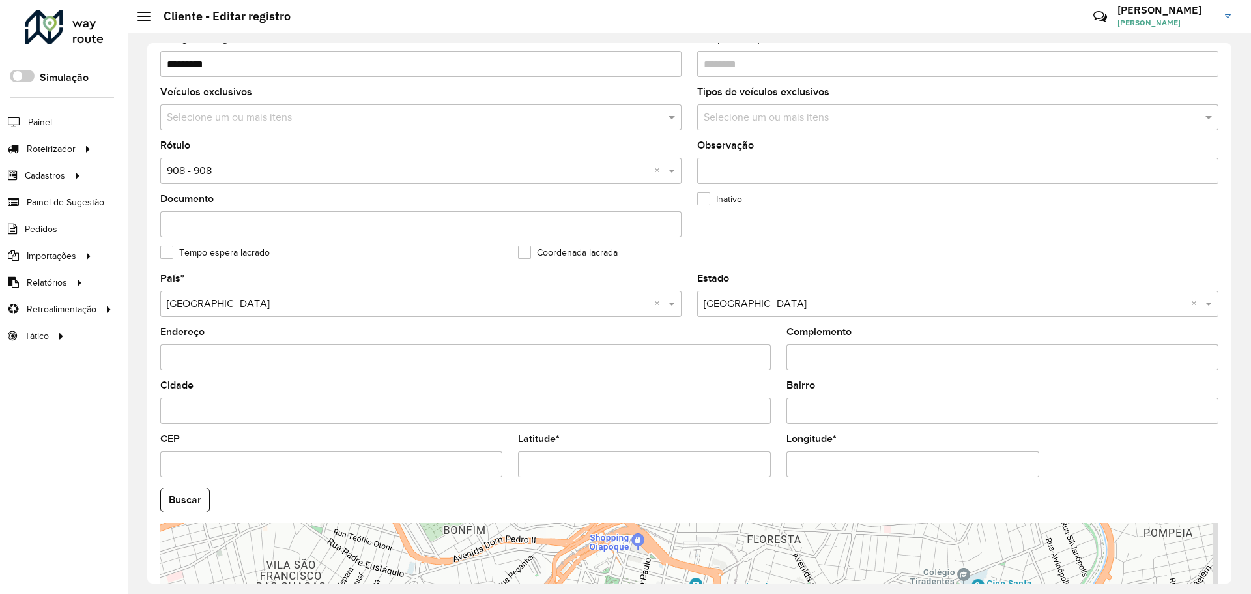
scroll to position [261, 0]
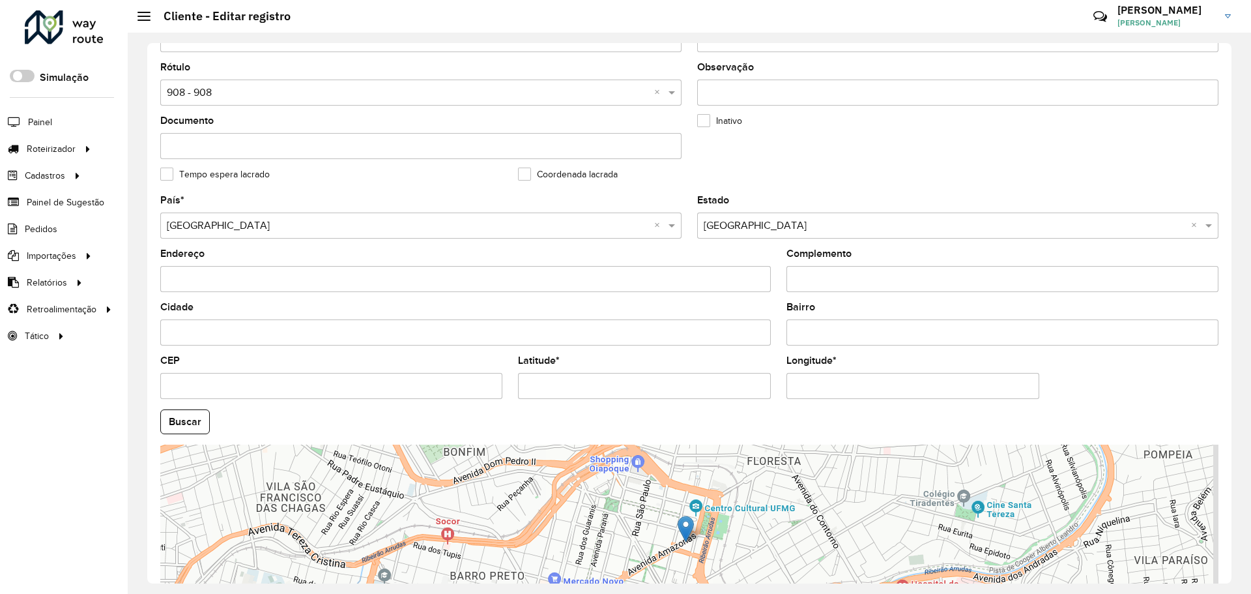
type input "*********"
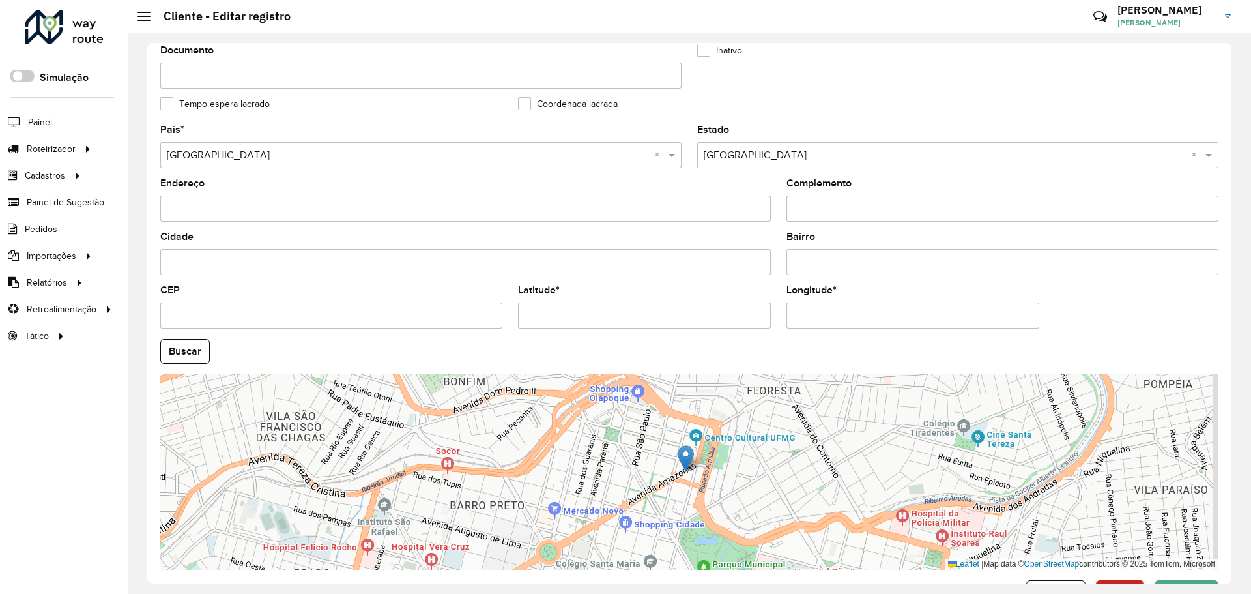
scroll to position [376, 0]
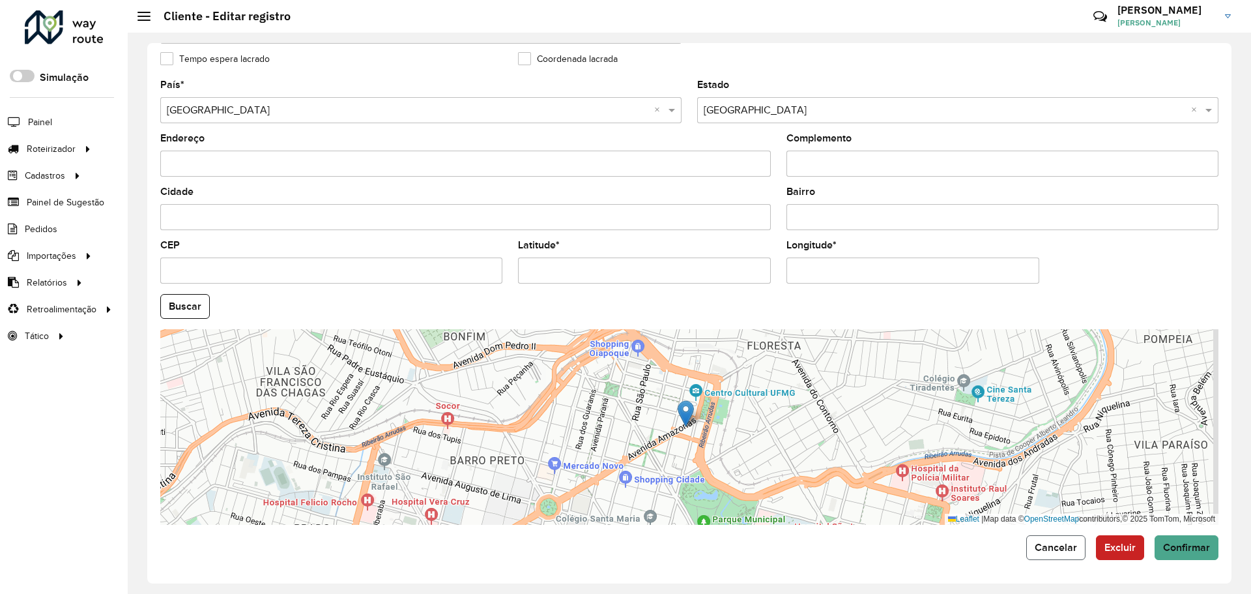
click at [1041, 549] on span "Cancelar" at bounding box center [1056, 546] width 42 height 11
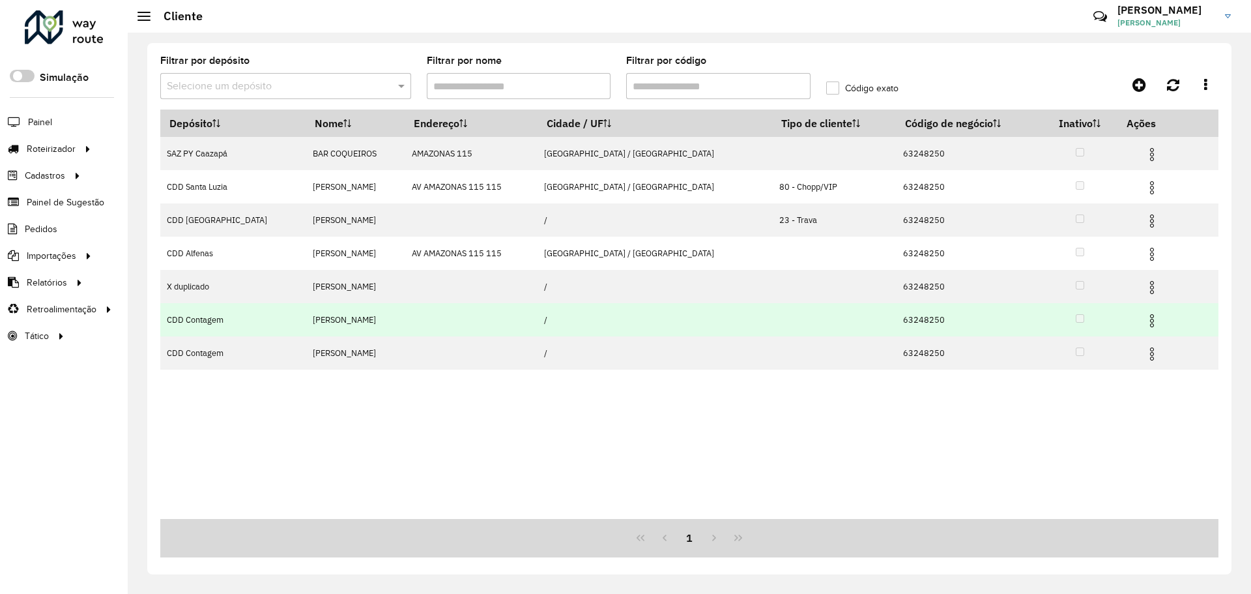
click at [1144, 317] on img at bounding box center [1152, 321] width 16 height 16
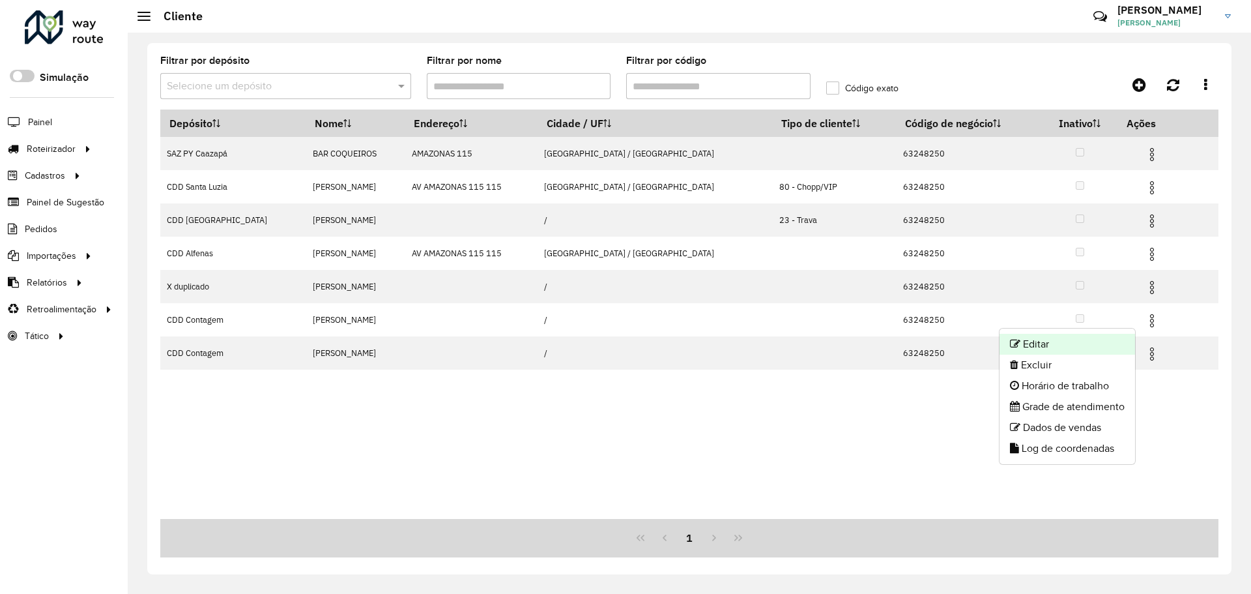
click at [1046, 344] on li "Editar" at bounding box center [1067, 344] width 136 height 21
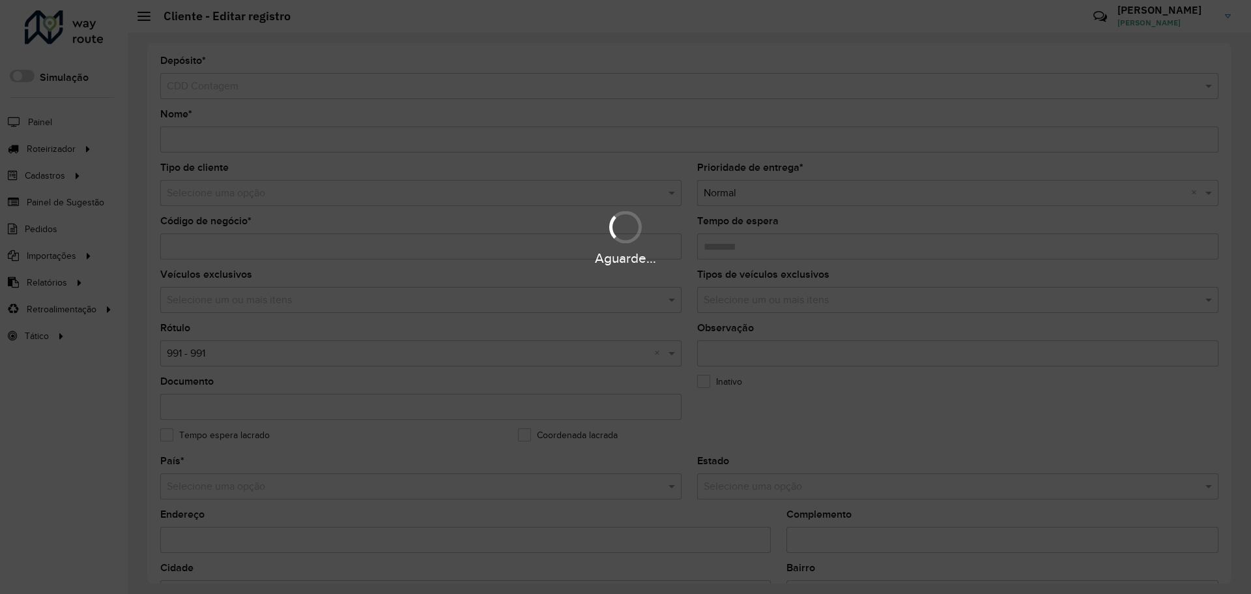
click at [353, 244] on div "Aguarde..." at bounding box center [625, 238] width 1251 height 62
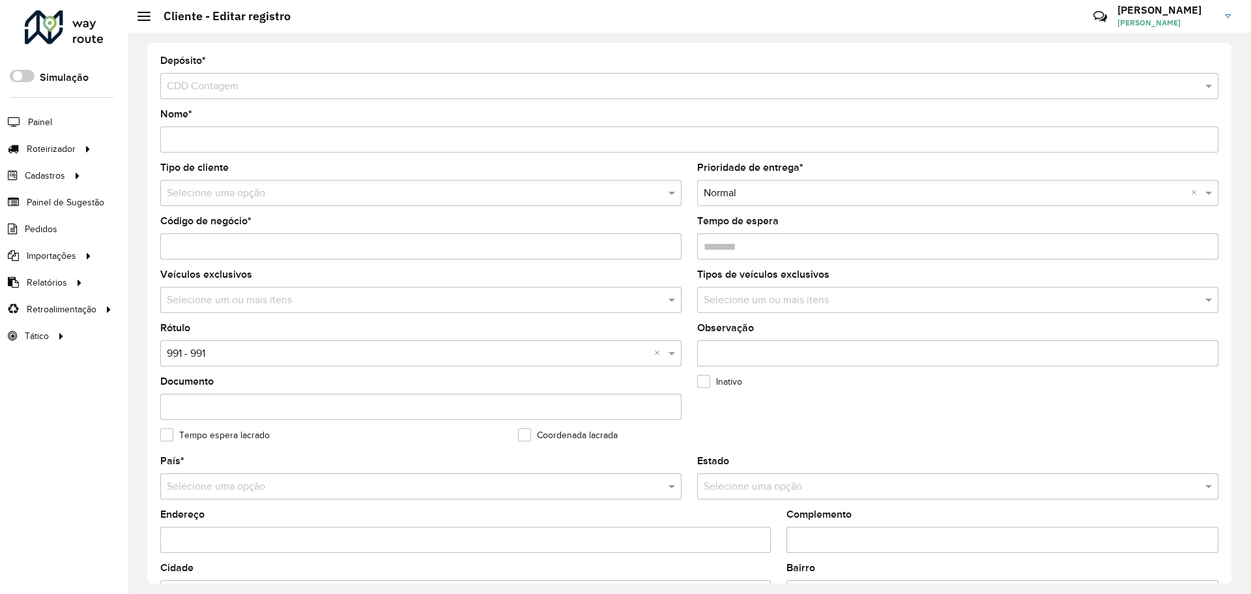
click at [359, 248] on input "Código de negócio *" at bounding box center [420, 246] width 521 height 26
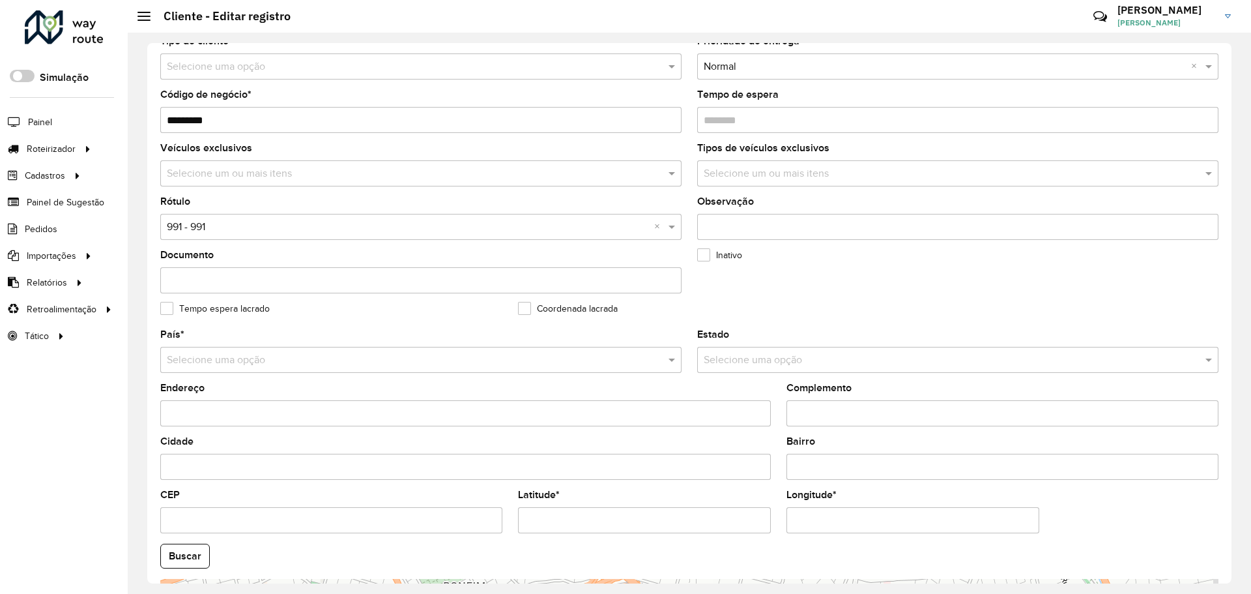
scroll to position [376, 0]
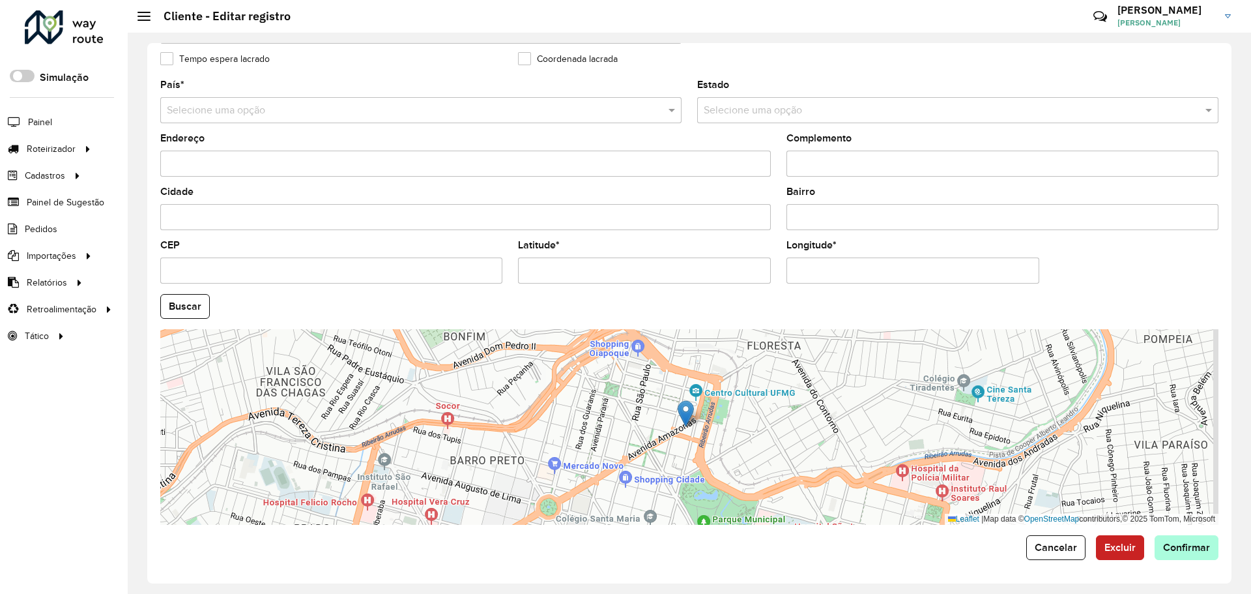
type input "*********"
click at [1194, 545] on span "Confirmar" at bounding box center [1186, 546] width 47 height 11
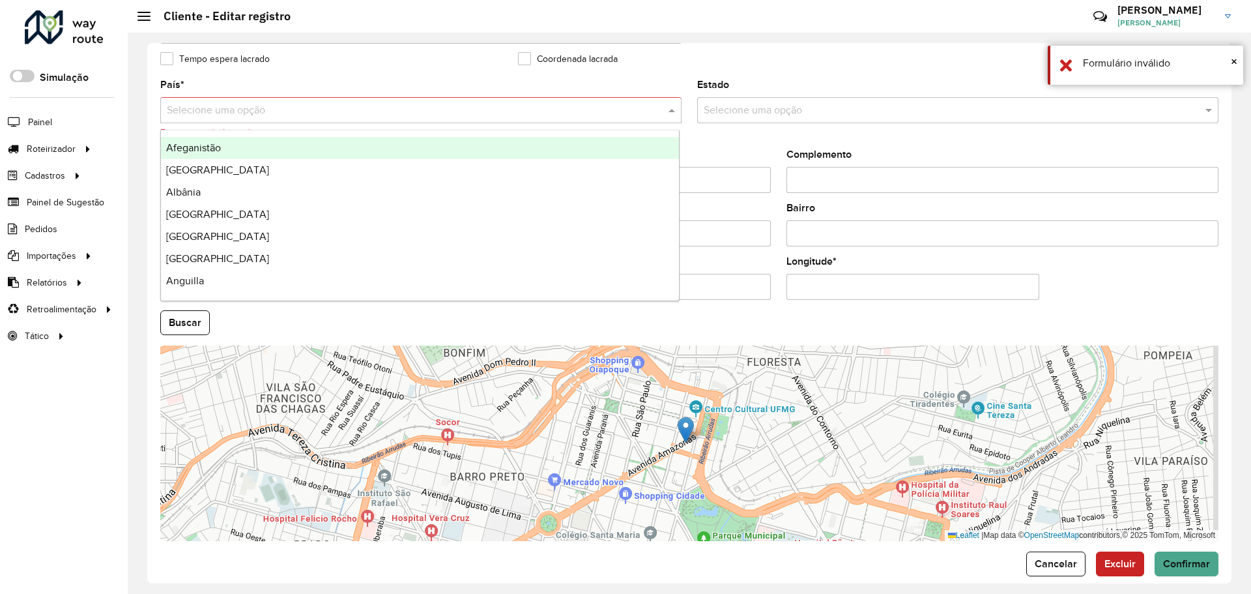
click at [459, 102] on div "Selecione uma opção" at bounding box center [420, 110] width 521 height 26
type input "****"
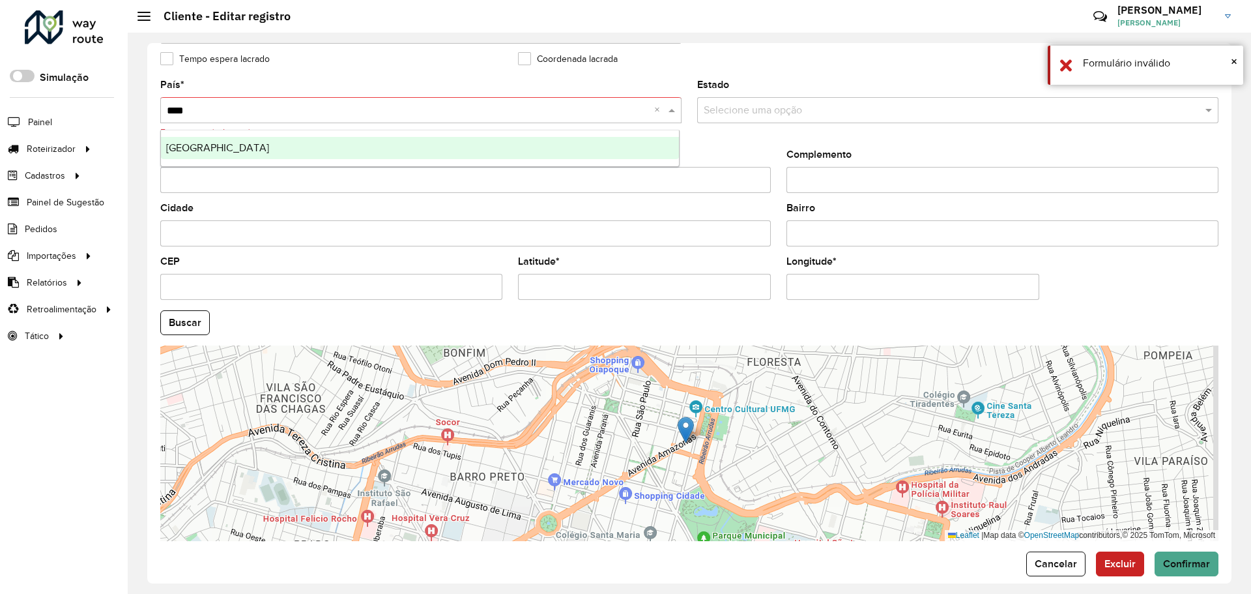
click at [391, 140] on div "[GEOGRAPHIC_DATA]" at bounding box center [420, 148] width 518 height 22
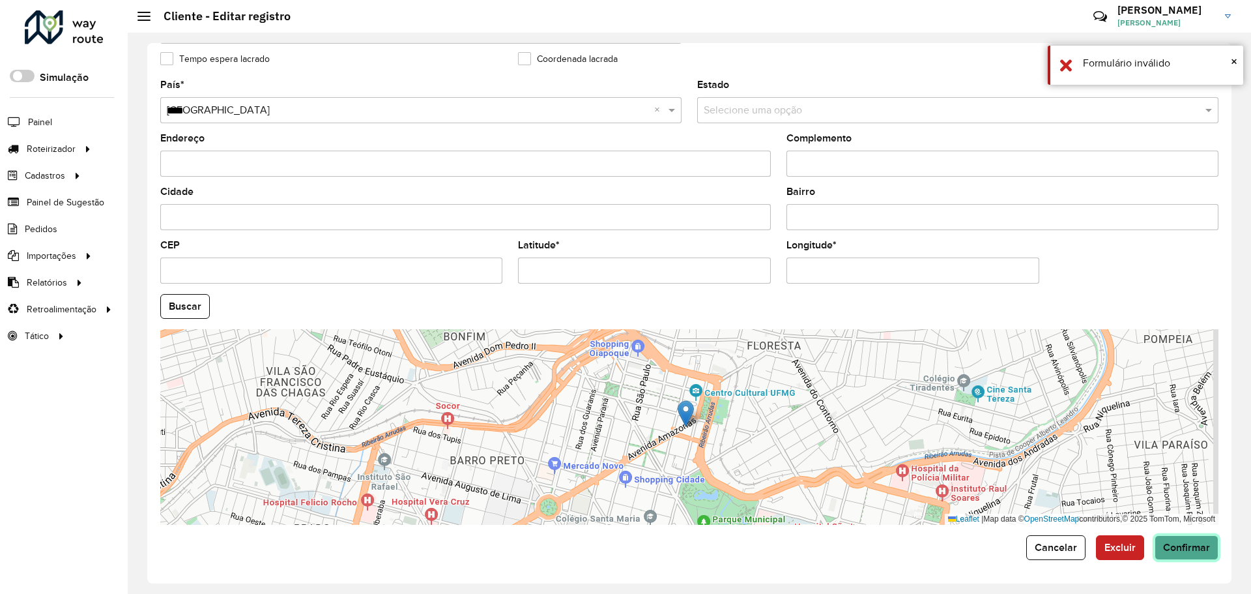
click at [1183, 555] on button "Confirmar" at bounding box center [1186, 547] width 64 height 25
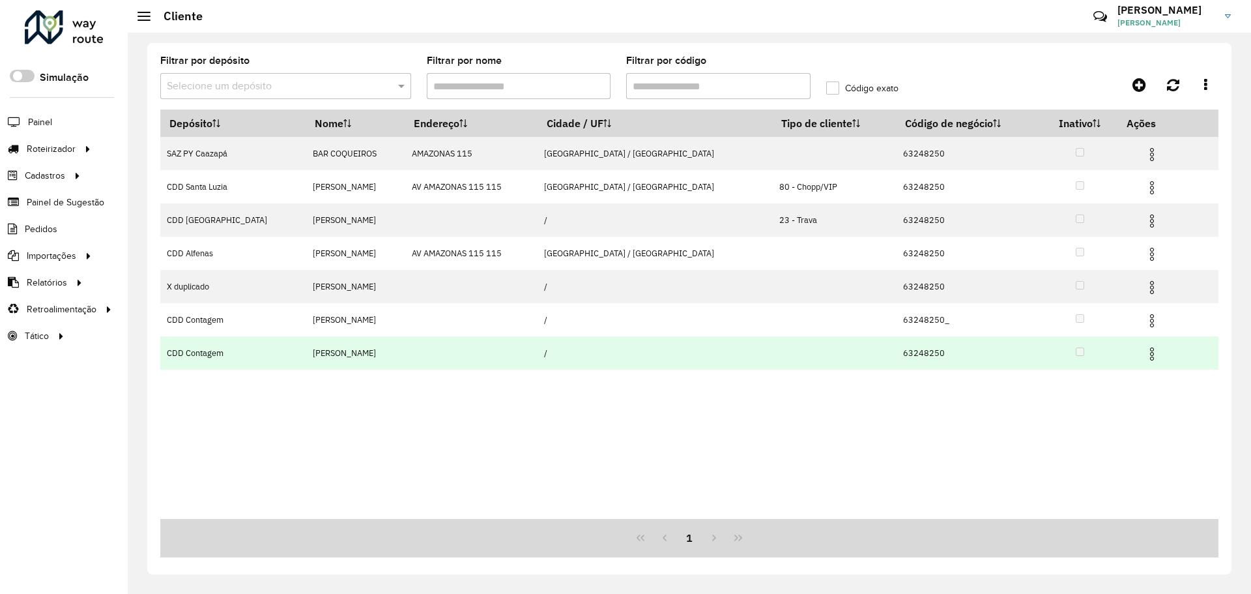
click at [1146, 343] on td at bounding box center [1157, 352] width 78 height 33
click at [1144, 348] on img at bounding box center [1152, 354] width 16 height 16
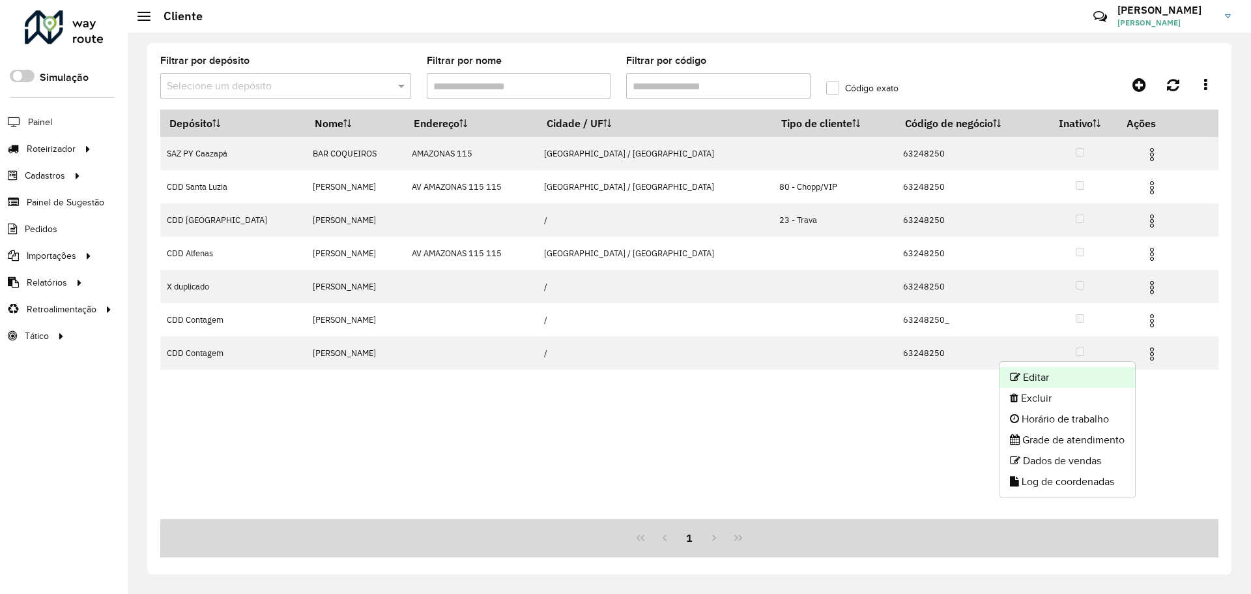
click at [1065, 378] on li "Editar" at bounding box center [1067, 377] width 136 height 21
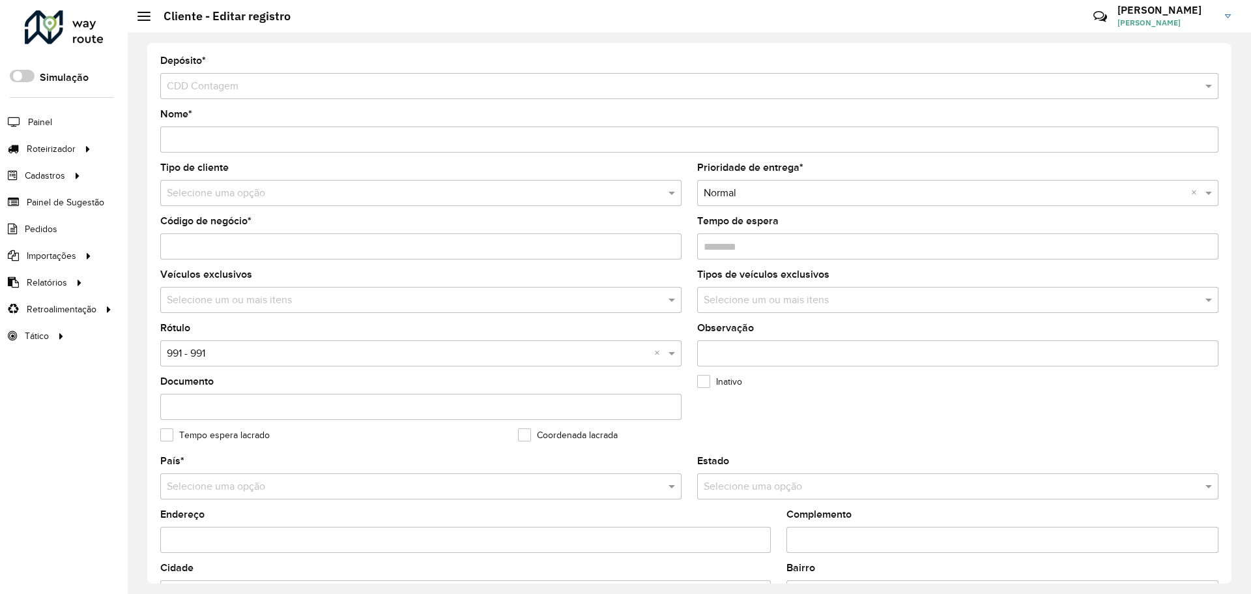
click at [322, 250] on input "Código de negócio *" at bounding box center [420, 246] width 521 height 26
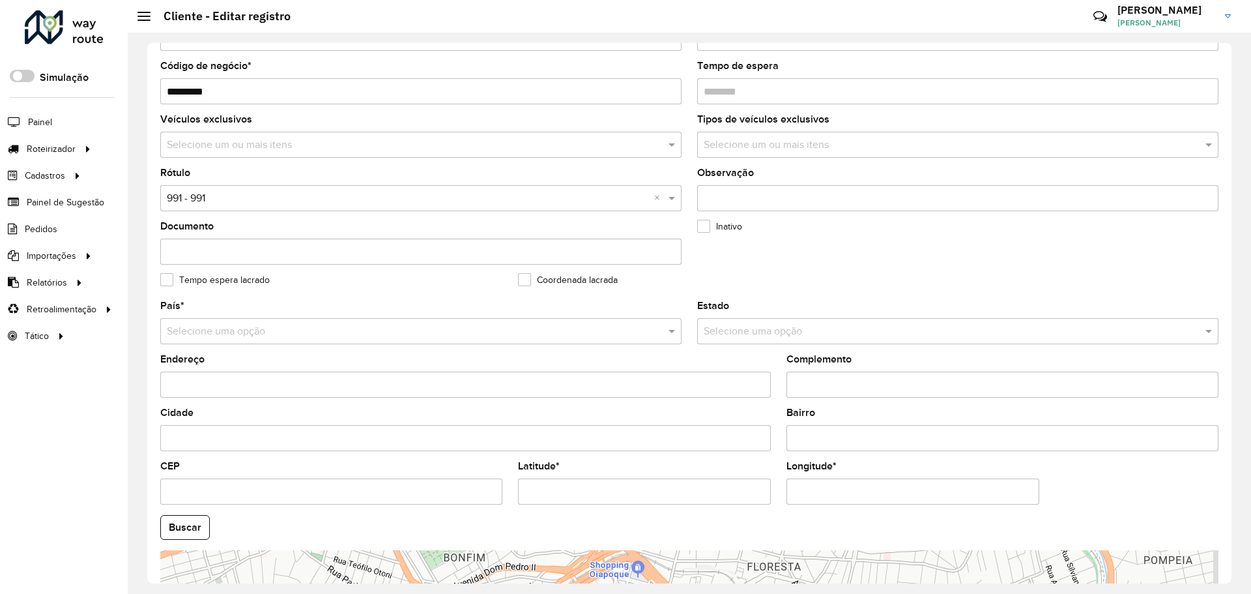
scroll to position [376, 0]
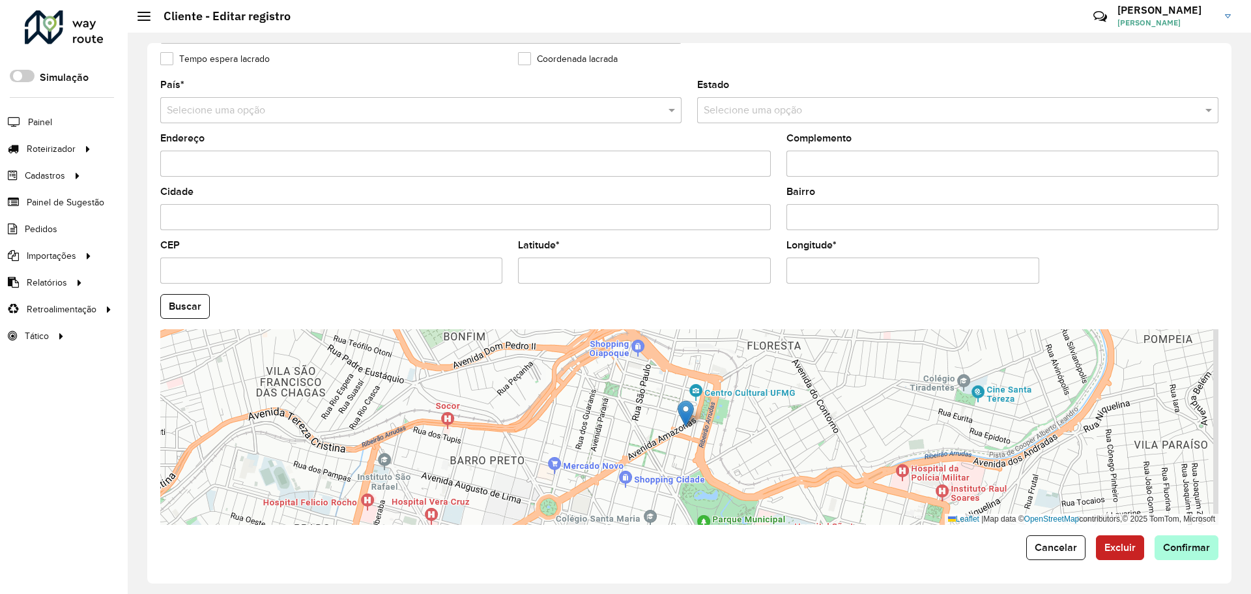
type input "*********"
click at [1179, 551] on span "Confirmar" at bounding box center [1186, 546] width 47 height 11
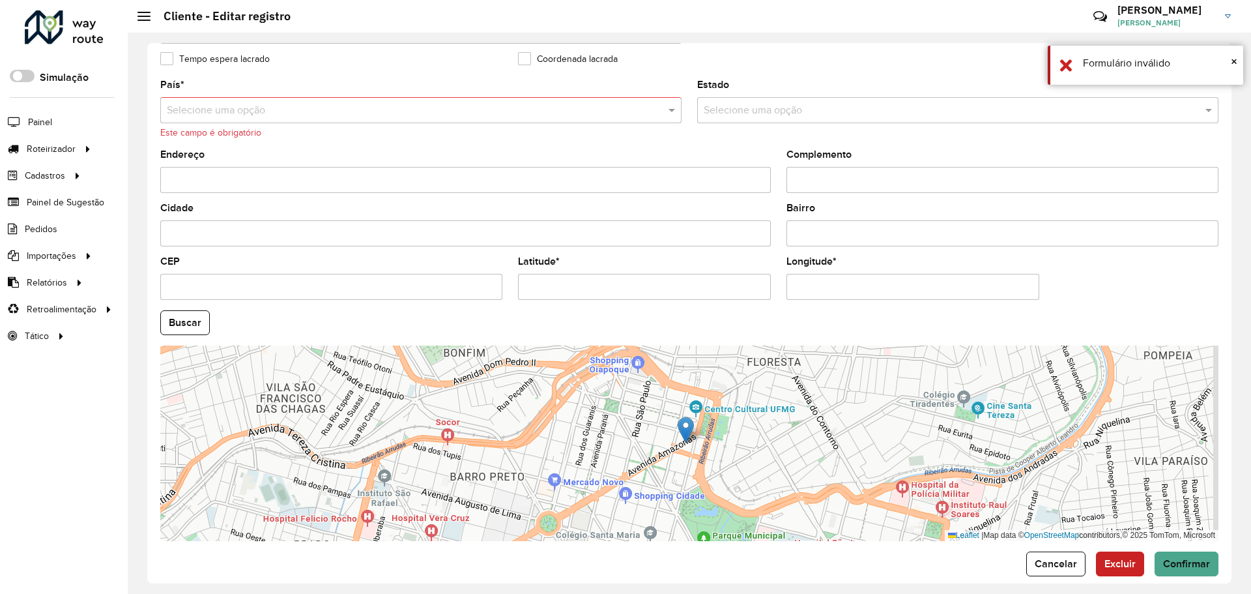
click at [328, 104] on input "text" at bounding box center [408, 111] width 482 height 16
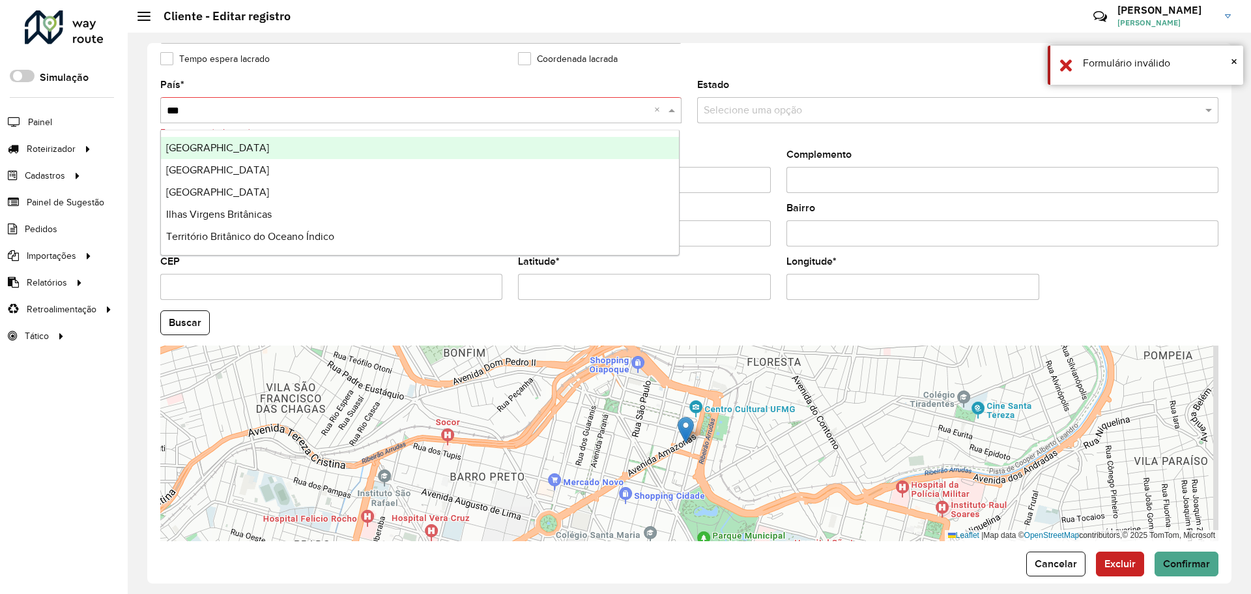
type input "****"
click at [310, 148] on div "[GEOGRAPHIC_DATA]" at bounding box center [420, 148] width 518 height 22
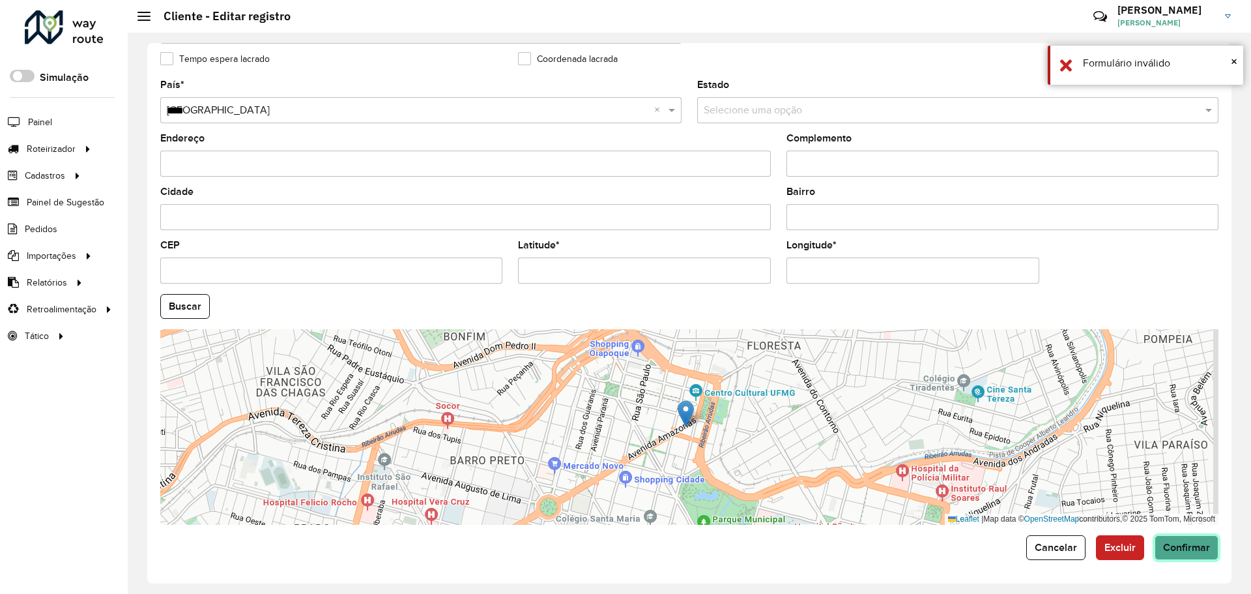
click at [1175, 551] on span "Confirmar" at bounding box center [1186, 546] width 47 height 11
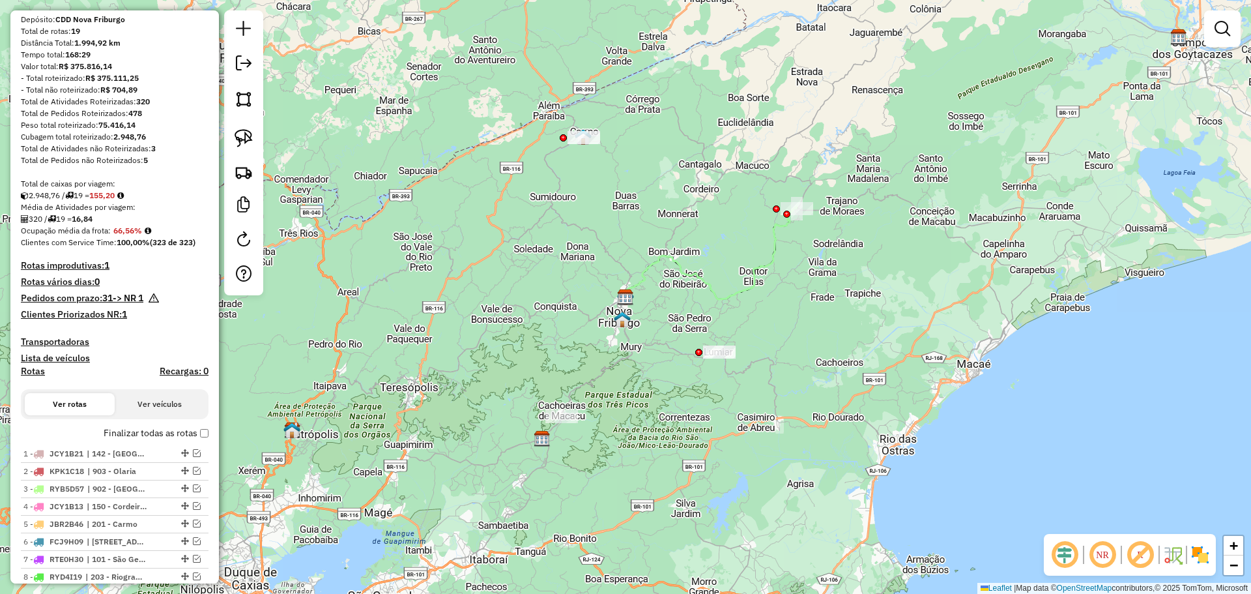
scroll to position [456, 0]
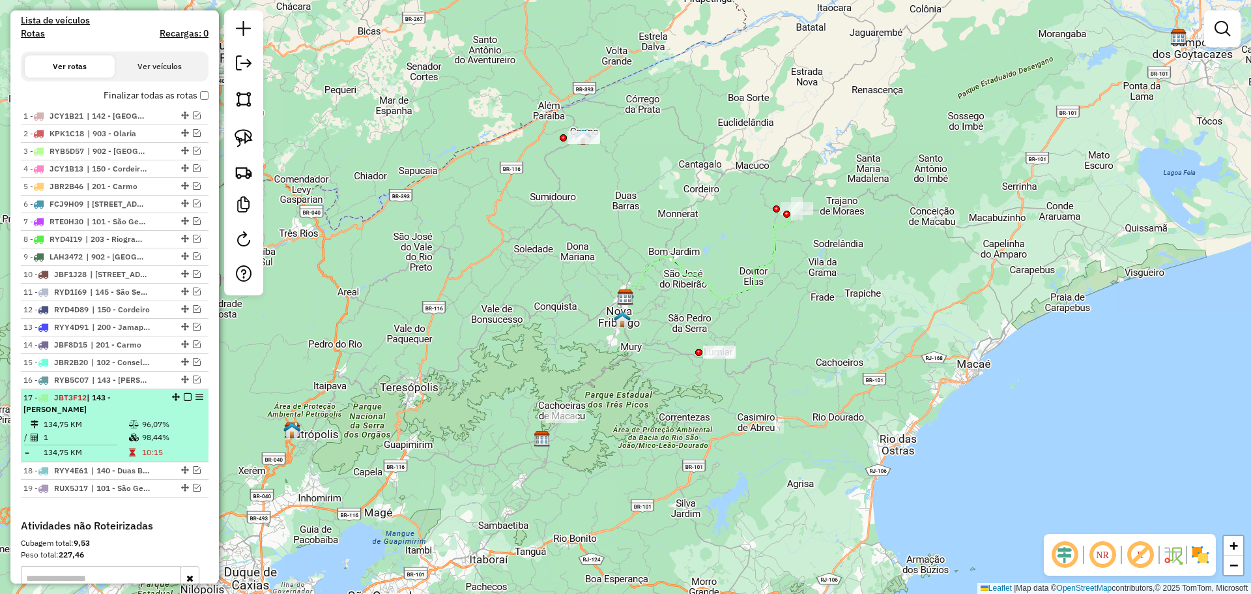
select select "**********"
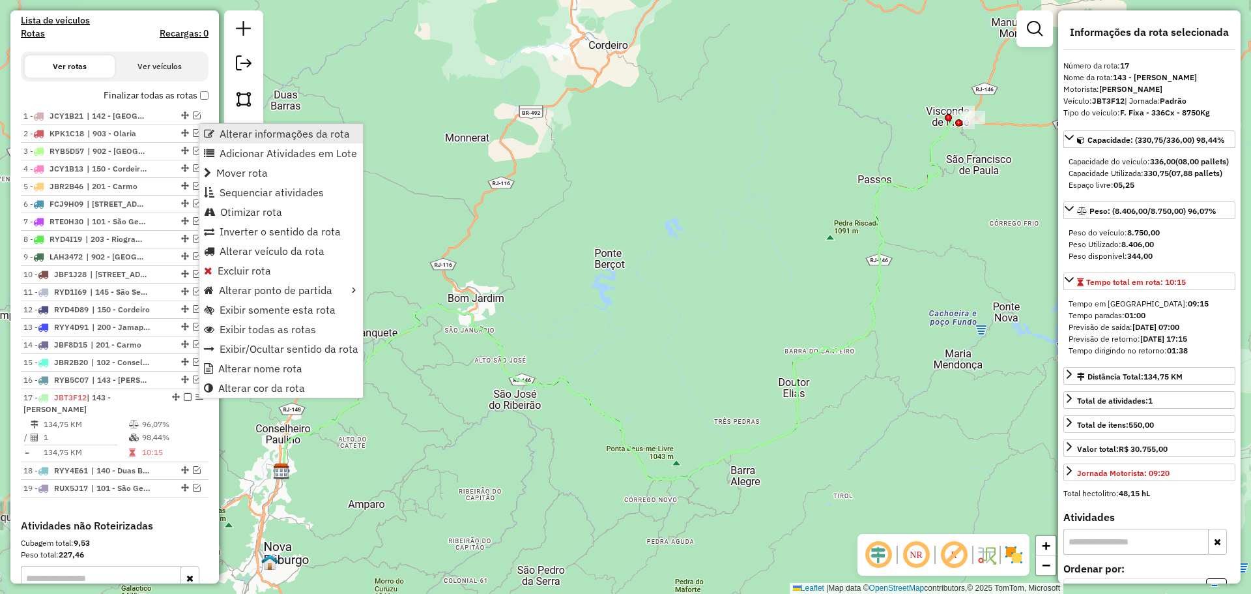
click at [243, 137] on span "Alterar informações da rota" at bounding box center [285, 133] width 130 height 10
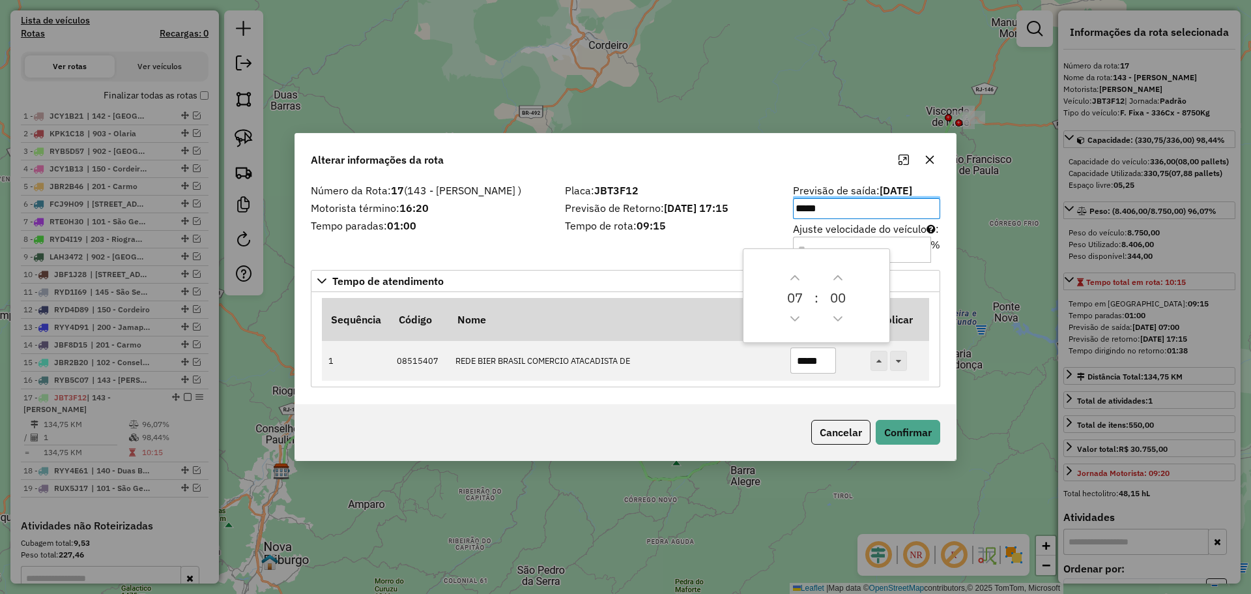
click at [694, 423] on div "Cancelar Confirmar" at bounding box center [625, 432] width 661 height 56
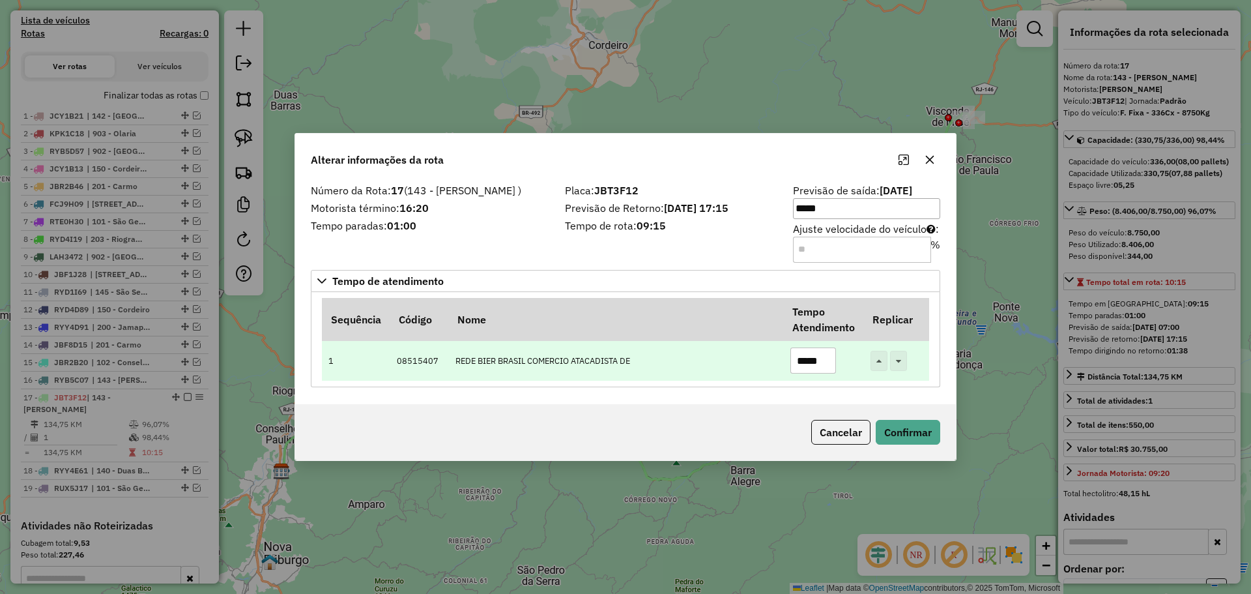
click at [801, 361] on input "*****" at bounding box center [813, 360] width 46 height 26
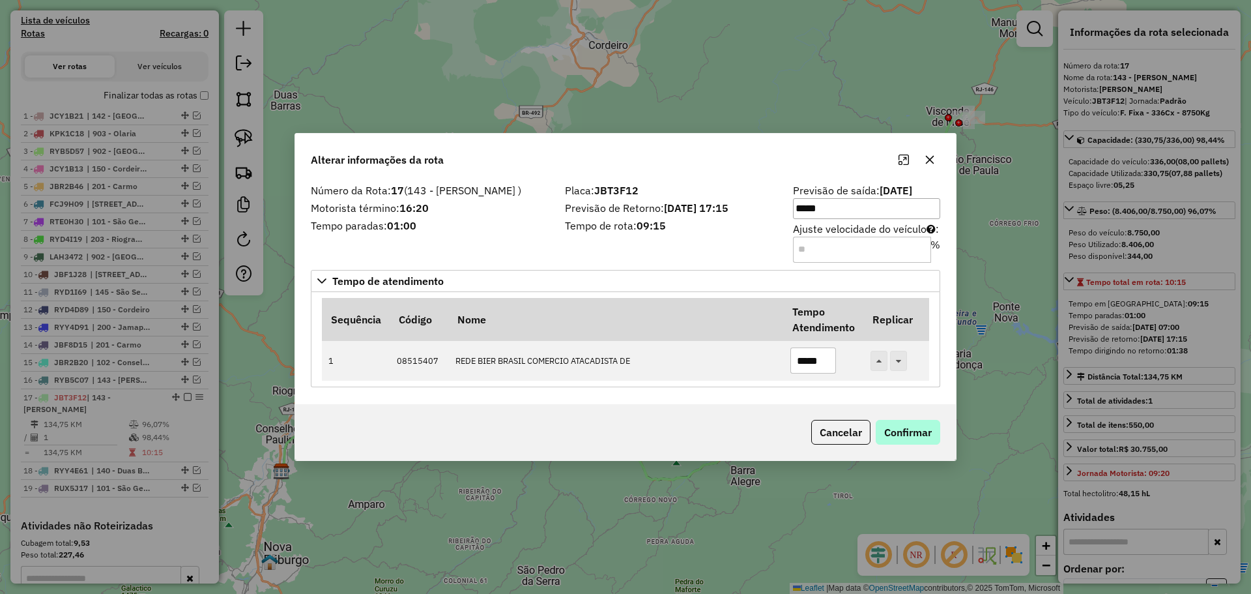
type input "*****"
click at [898, 426] on button "Confirmar" at bounding box center [908, 432] width 64 height 25
